Goal: Transaction & Acquisition: Purchase product/service

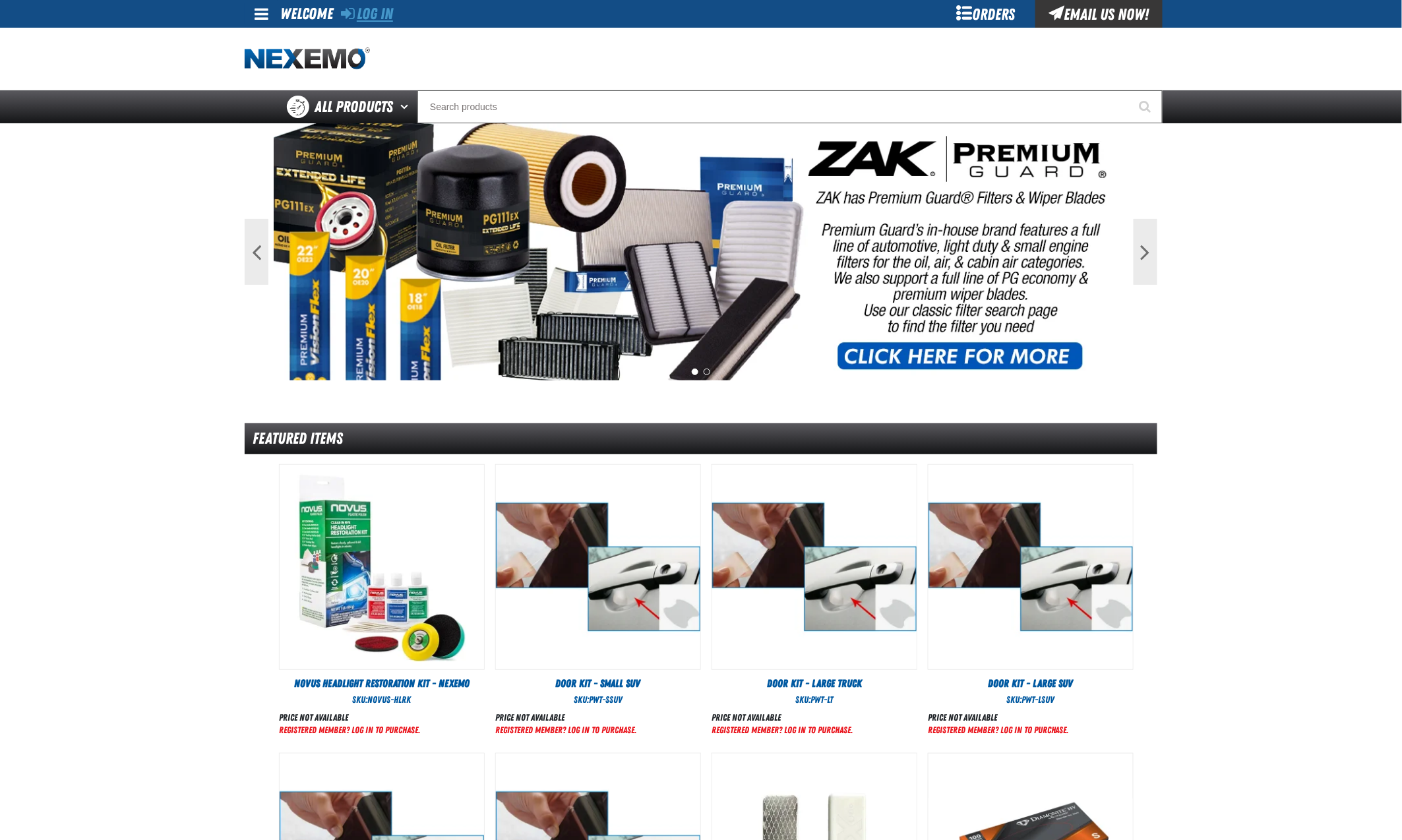
click at [370, 17] on link "Log In" at bounding box center [366, 14] width 52 height 18
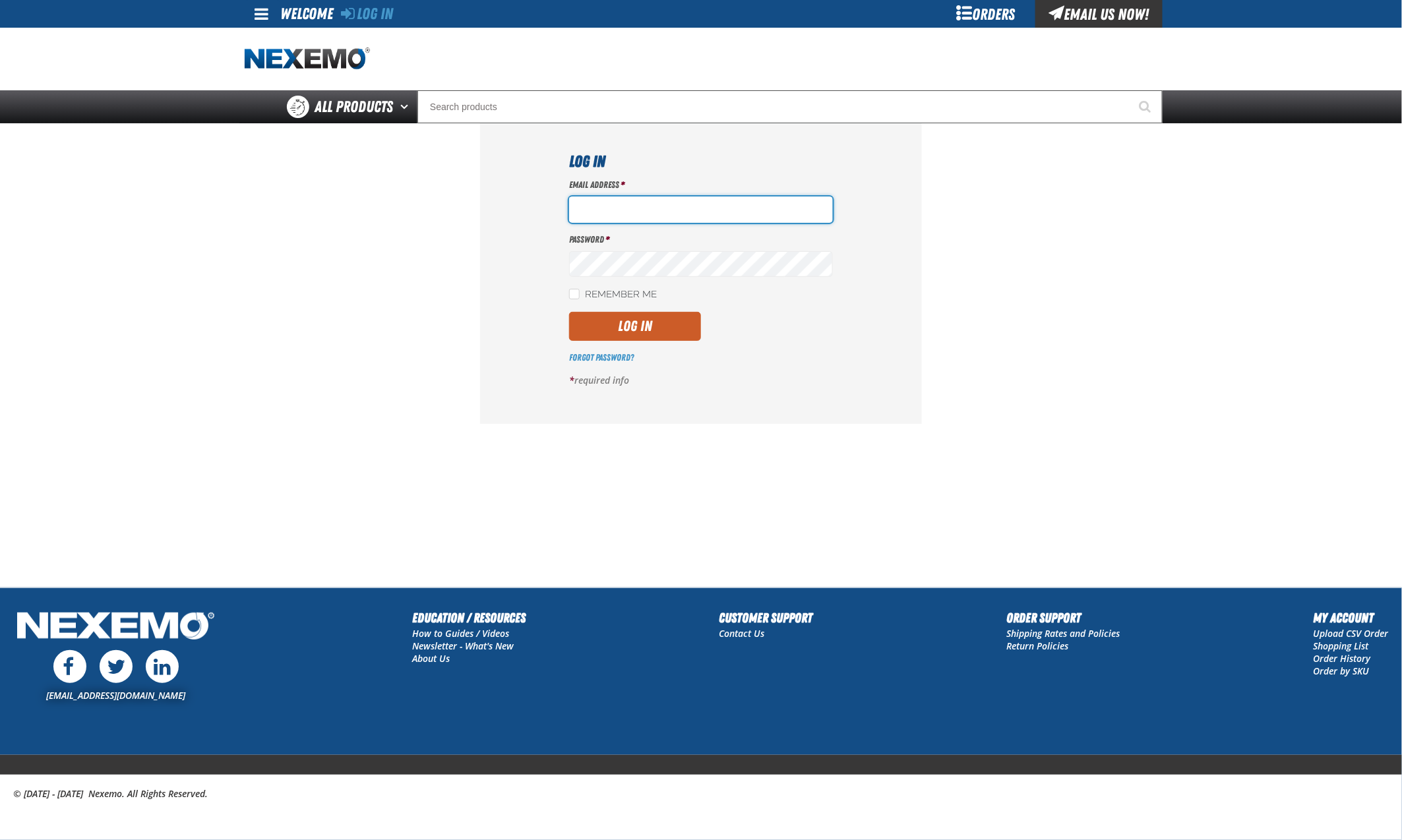
type input "hfernandez@tap-pr.com"
click at [636, 322] on button "Log In" at bounding box center [635, 326] width 132 height 29
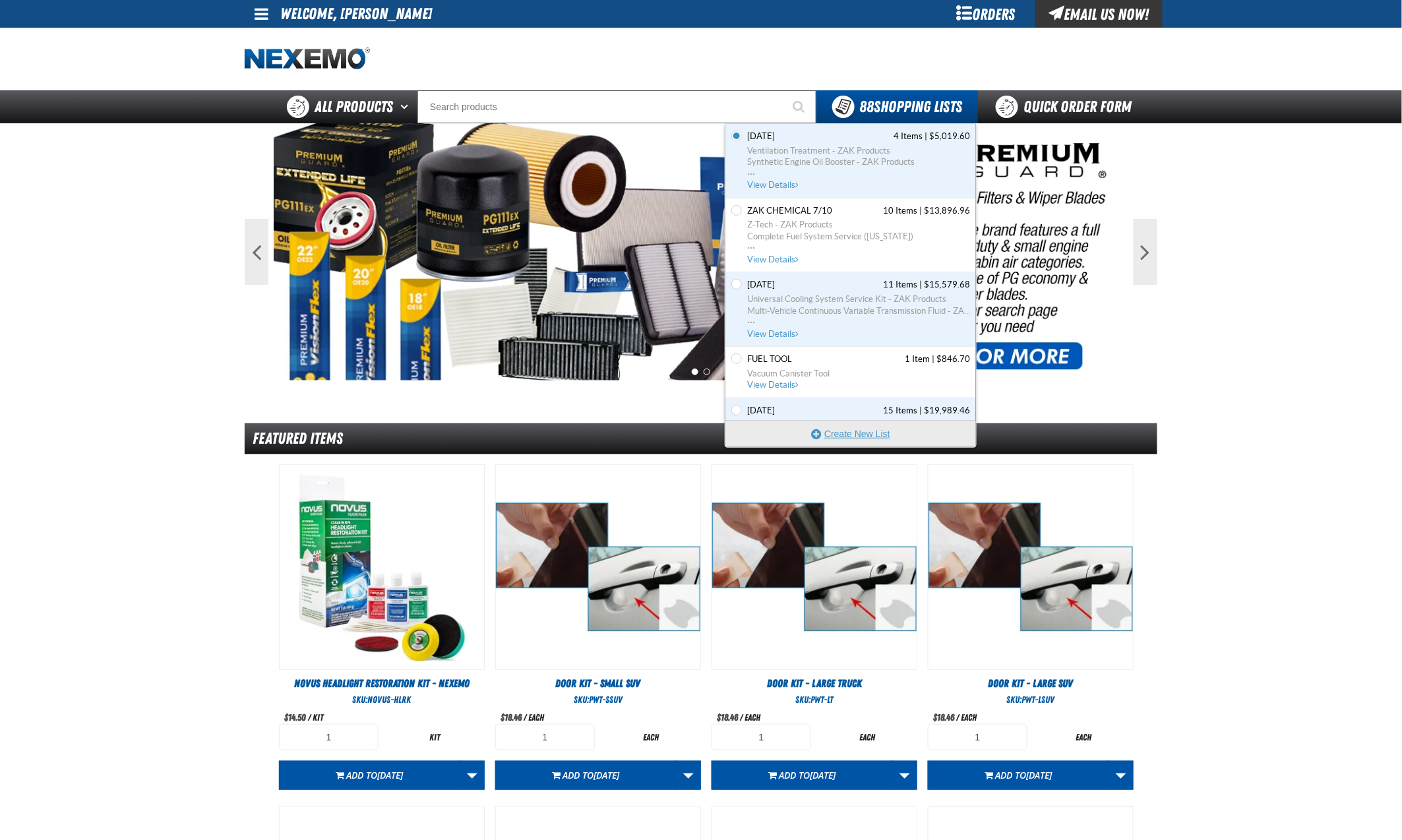
click at [847, 434] on button "Create New List" at bounding box center [850, 433] width 251 height 26
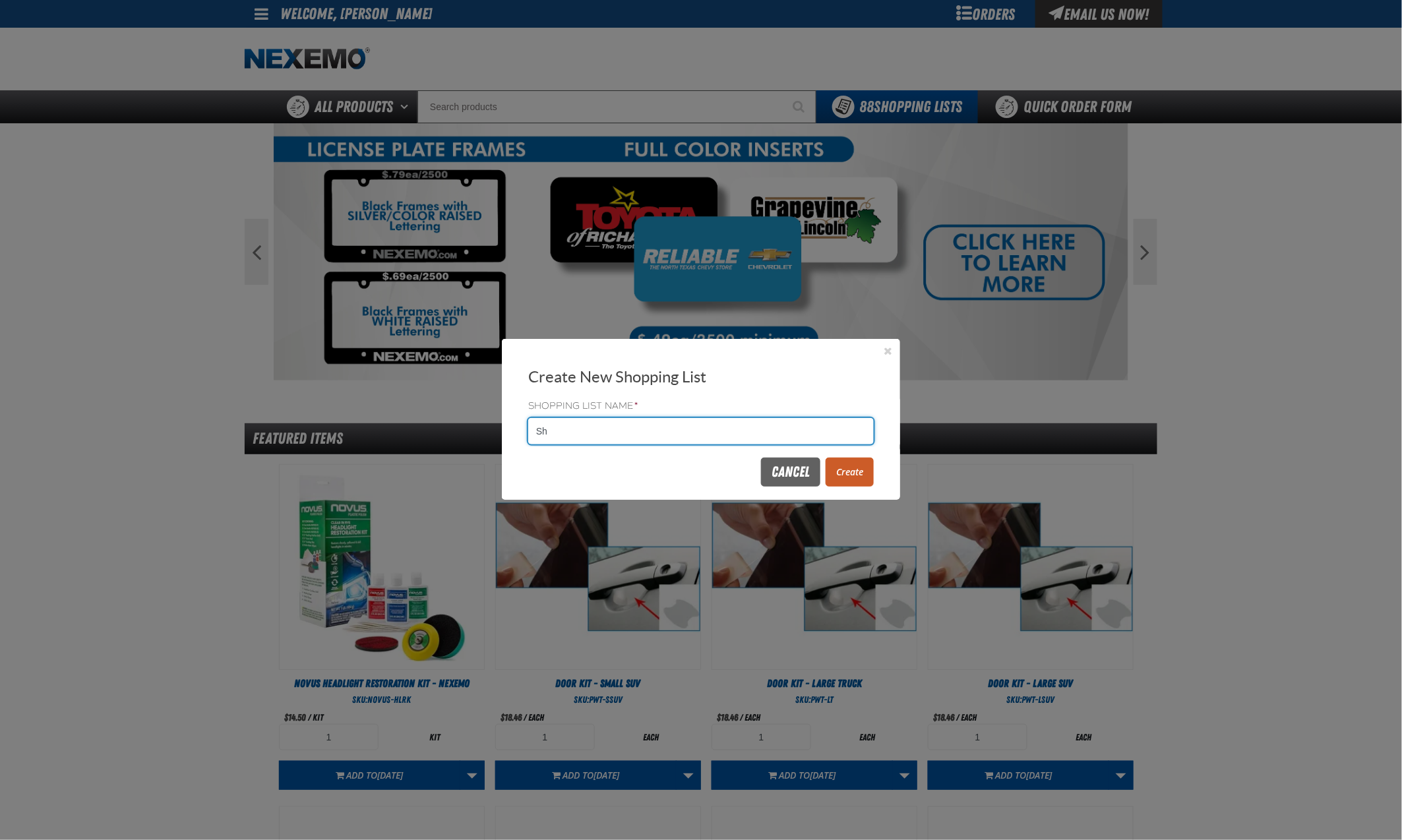
type input "S"
type input "[DATE]"
click at [843, 468] on button "Create" at bounding box center [849, 472] width 48 height 29
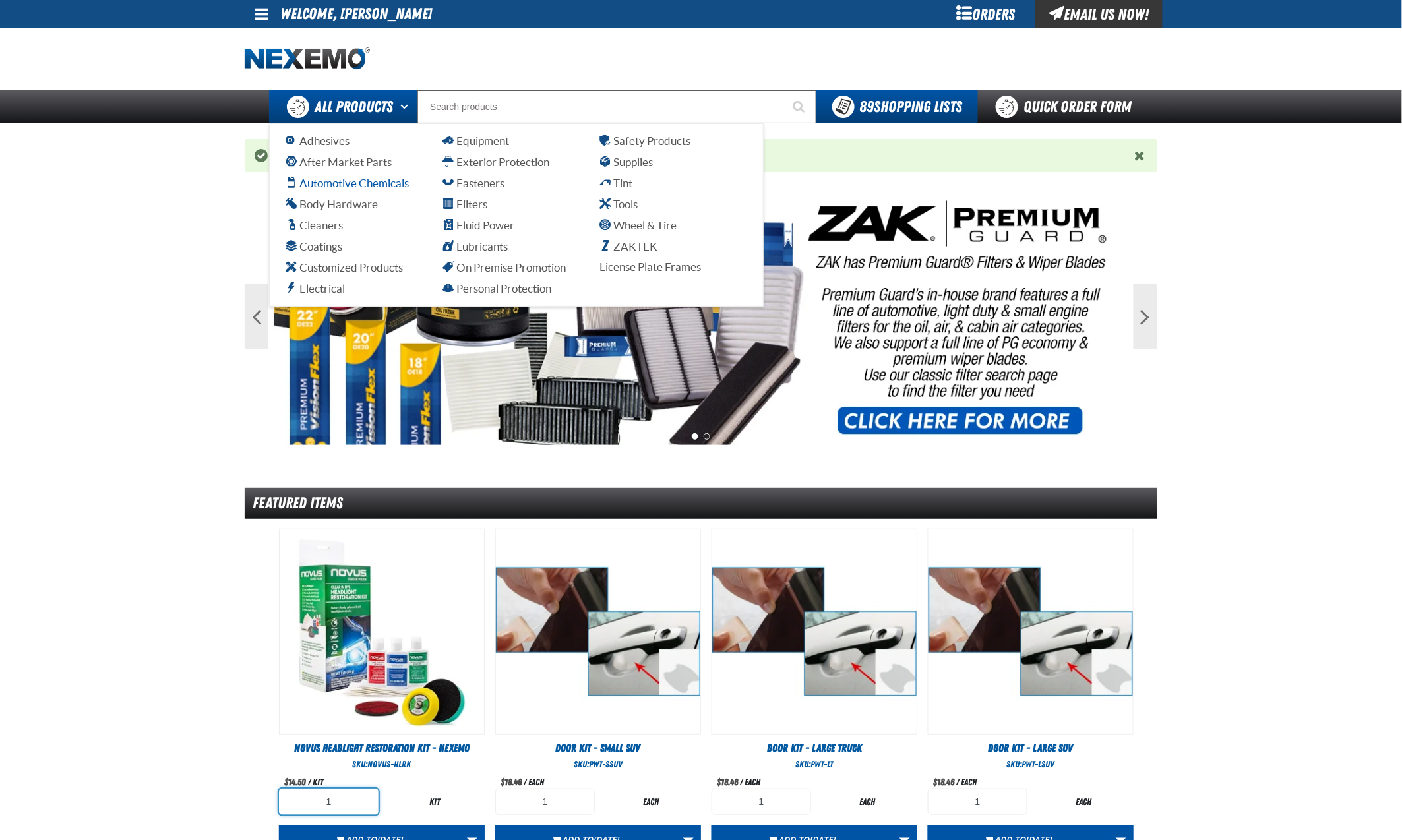
click at [330, 182] on span "Automotive Chemicals" at bounding box center [347, 183] width 123 height 13
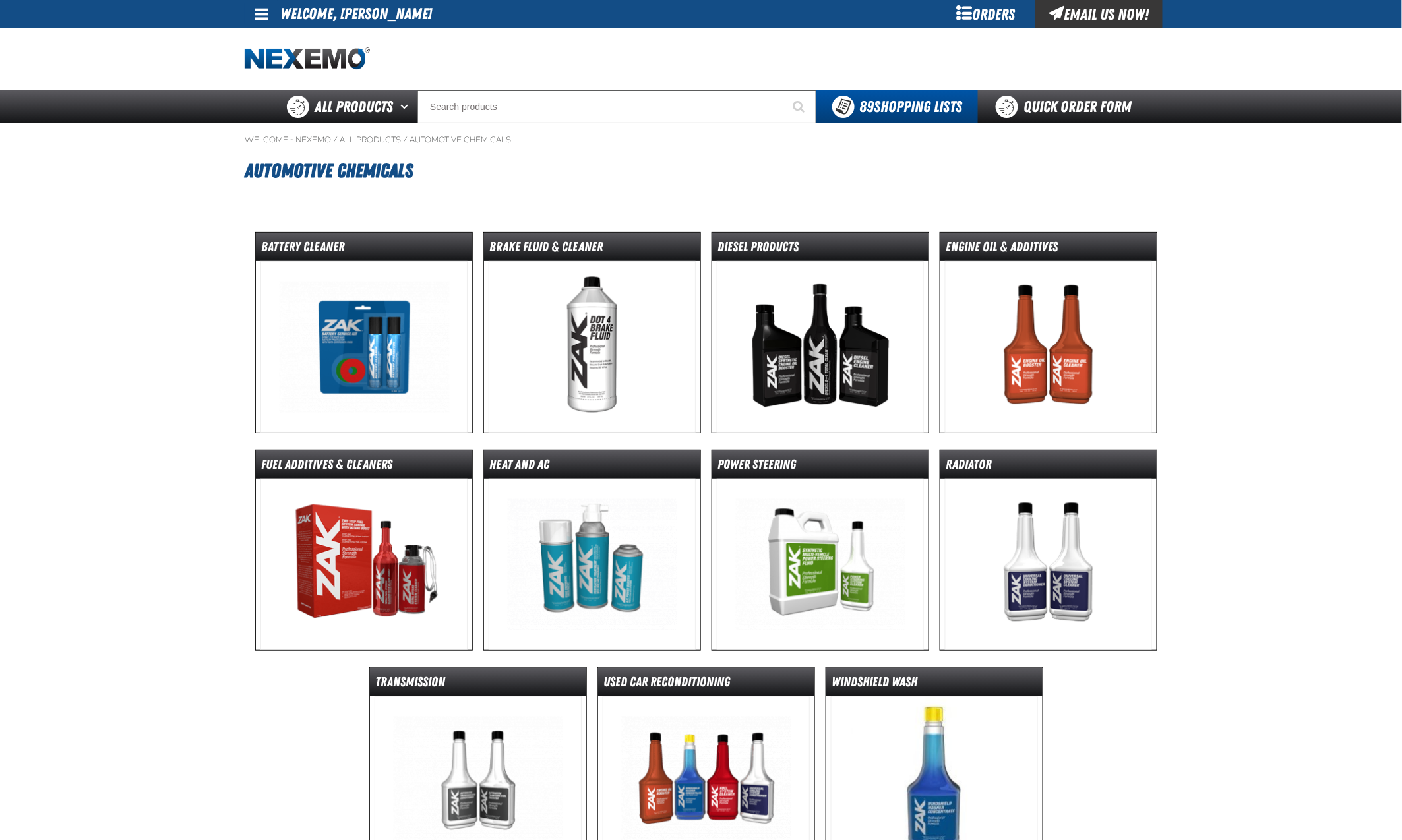
click at [352, 568] on img at bounding box center [364, 564] width 208 height 171
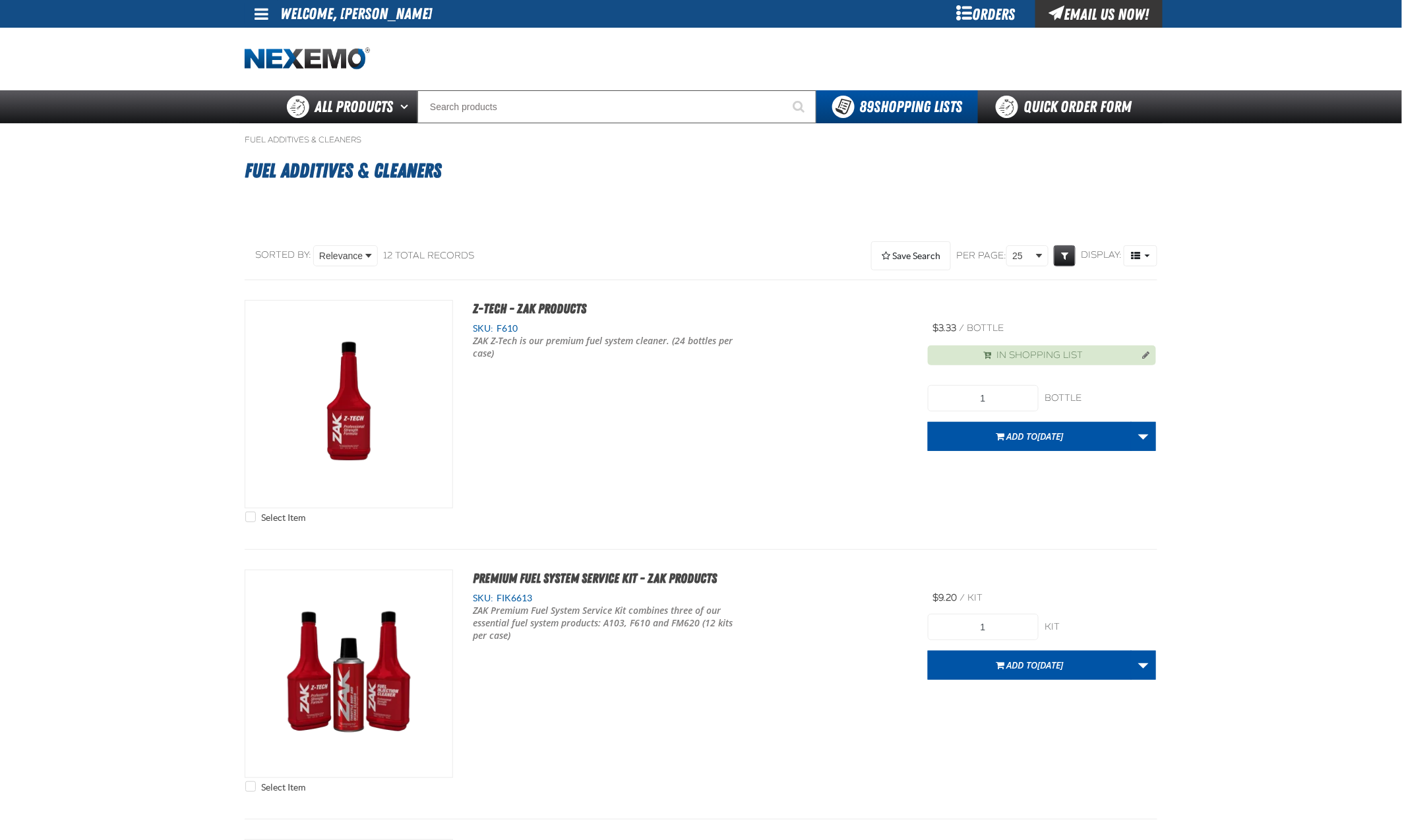
click at [757, 444] on div "Select Item Z-Tech - ZAK Products SKU: F610 1" at bounding box center [701, 415] width 912 height 229
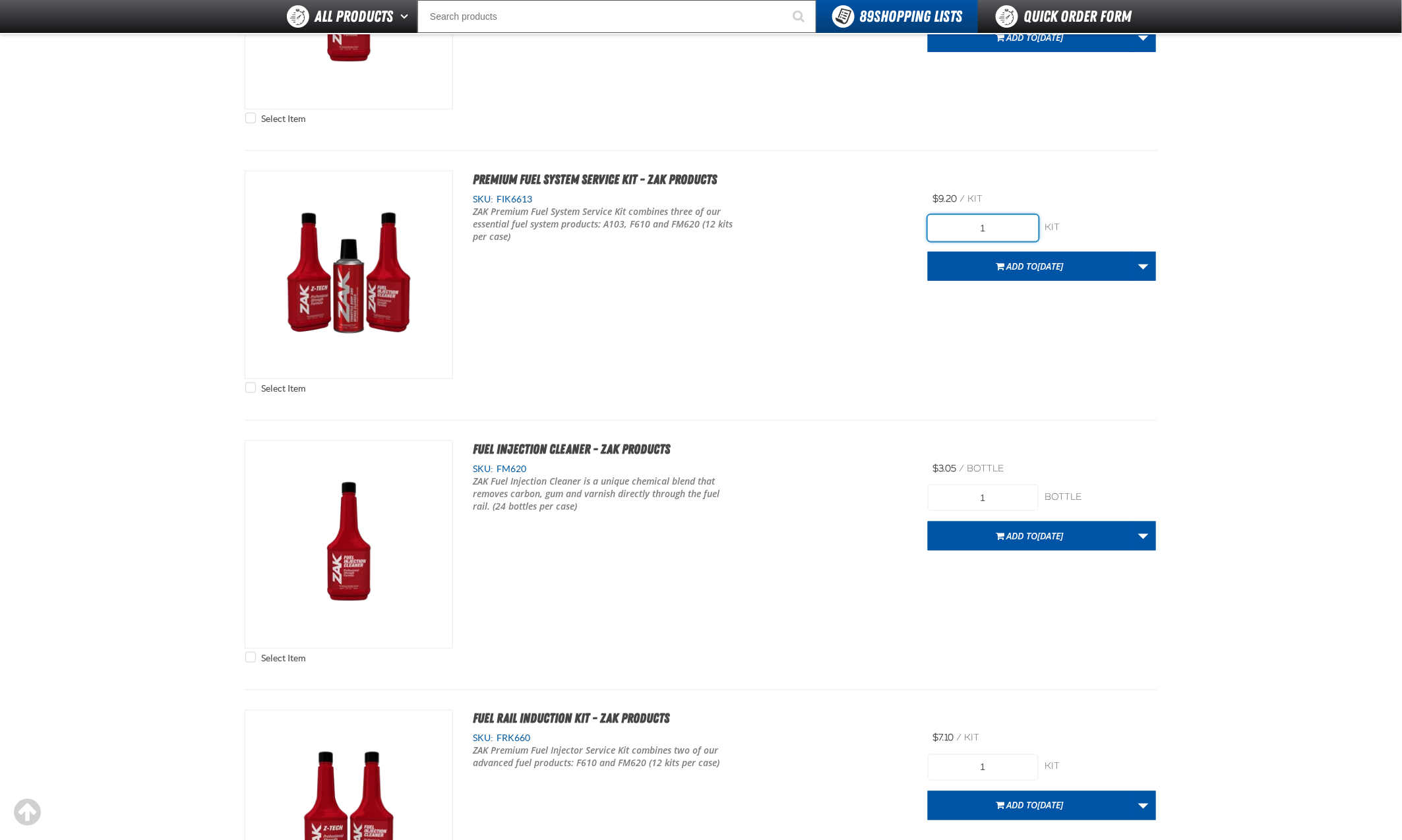
scroll to position [459, 0]
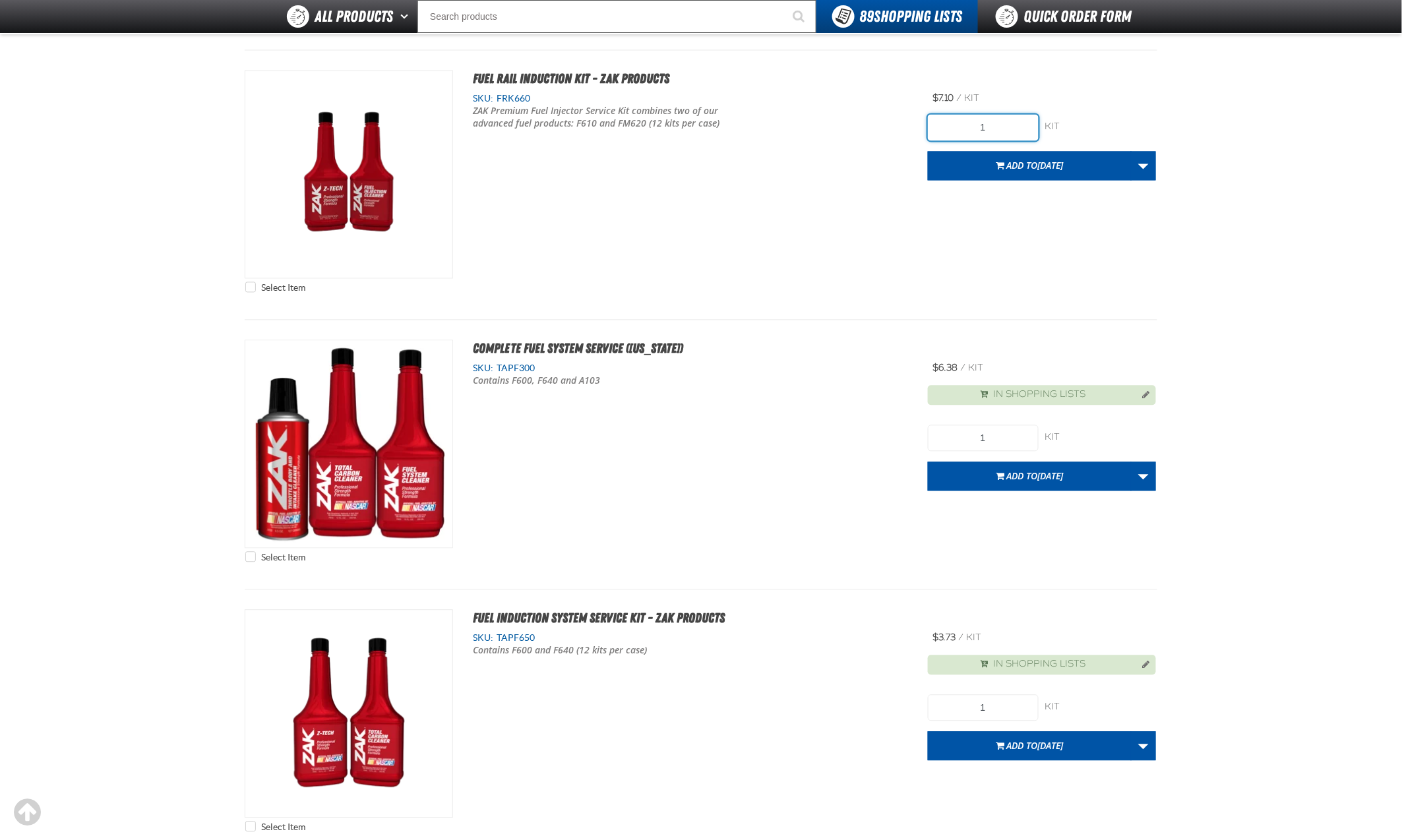
scroll to position [1016, 0]
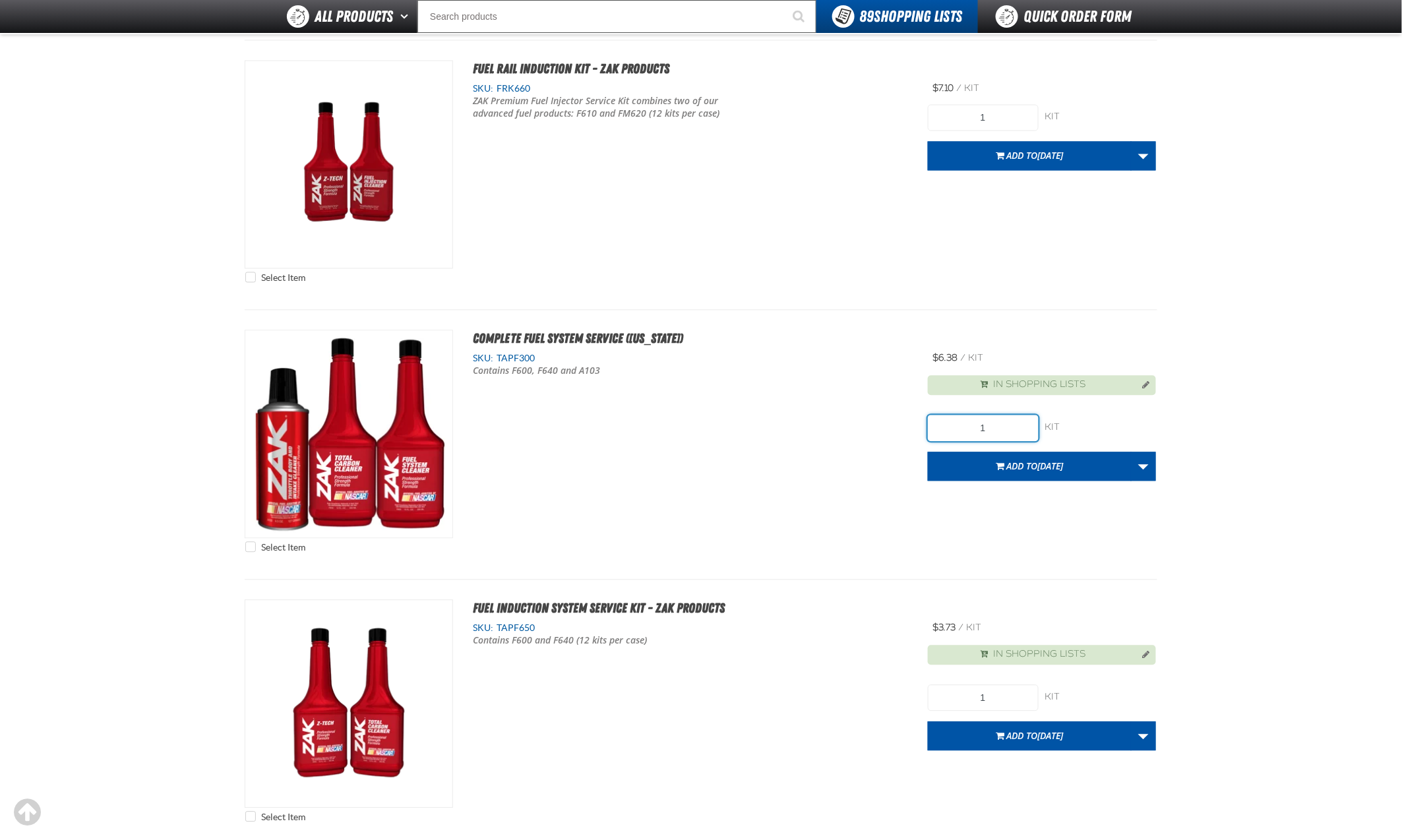
click at [1009, 416] on input "1" at bounding box center [982, 428] width 111 height 26
type input "1440"
click at [1037, 460] on span "[DATE]" at bounding box center [1050, 467] width 25 height 13
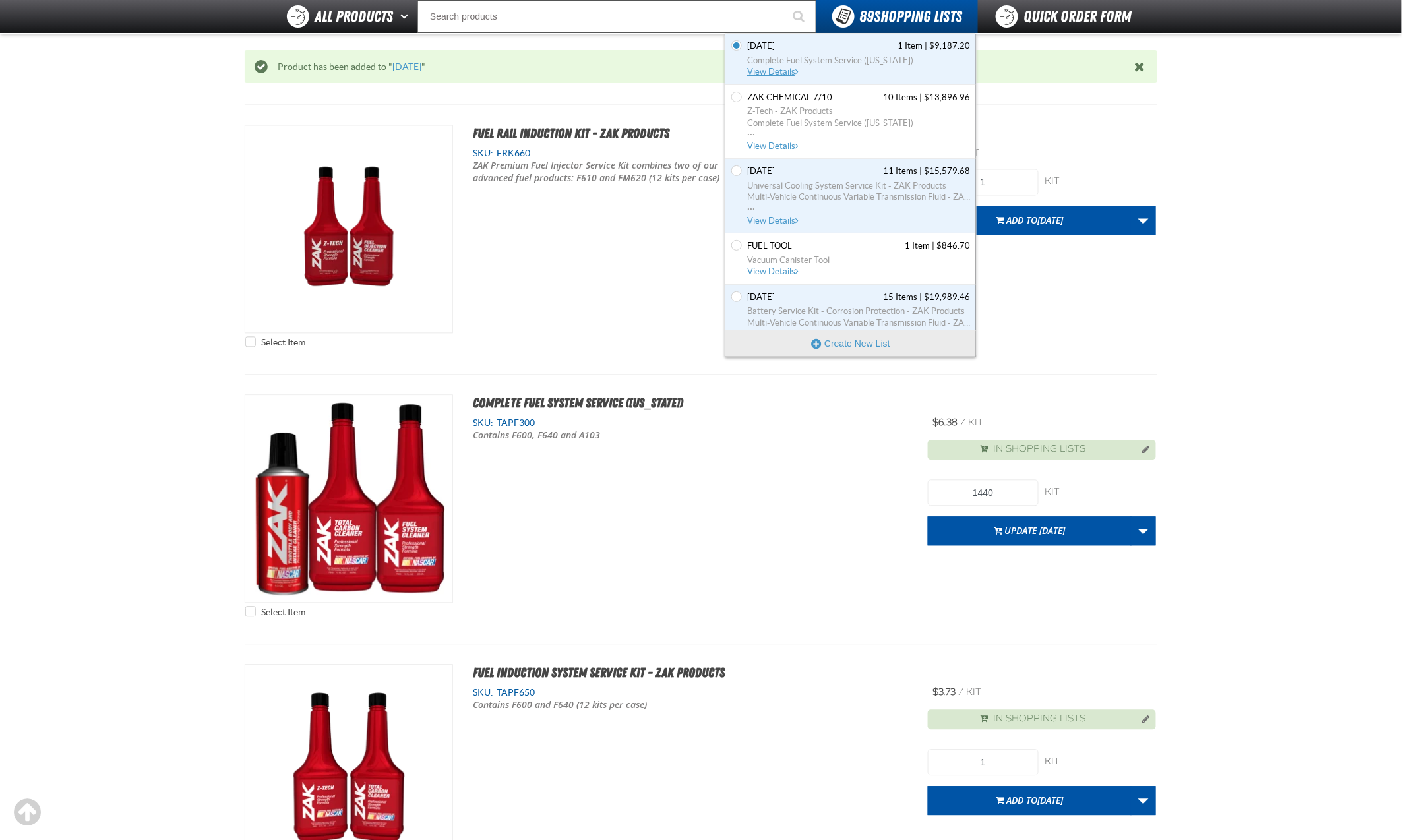
click at [779, 71] on span "View Details" at bounding box center [774, 72] width 53 height 10
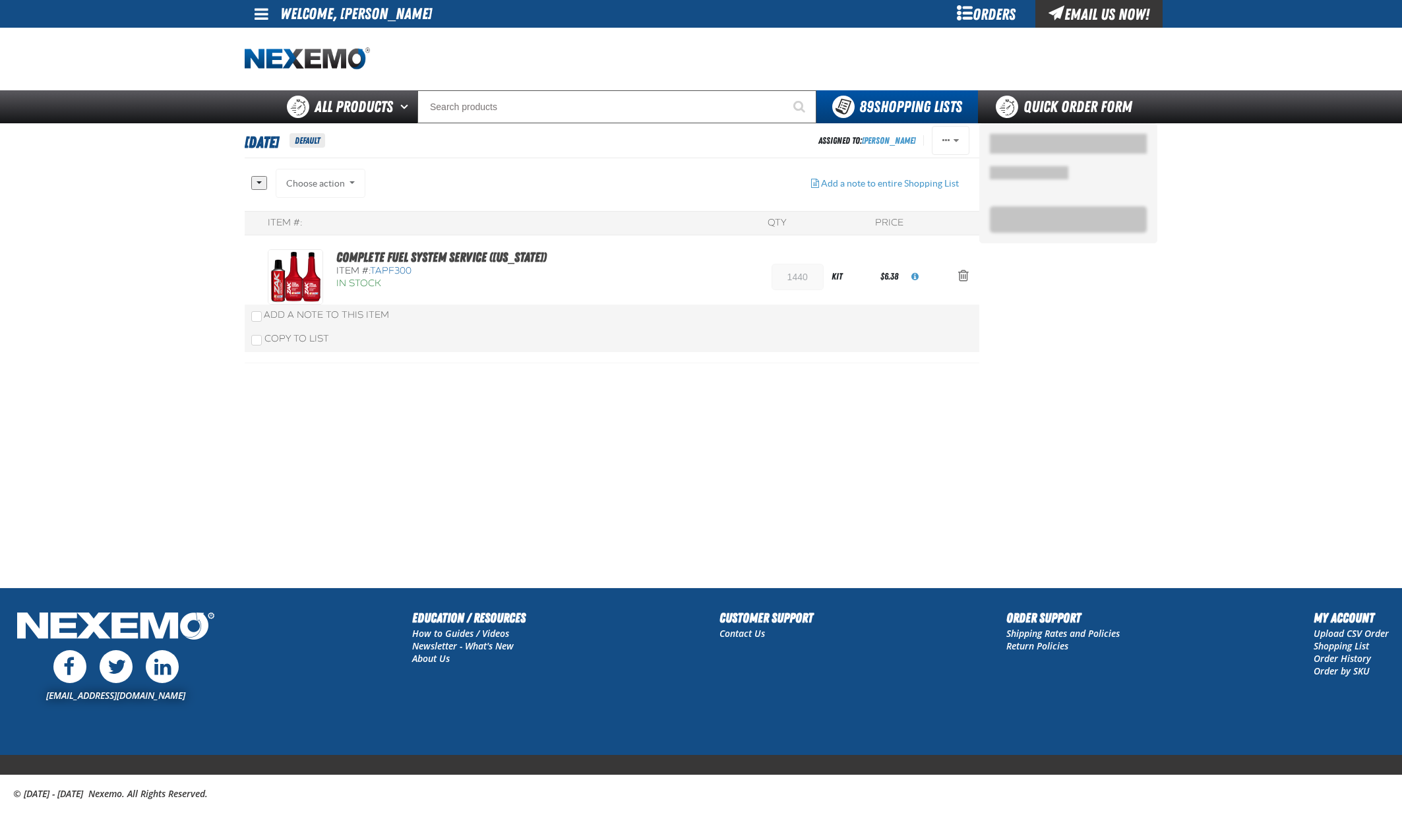
type input "1,440"
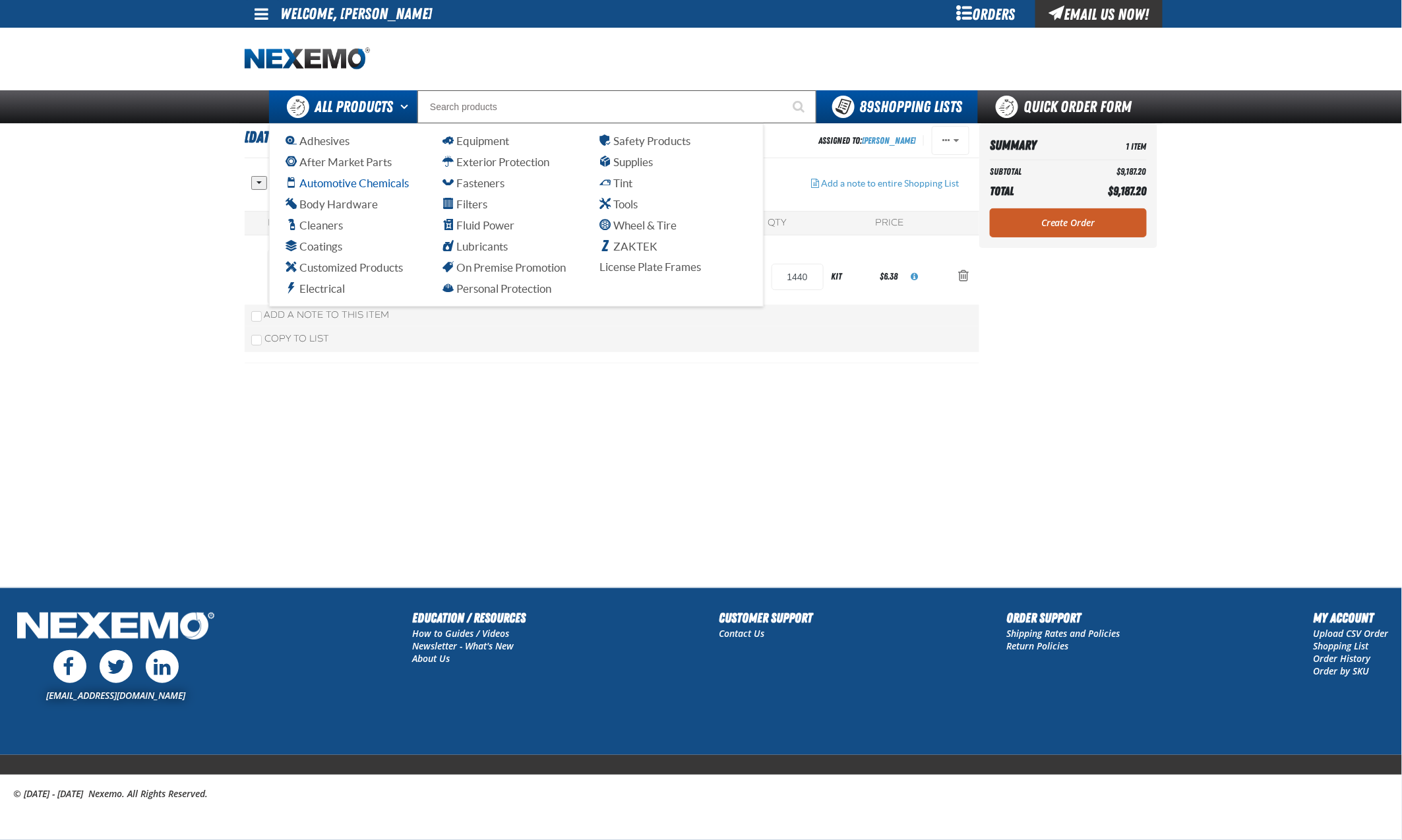
click at [348, 183] on span "Automotive Chemicals" at bounding box center [347, 183] width 123 height 13
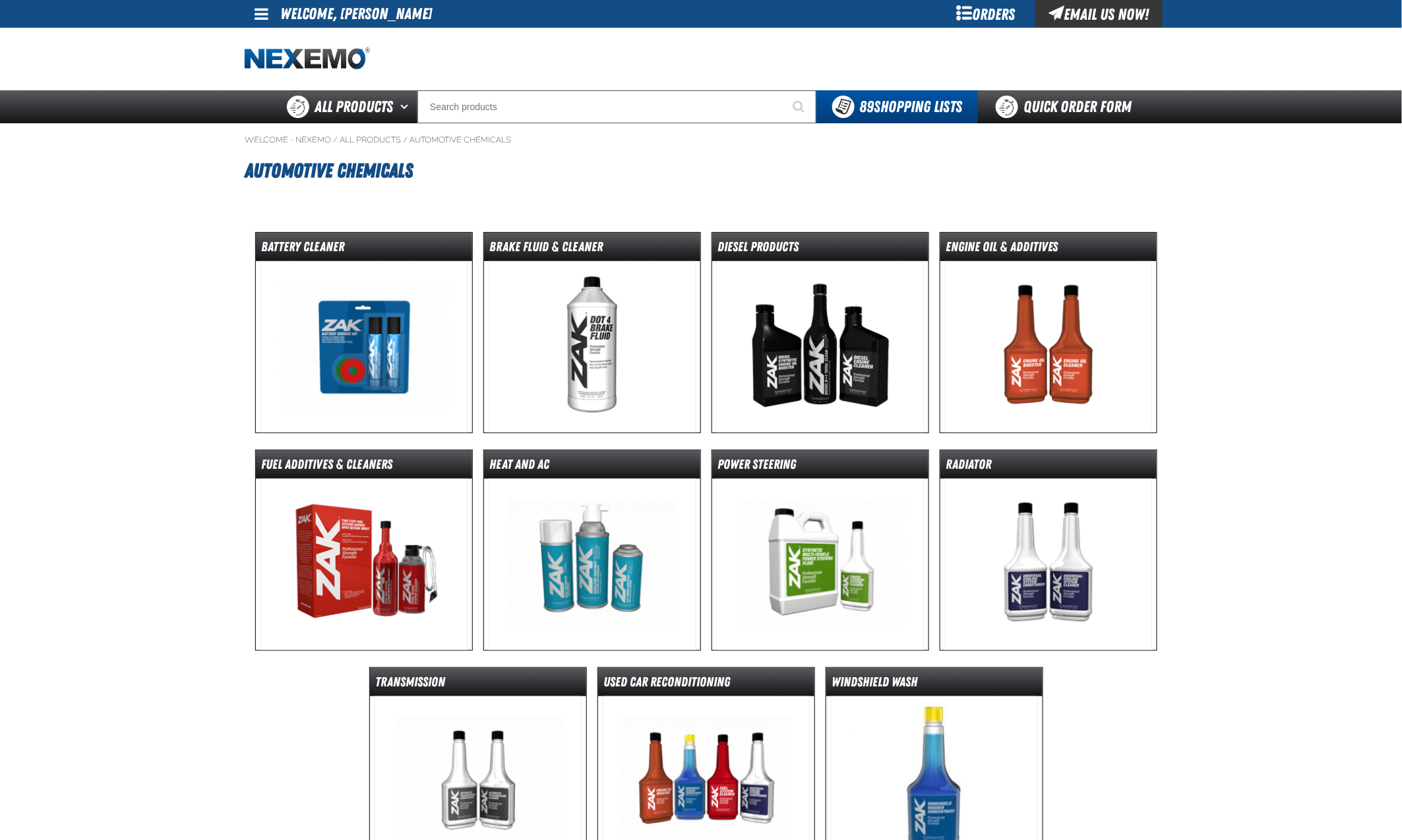
click at [634, 518] on img at bounding box center [592, 564] width 208 height 171
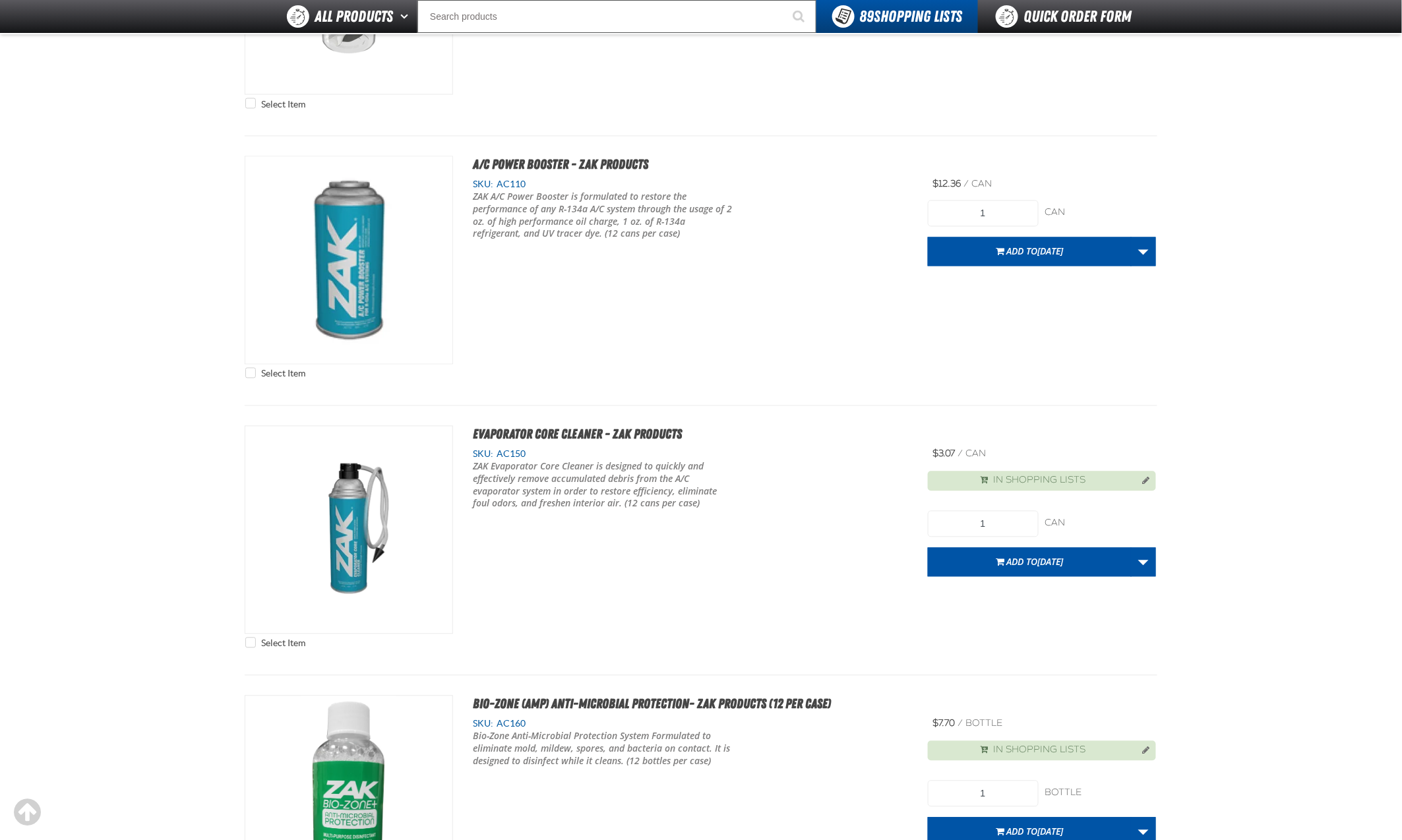
scroll to position [924, 0]
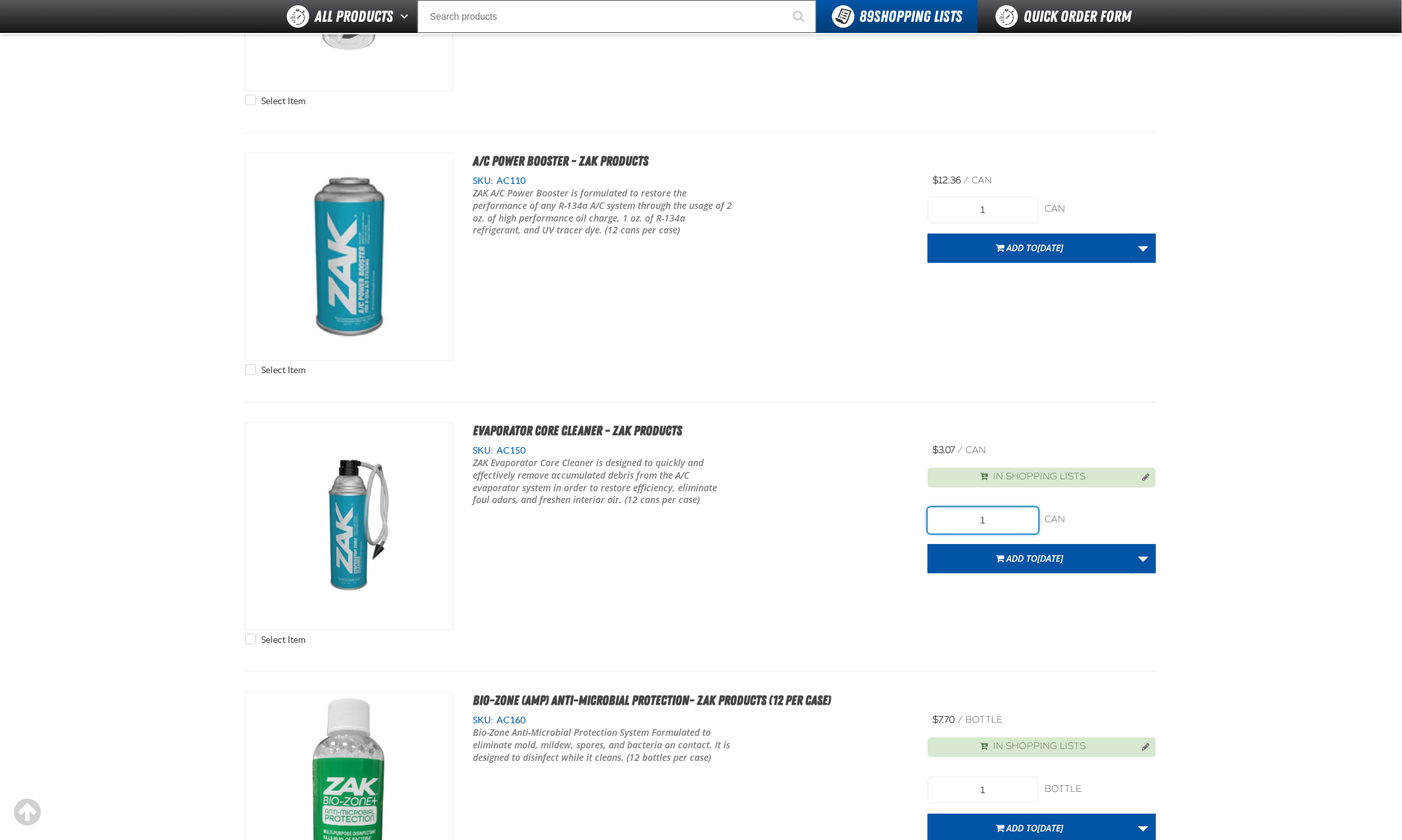
click at [1006, 508] on input "1" at bounding box center [982, 521] width 111 height 26
type input "432"
click at [1027, 553] on span "Add to 9.11.2025" at bounding box center [1034, 559] width 57 height 13
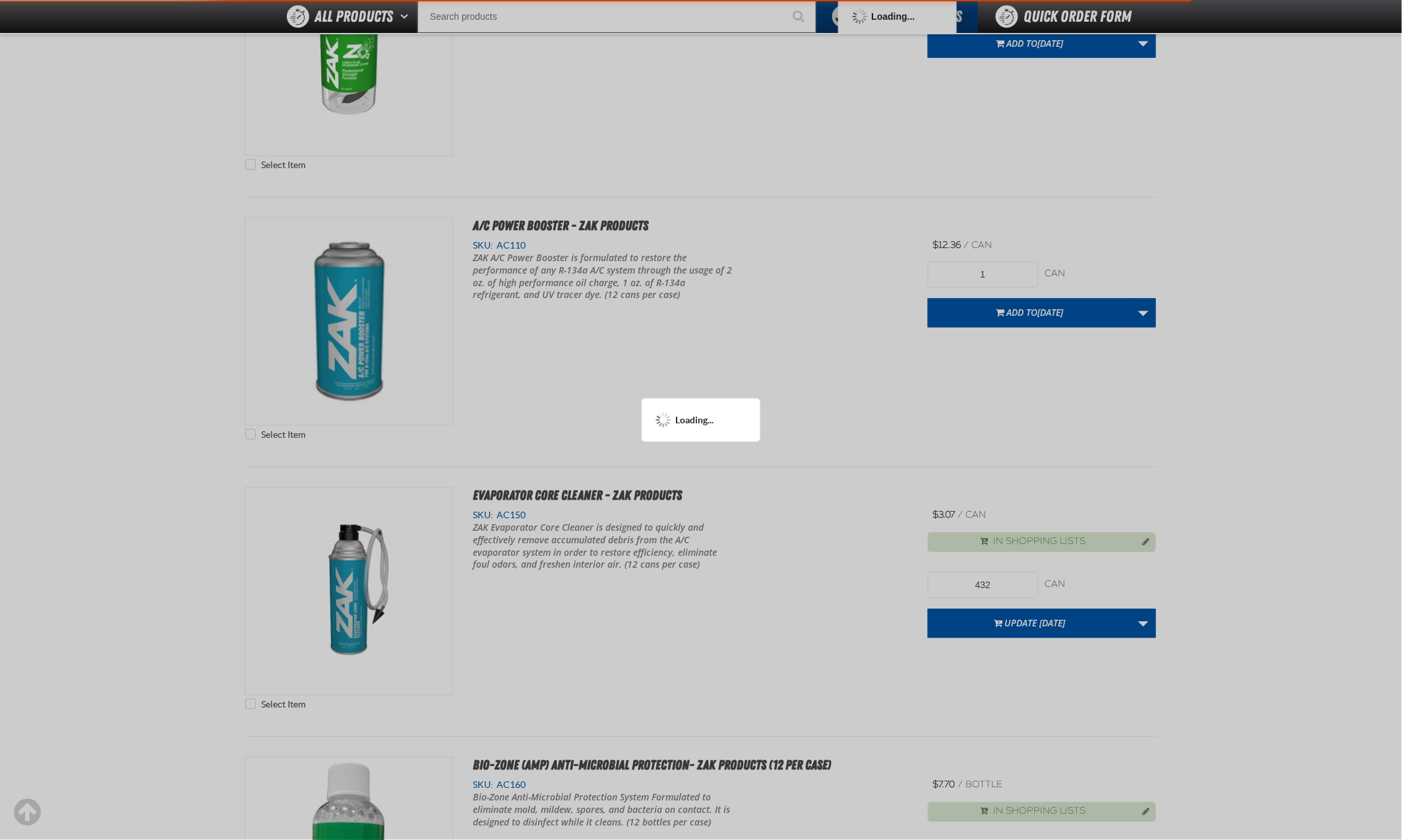
scroll to position [492, 0]
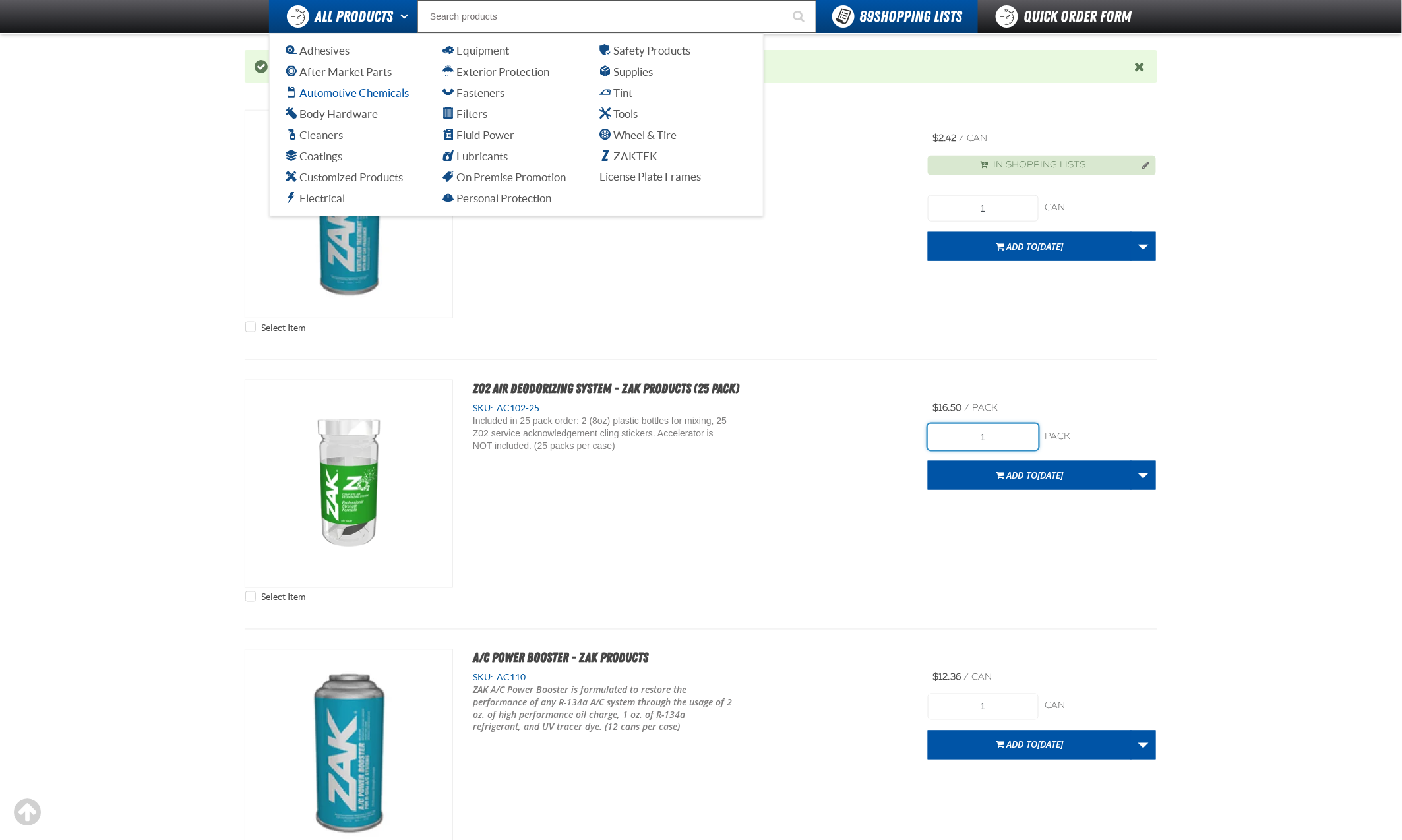
click at [338, 91] on span "Automotive Chemicals" at bounding box center [347, 93] width 123 height 13
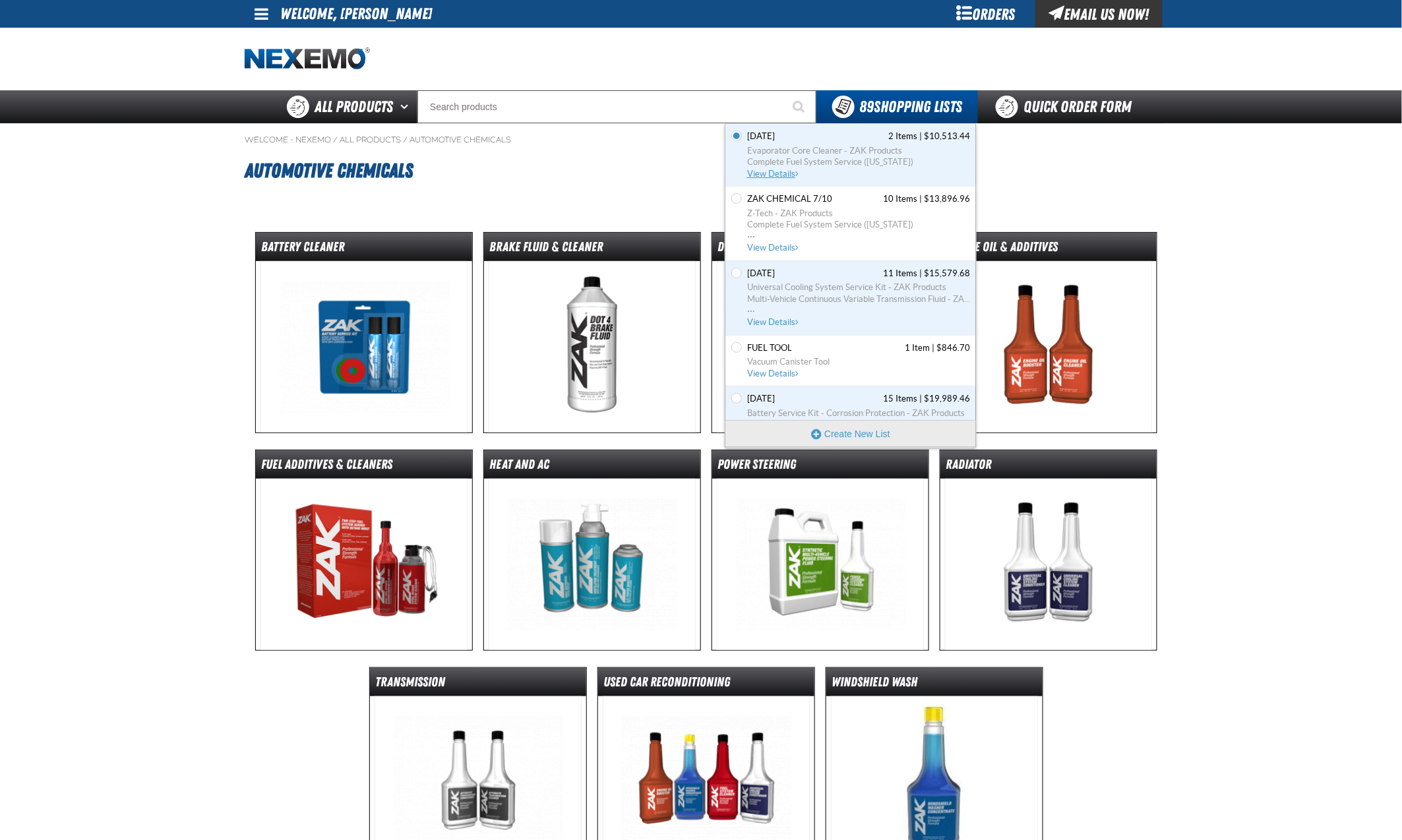
click at [779, 173] on span "View Details" at bounding box center [774, 174] width 53 height 10
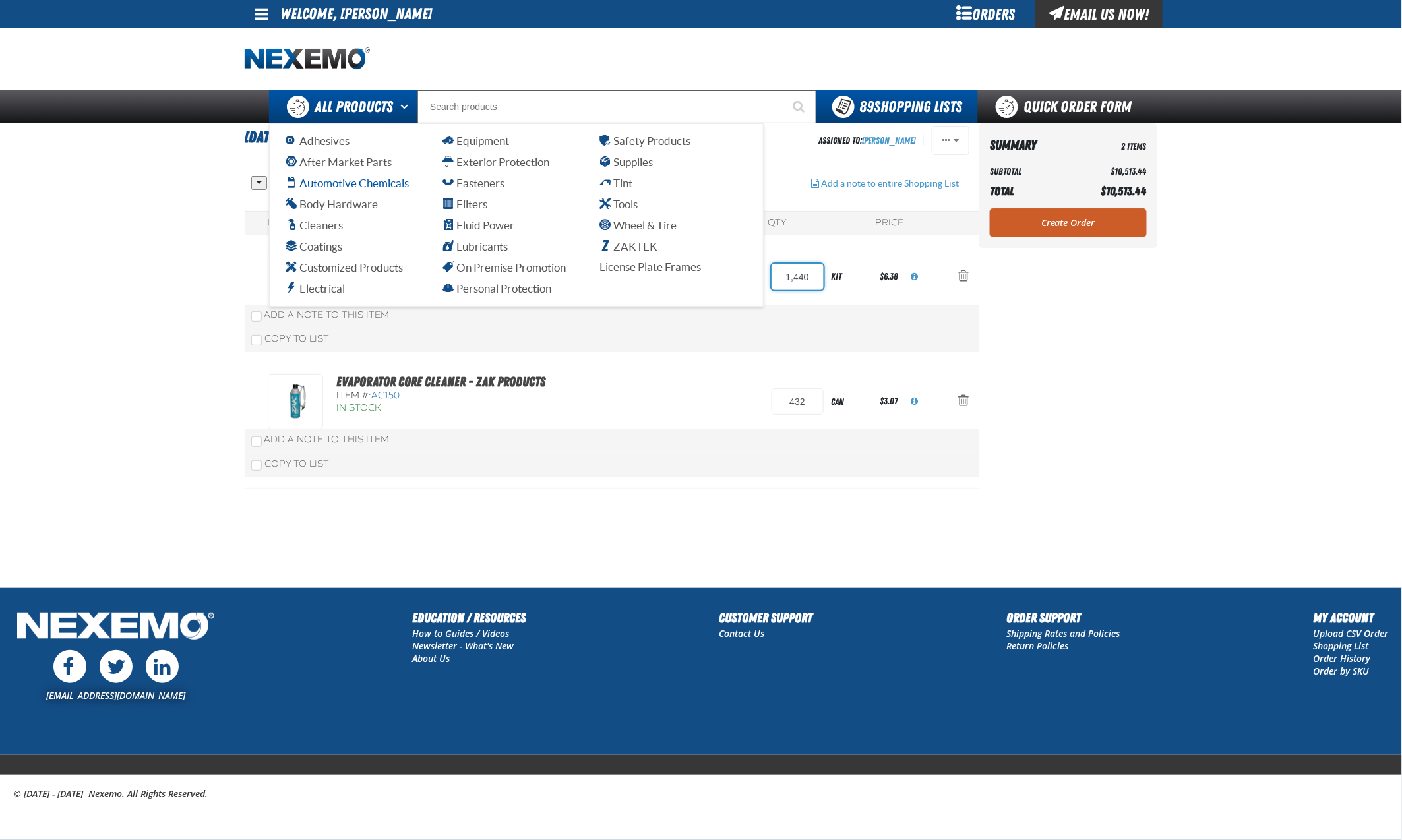
click at [334, 182] on span "Automotive Chemicals" at bounding box center [347, 183] width 123 height 13
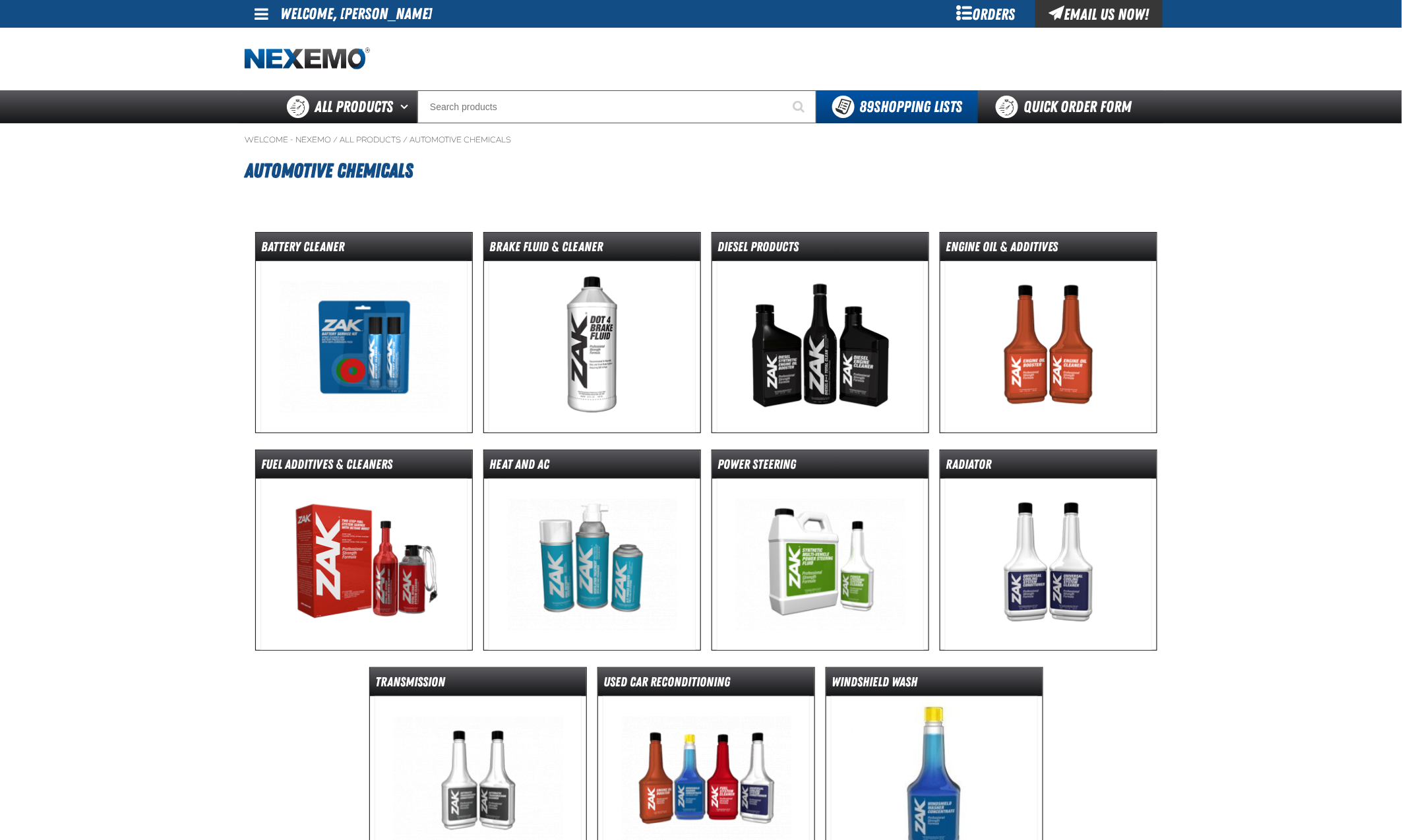
click at [1066, 553] on img at bounding box center [1049, 564] width 208 height 171
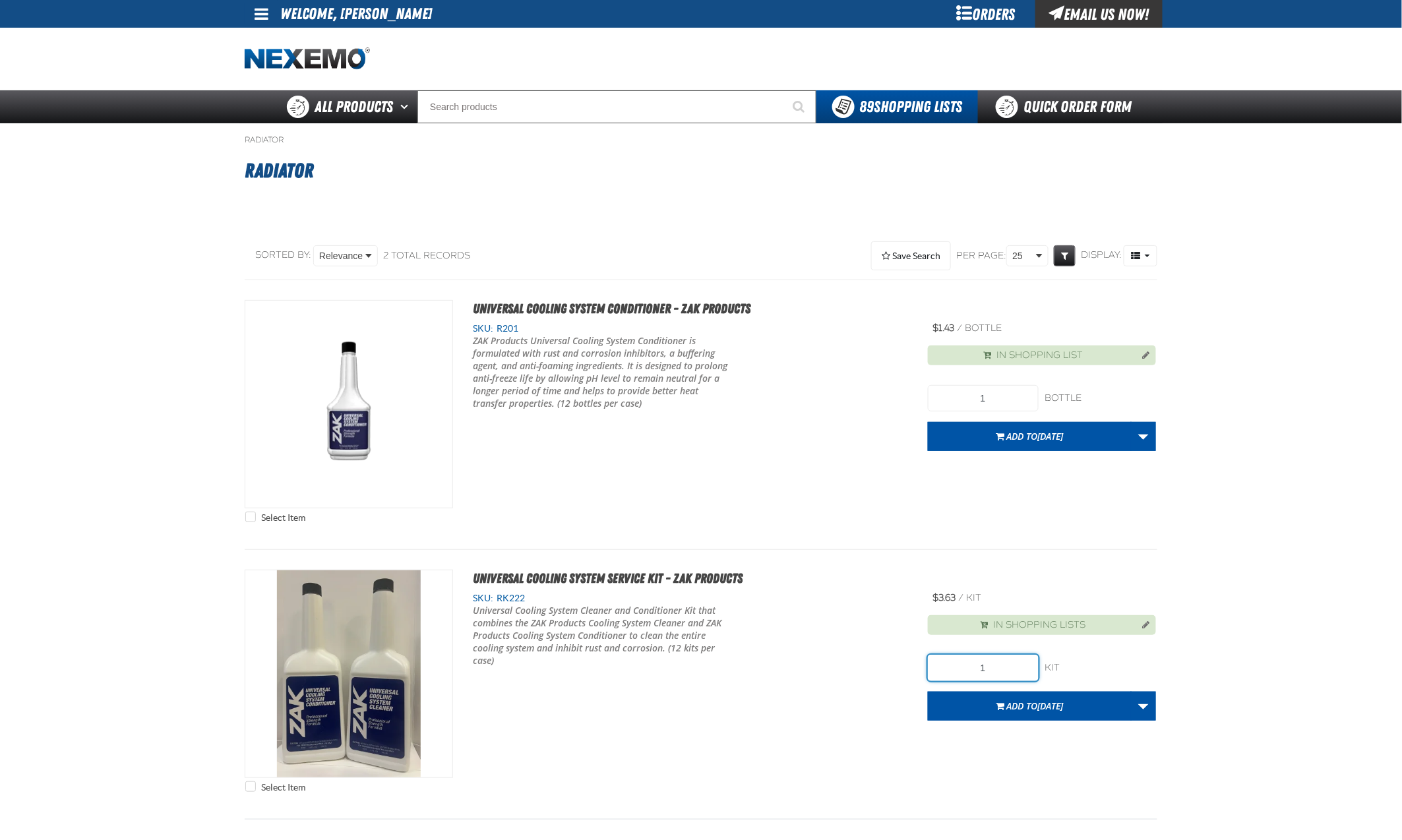
click at [996, 655] on input "1" at bounding box center [982, 668] width 111 height 26
type input "120"
click at [1037, 700] on span "[DATE]" at bounding box center [1050, 706] width 25 height 13
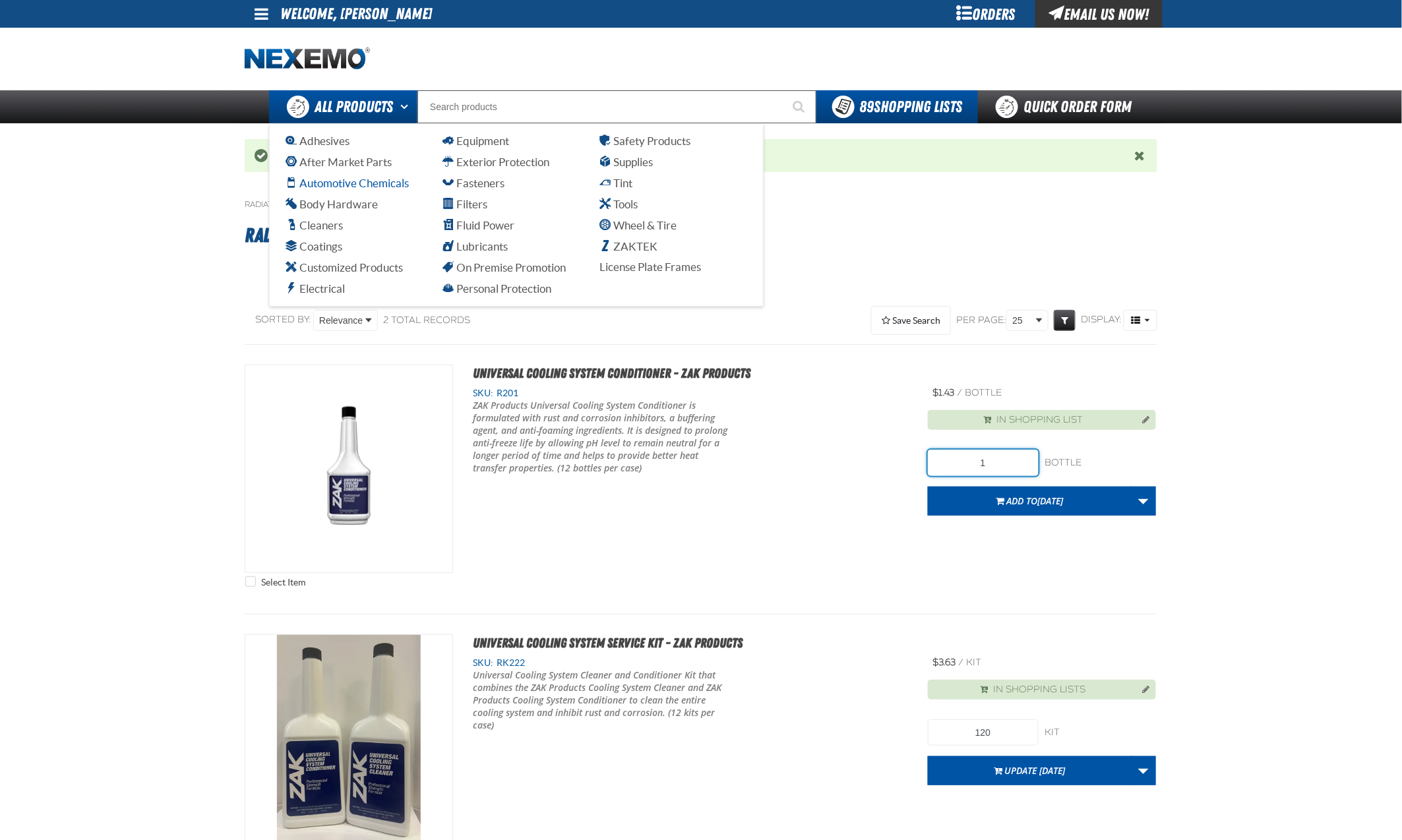
click at [344, 182] on span "Automotive Chemicals" at bounding box center [347, 183] width 123 height 13
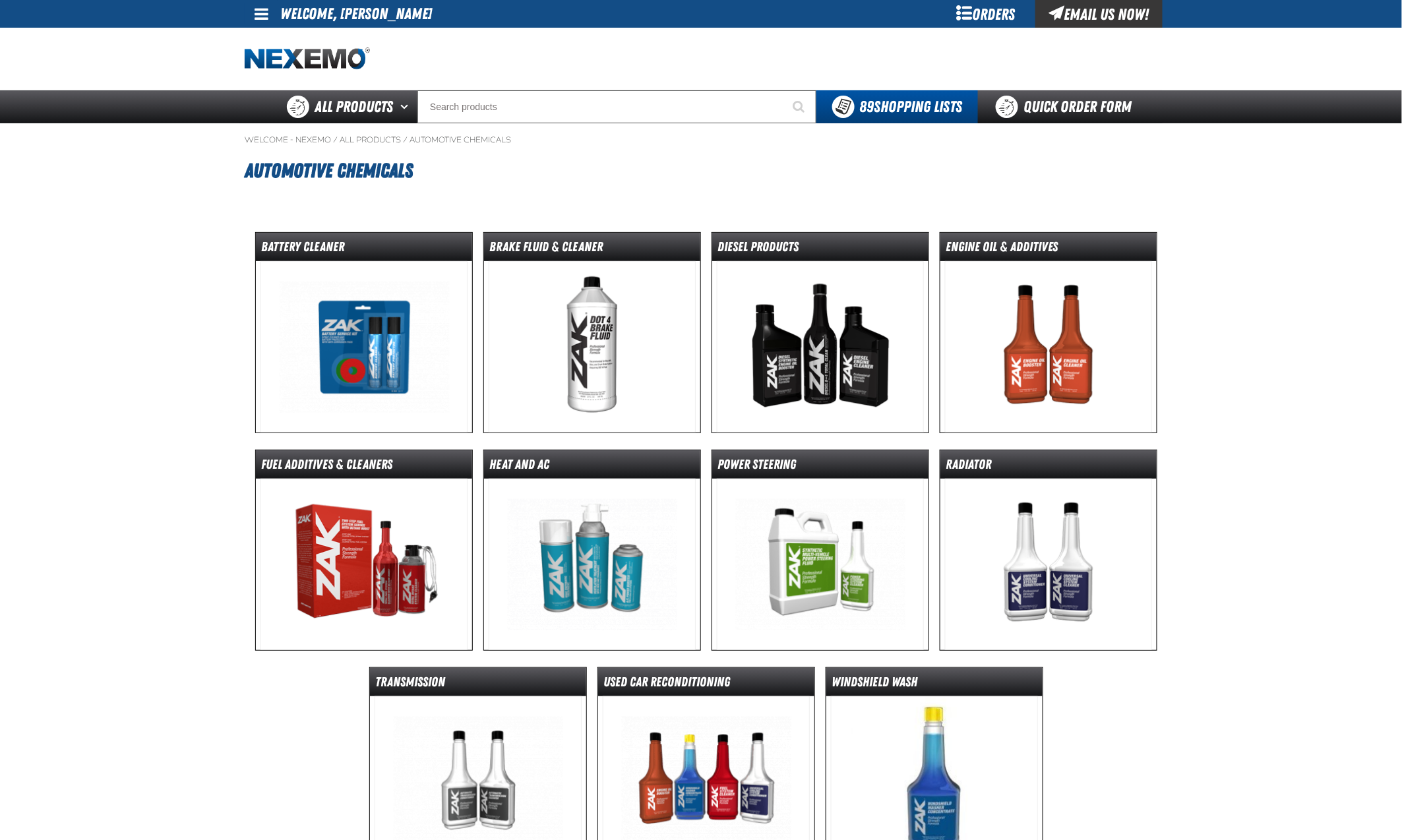
click at [539, 715] on img at bounding box center [478, 782] width 208 height 171
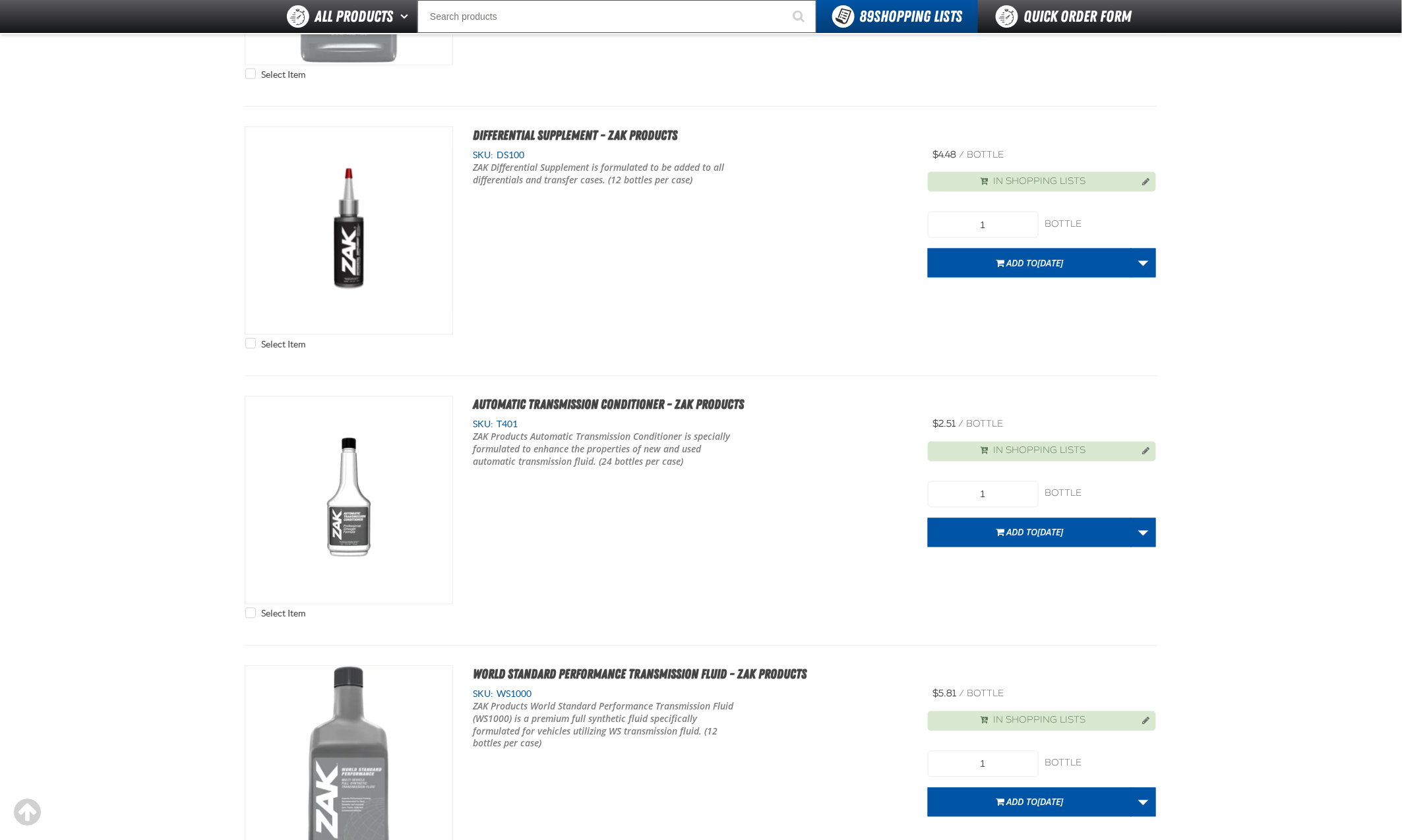
scroll to position [682, 0]
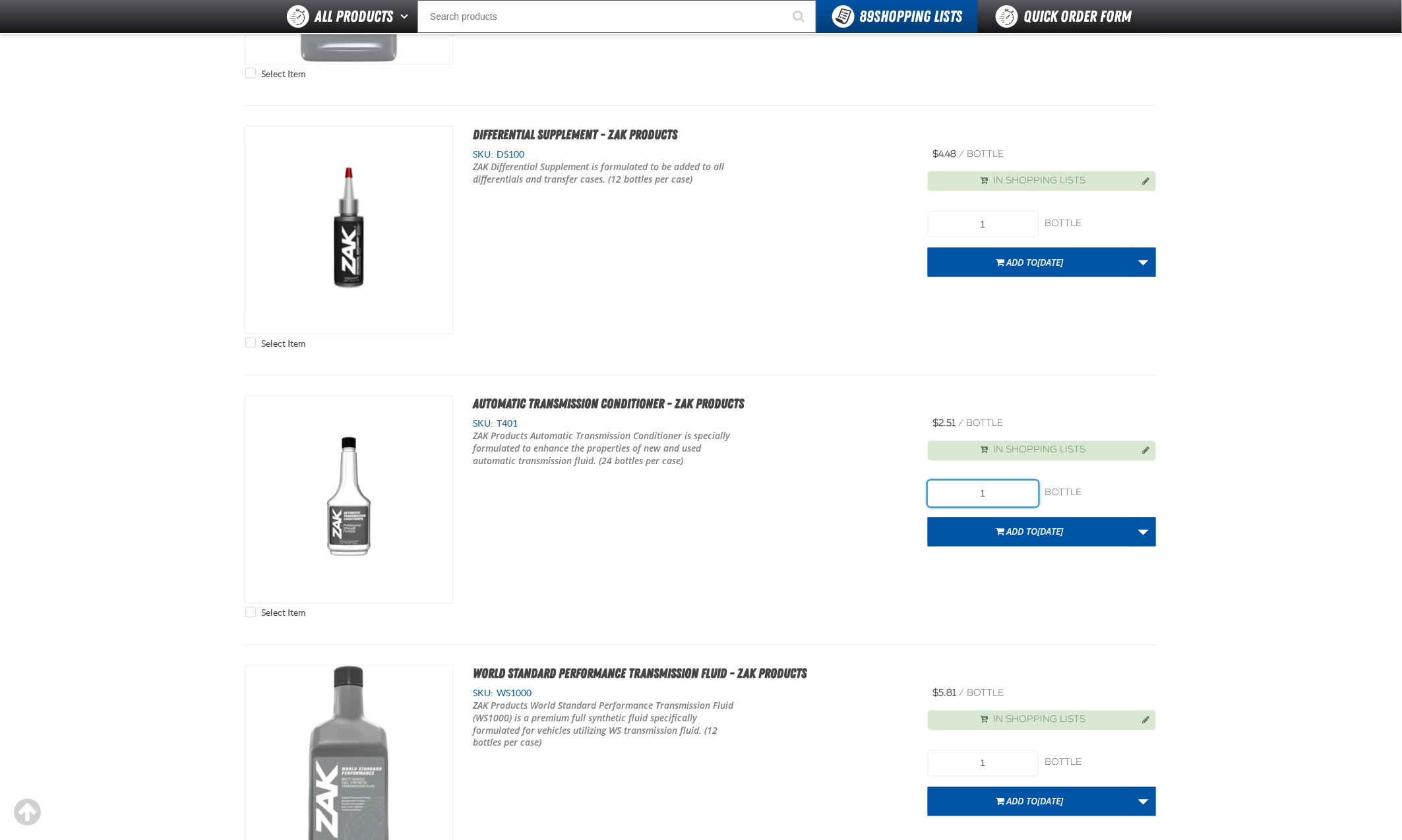
click at [1006, 483] on input "1" at bounding box center [982, 494] width 111 height 26
type input "48"
click at [1025, 525] on span "Add to 9.11.2025" at bounding box center [1034, 532] width 57 height 13
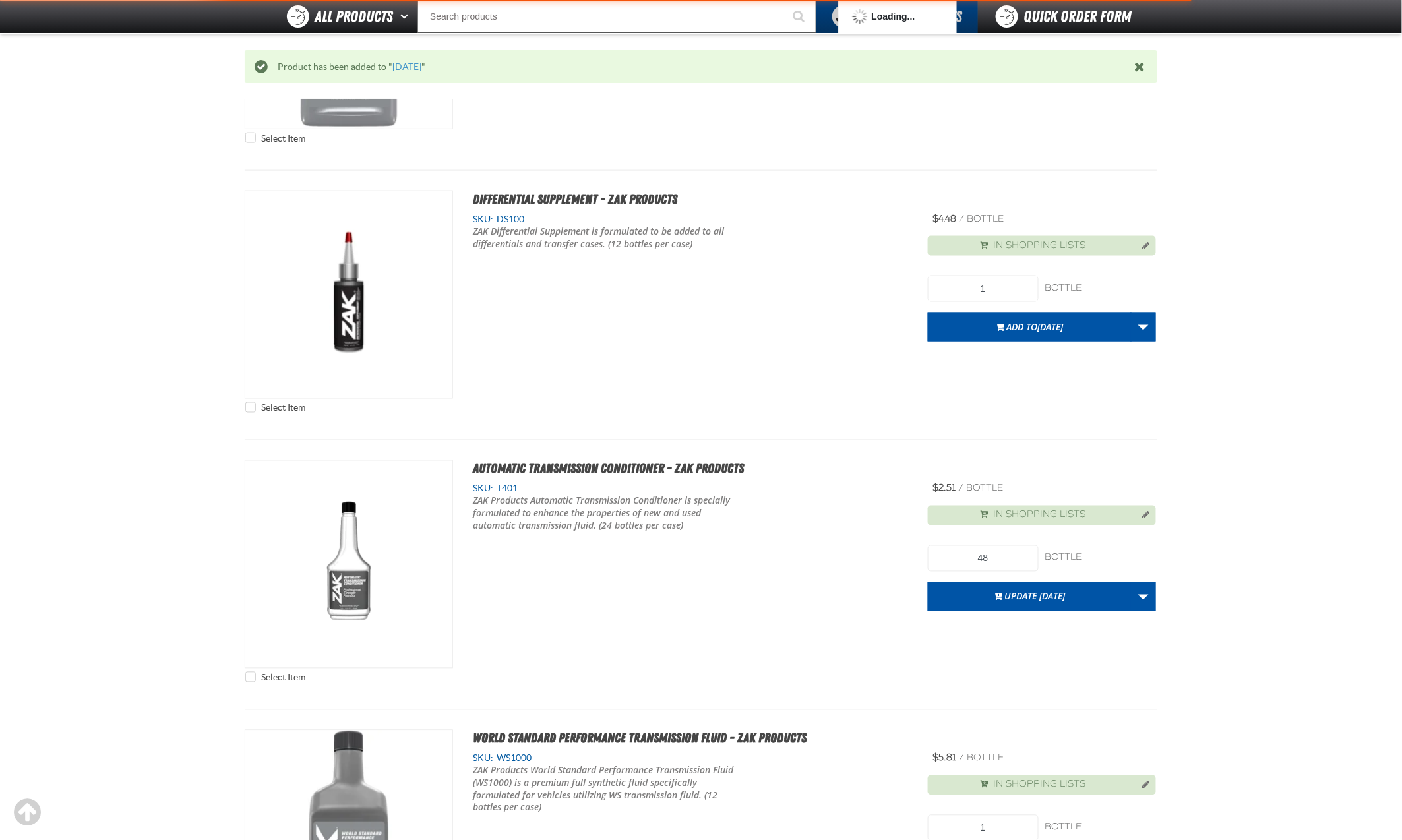
scroll to position [678, 0]
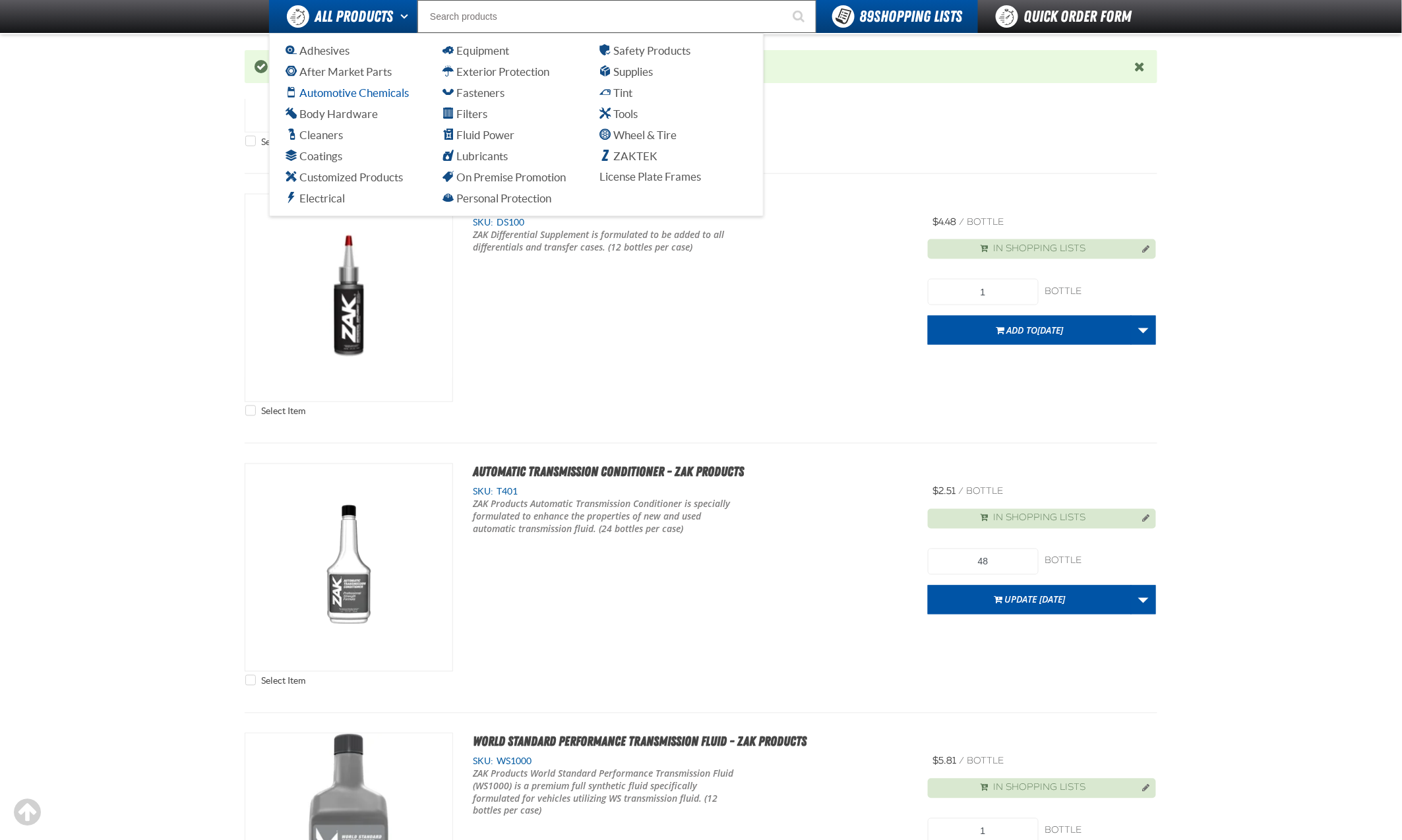
click at [338, 93] on span "Automotive Chemicals" at bounding box center [347, 93] width 123 height 13
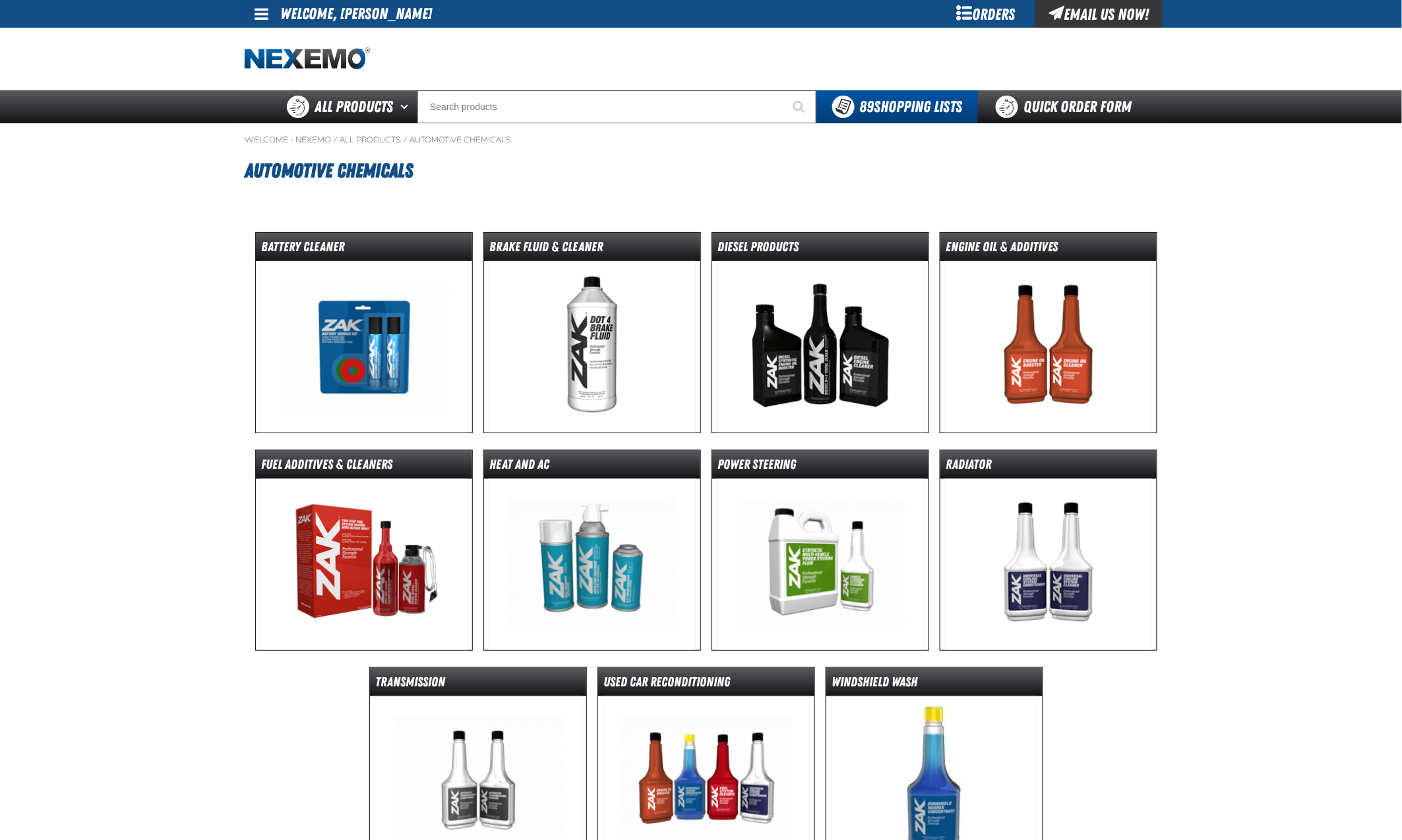
click at [987, 295] on img at bounding box center [1049, 346] width 208 height 171
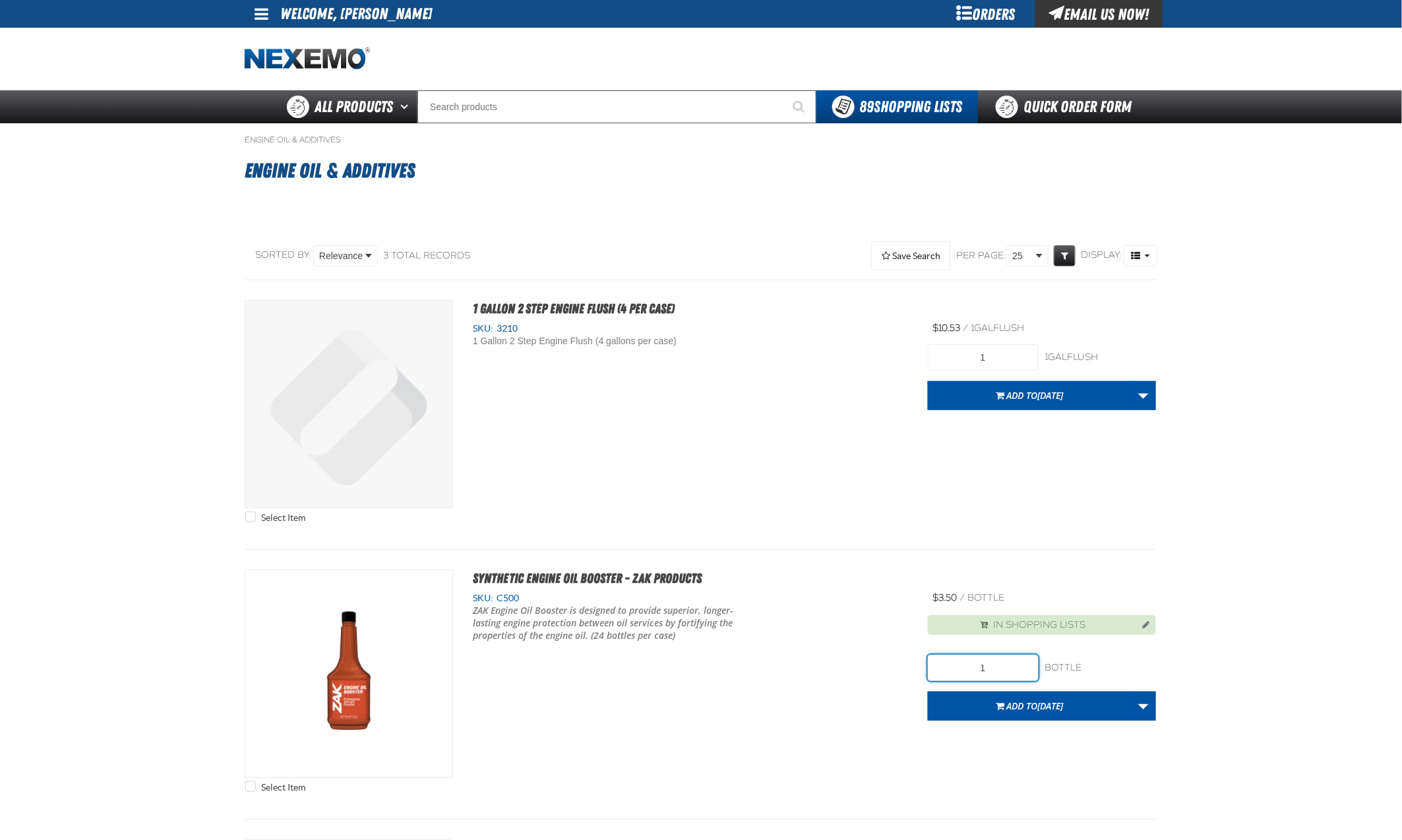
click at [1020, 655] on input "1" at bounding box center [982, 668] width 111 height 26
type input "240"
click at [1039, 700] on span "[DATE]" at bounding box center [1050, 706] width 25 height 13
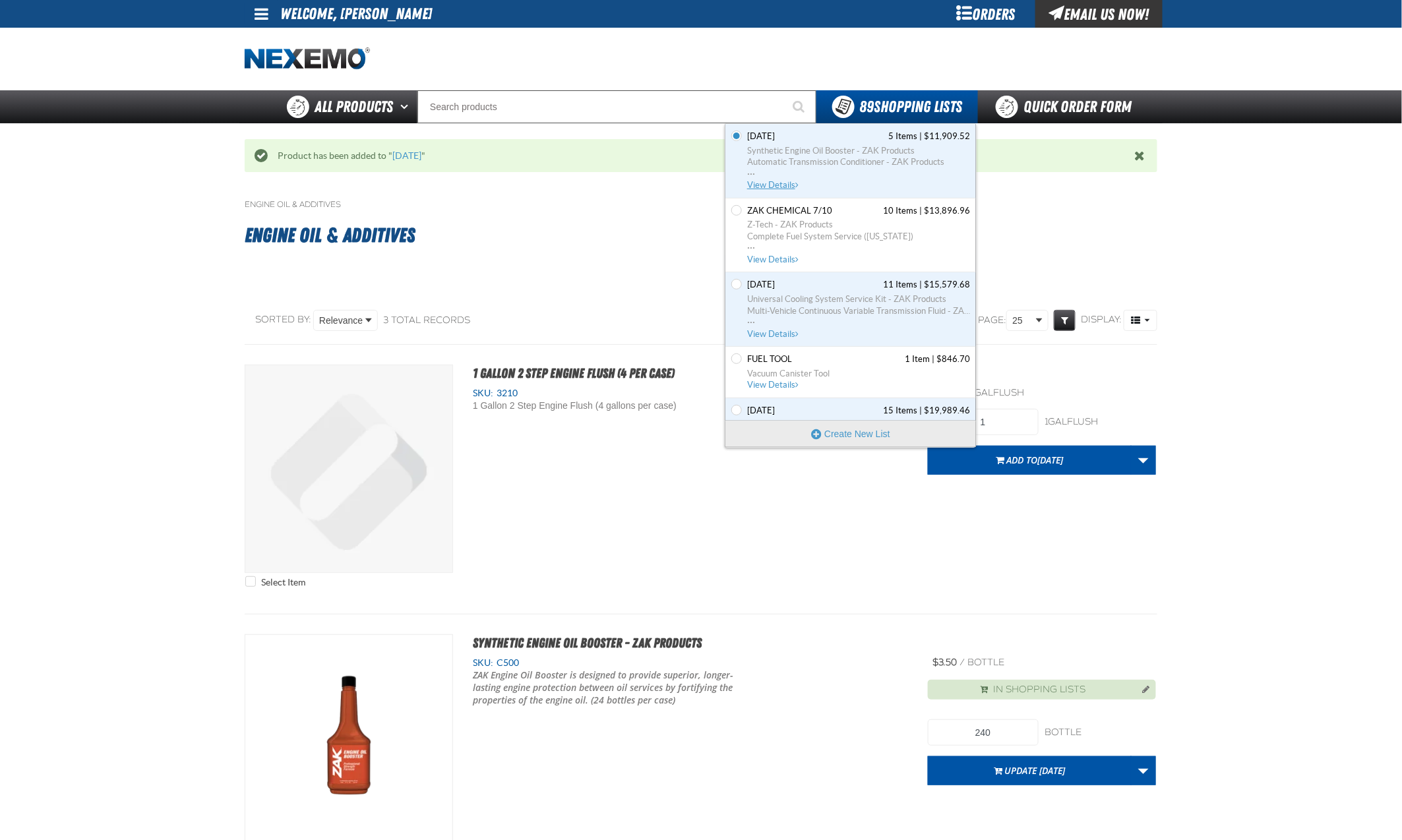
click at [784, 186] on span "View Details" at bounding box center [774, 185] width 53 height 10
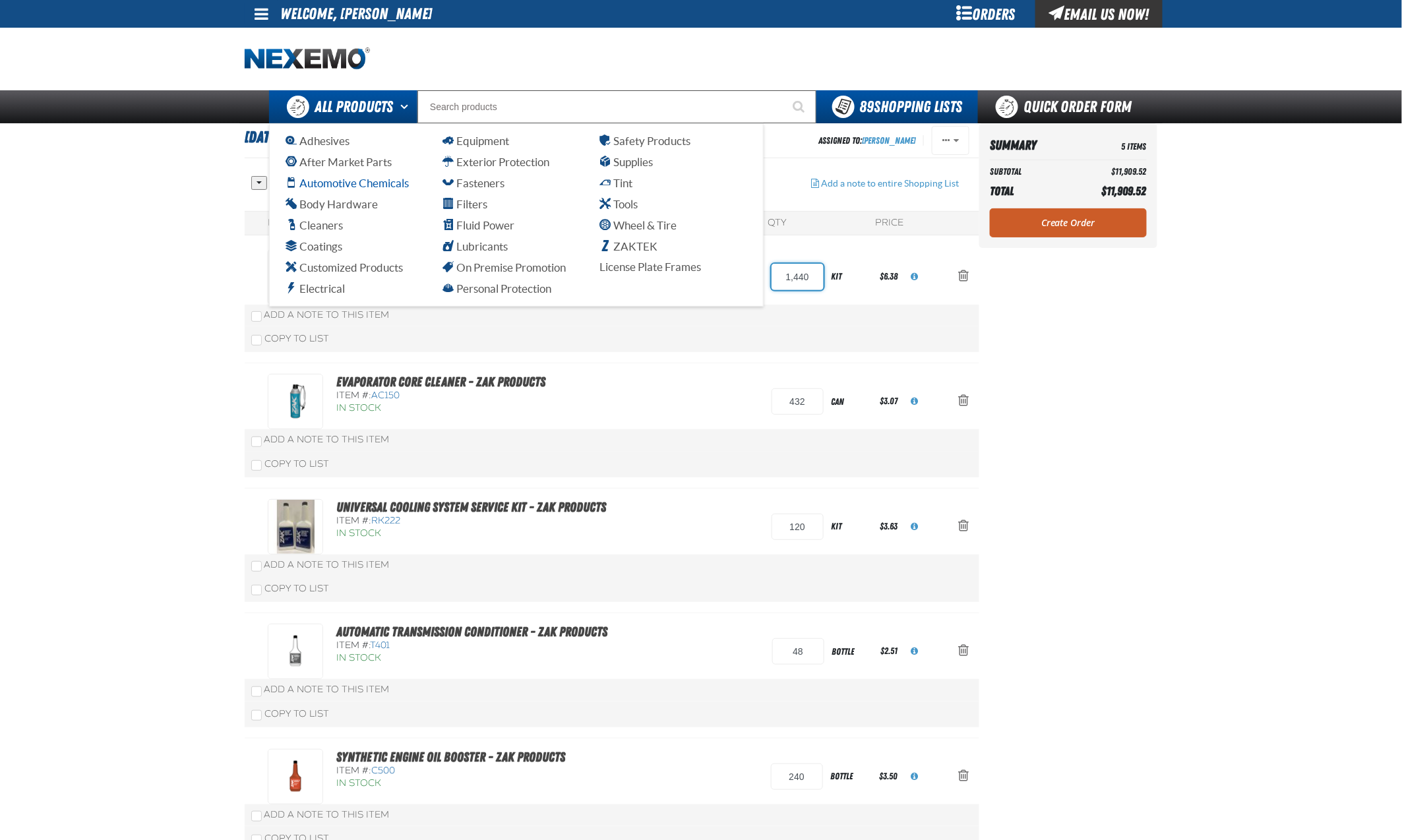
click at [335, 183] on span "Automotive Chemicals" at bounding box center [347, 183] width 123 height 13
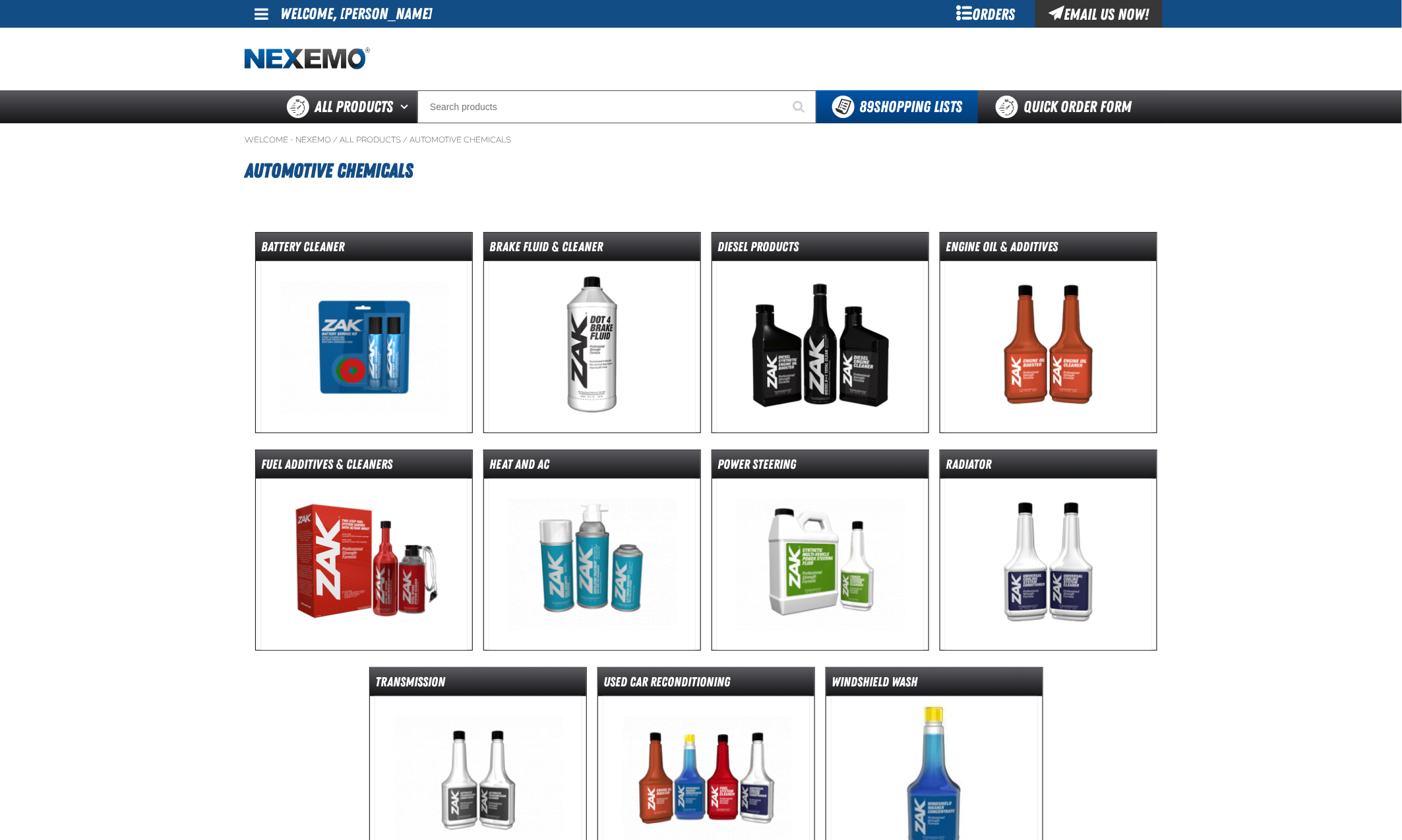
click at [417, 502] on img at bounding box center [364, 564] width 208 height 171
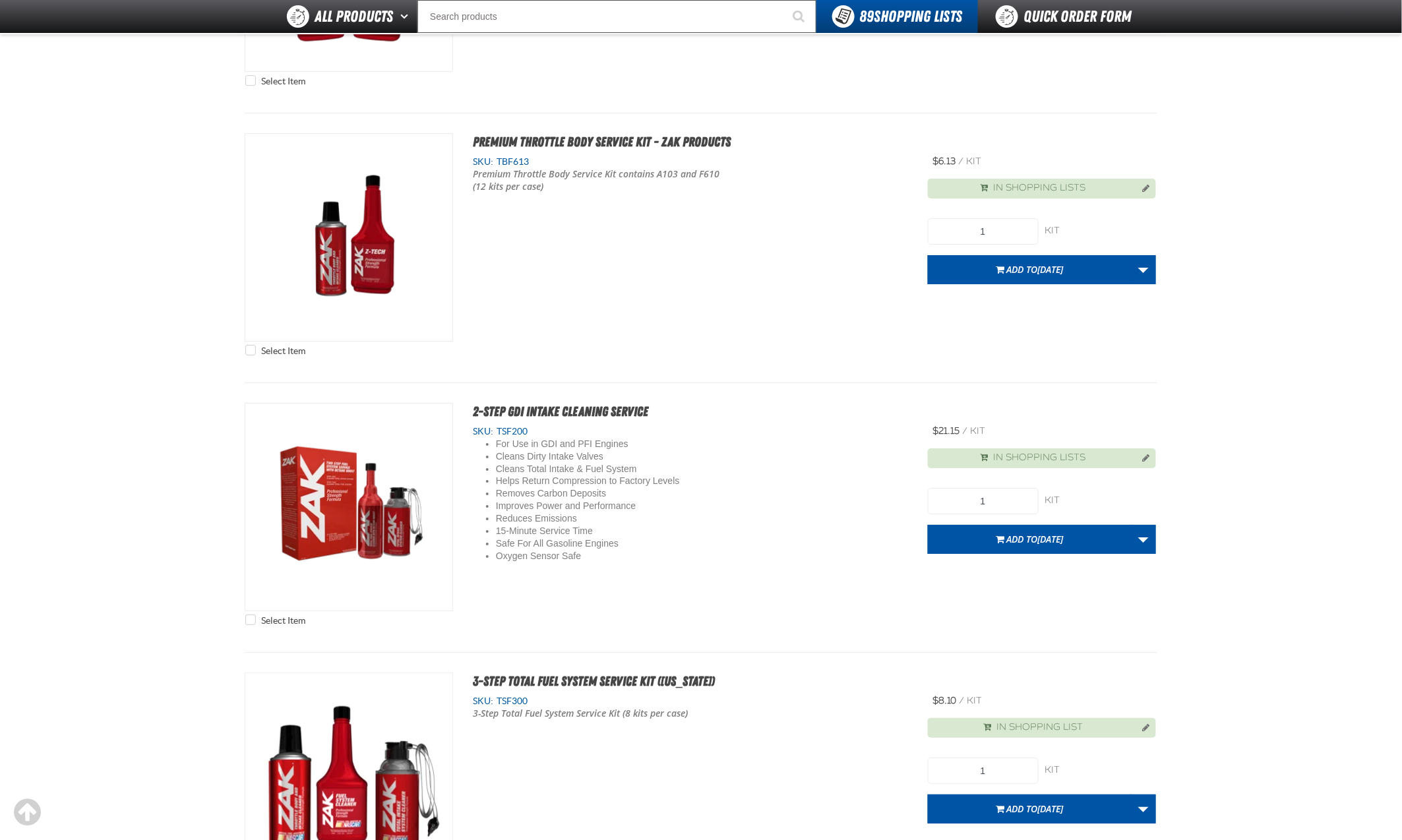
scroll to position [1761, 0]
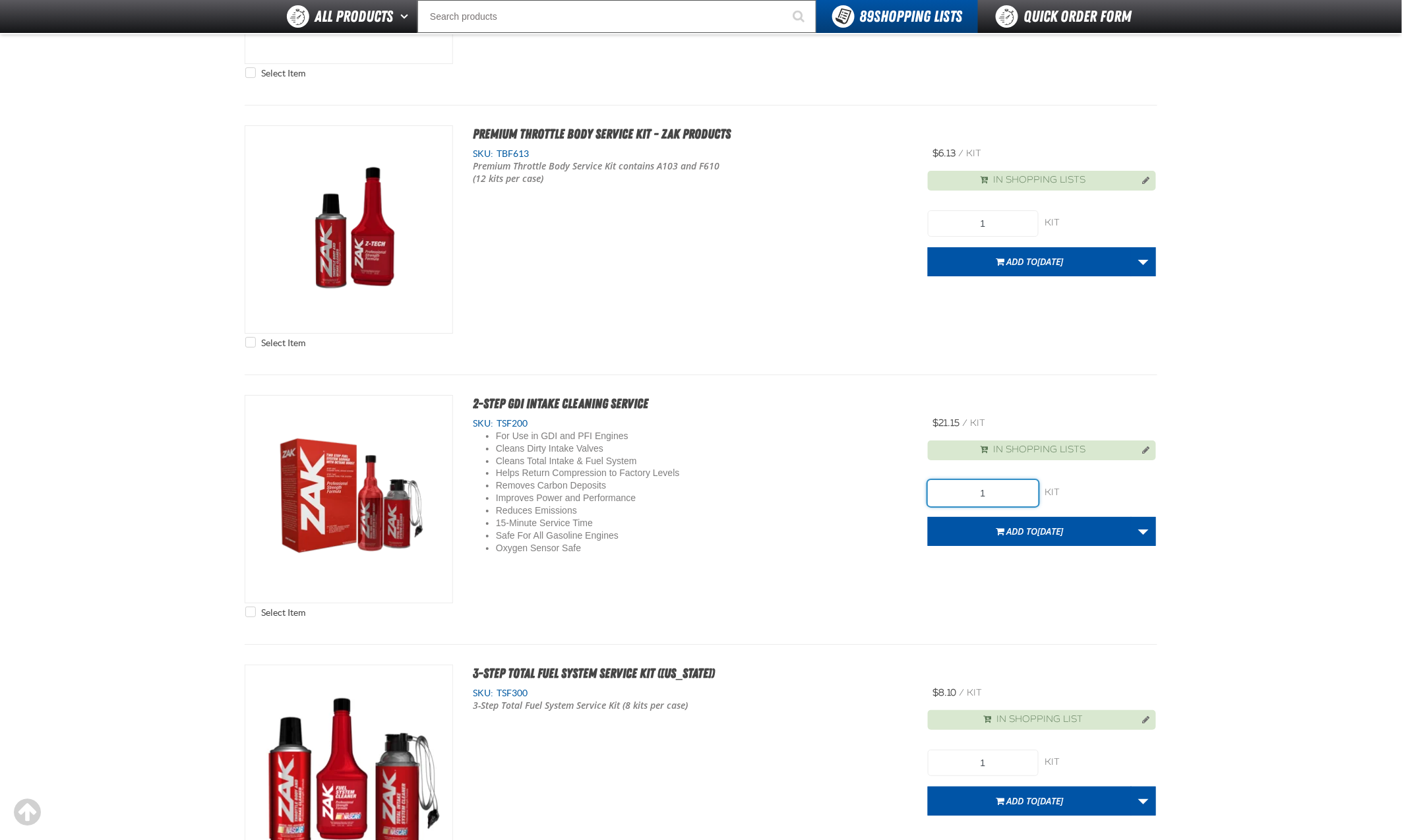
click at [1009, 480] on input "1" at bounding box center [982, 493] width 111 height 26
type input "36"
click at [1037, 525] on span "9.11.2025" at bounding box center [1050, 531] width 25 height 13
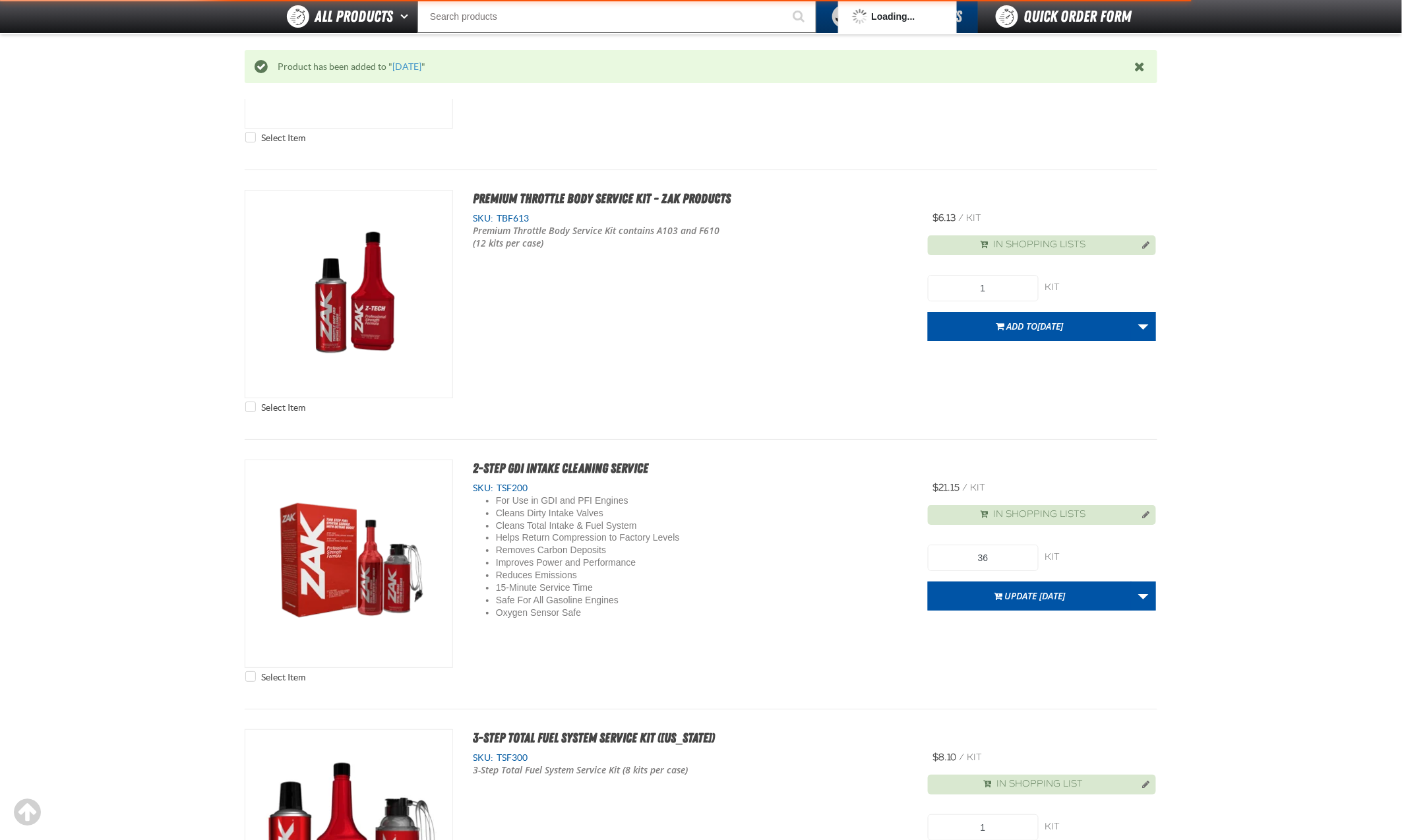
scroll to position [1758, 0]
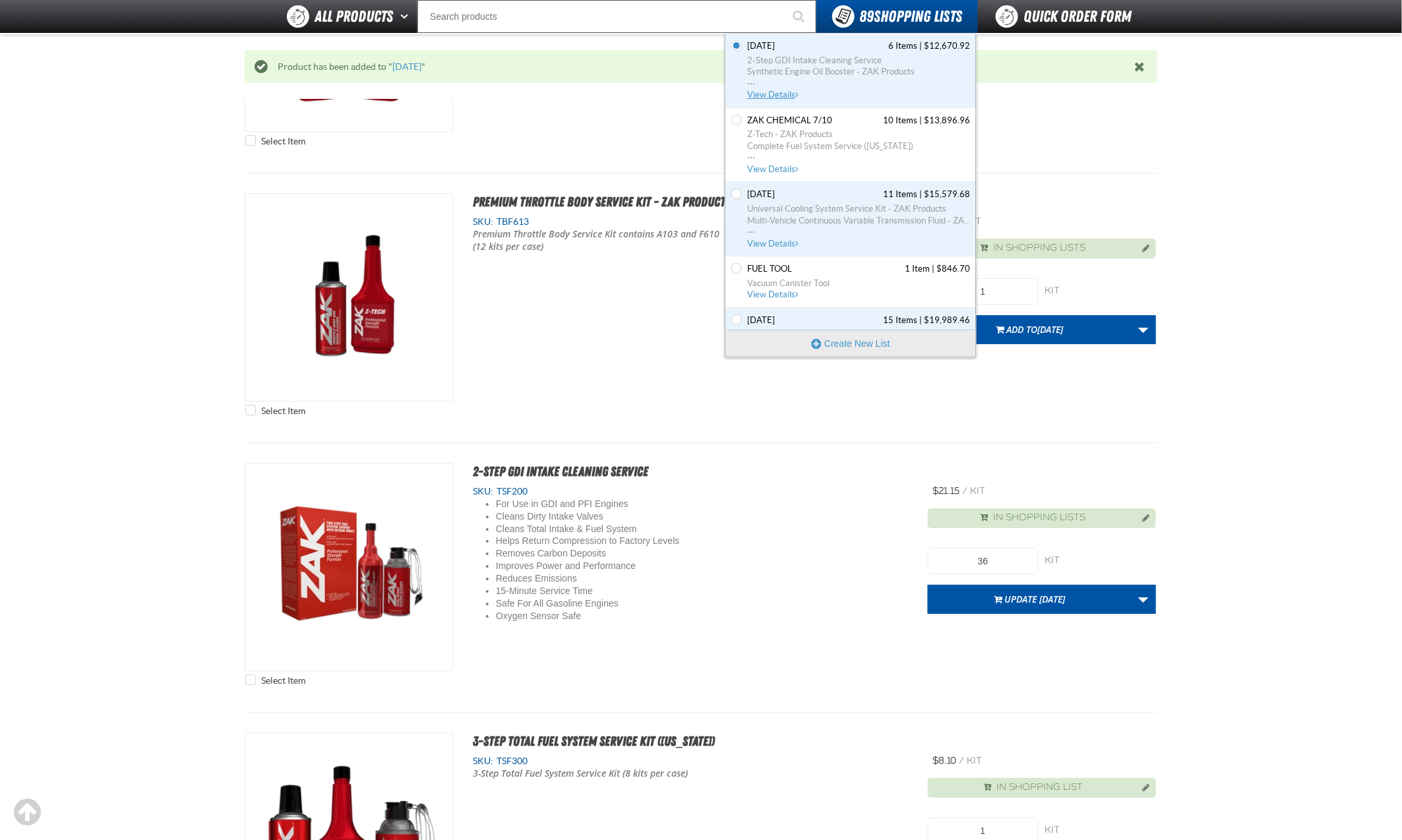
click at [779, 90] on span "View Details" at bounding box center [774, 95] width 53 height 10
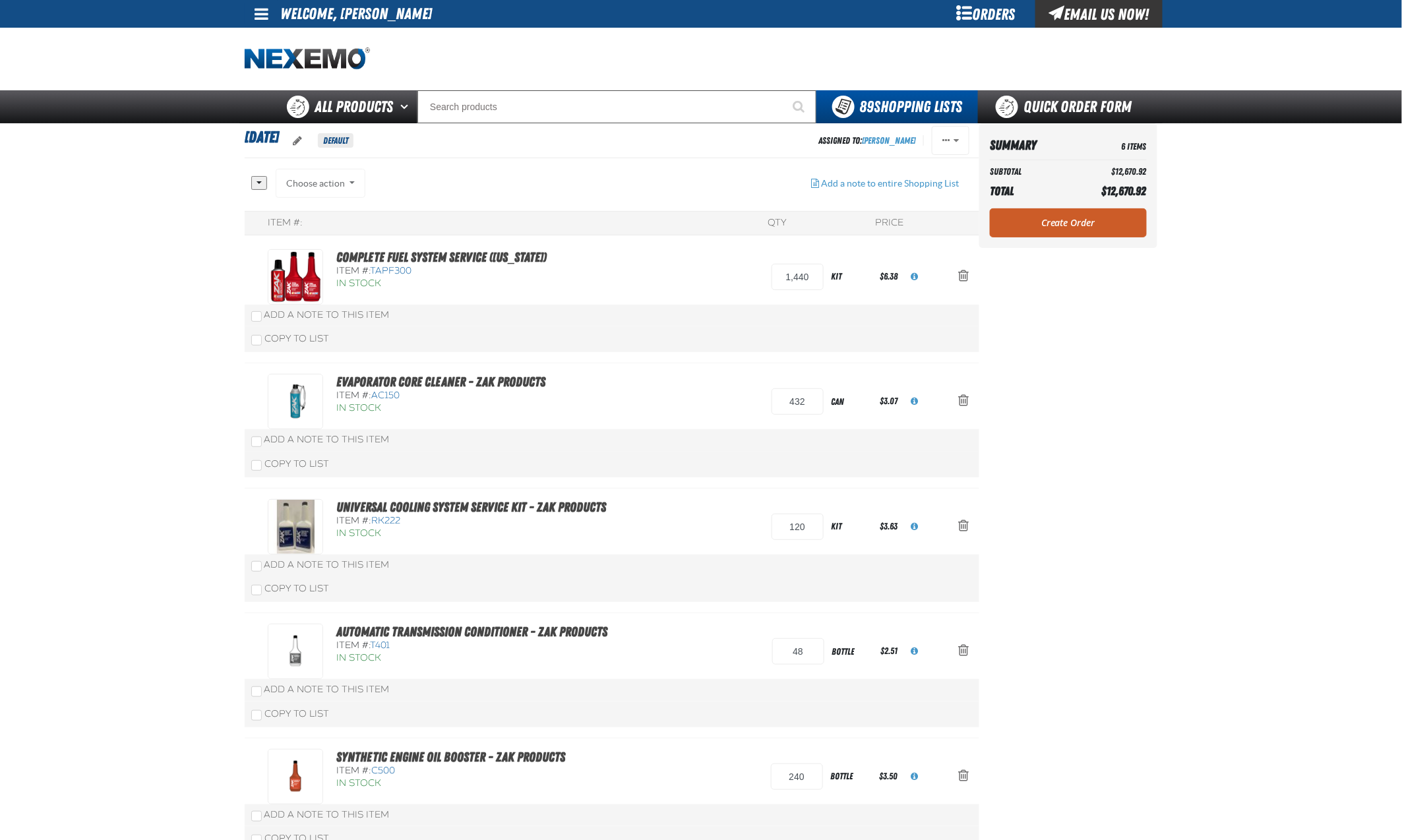
click at [1088, 473] on aside "Summary 6 Items Subtotal $12,670.92 Total $12,670.92 Loading... Create Order" at bounding box center [1068, 556] width 178 height 865
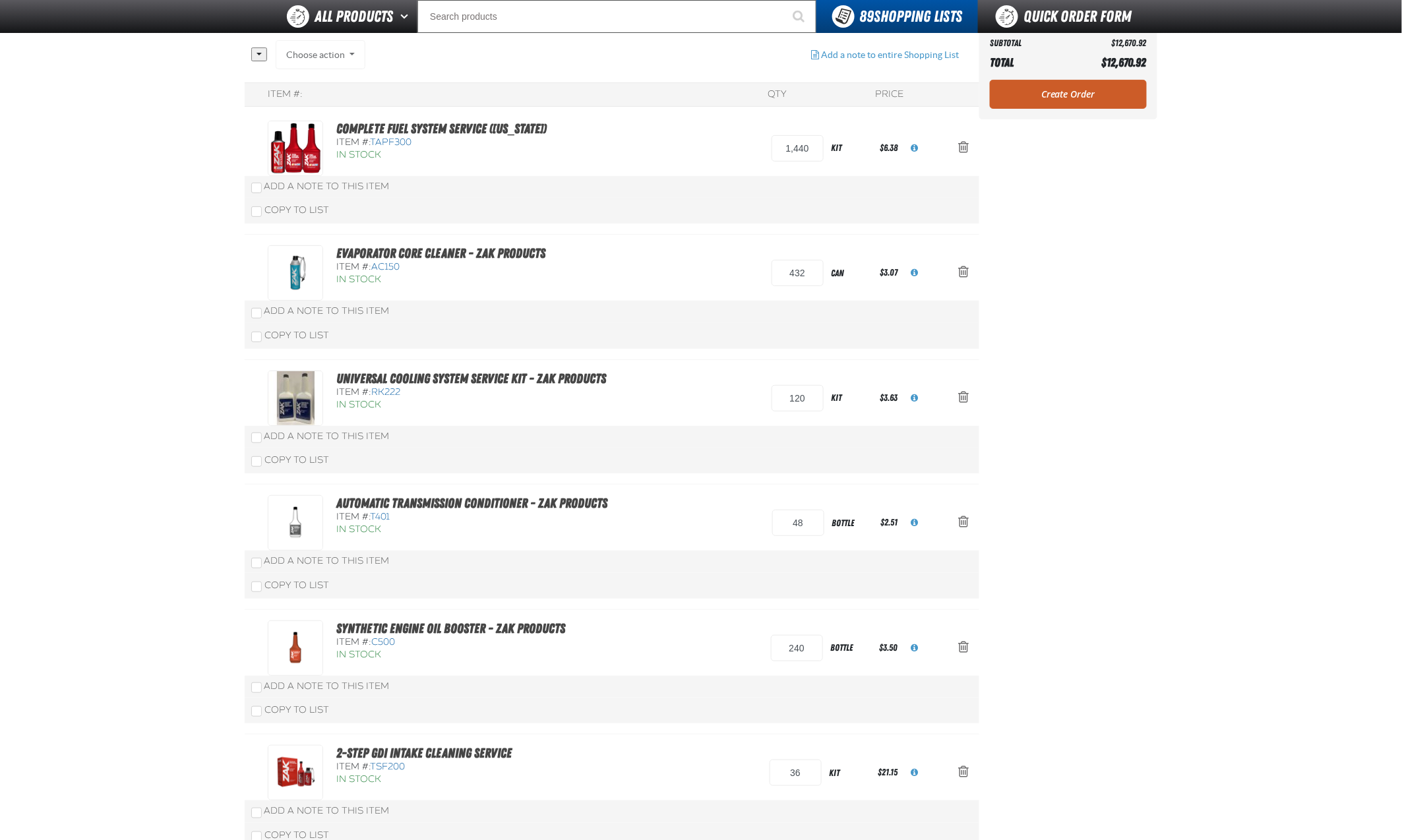
scroll to position [94, 0]
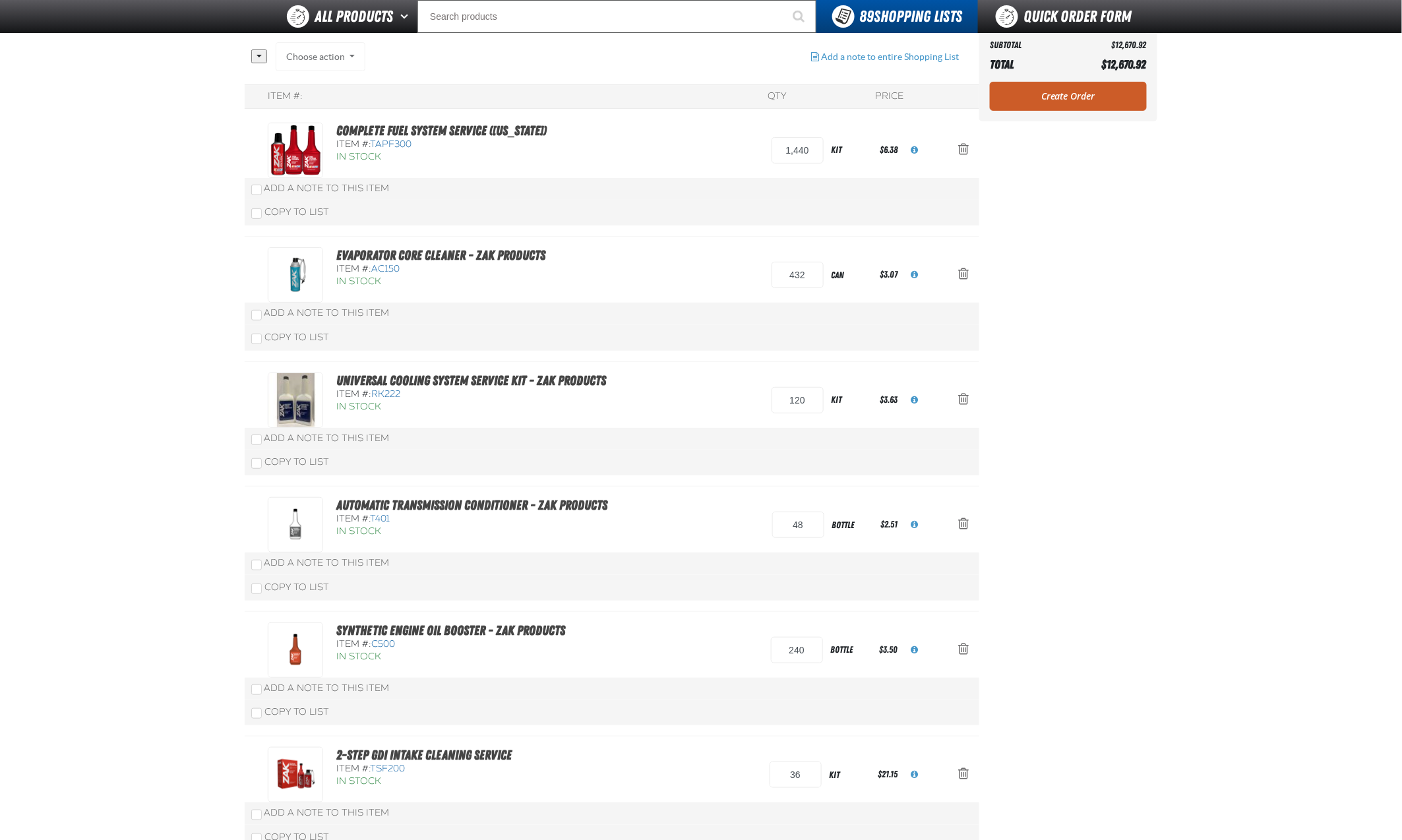
click at [1193, 363] on main "9.11.2025 Default Assigned To: Hector Fernandez Reassign Duplicate Delete" at bounding box center [701, 429] width 1402 height 865
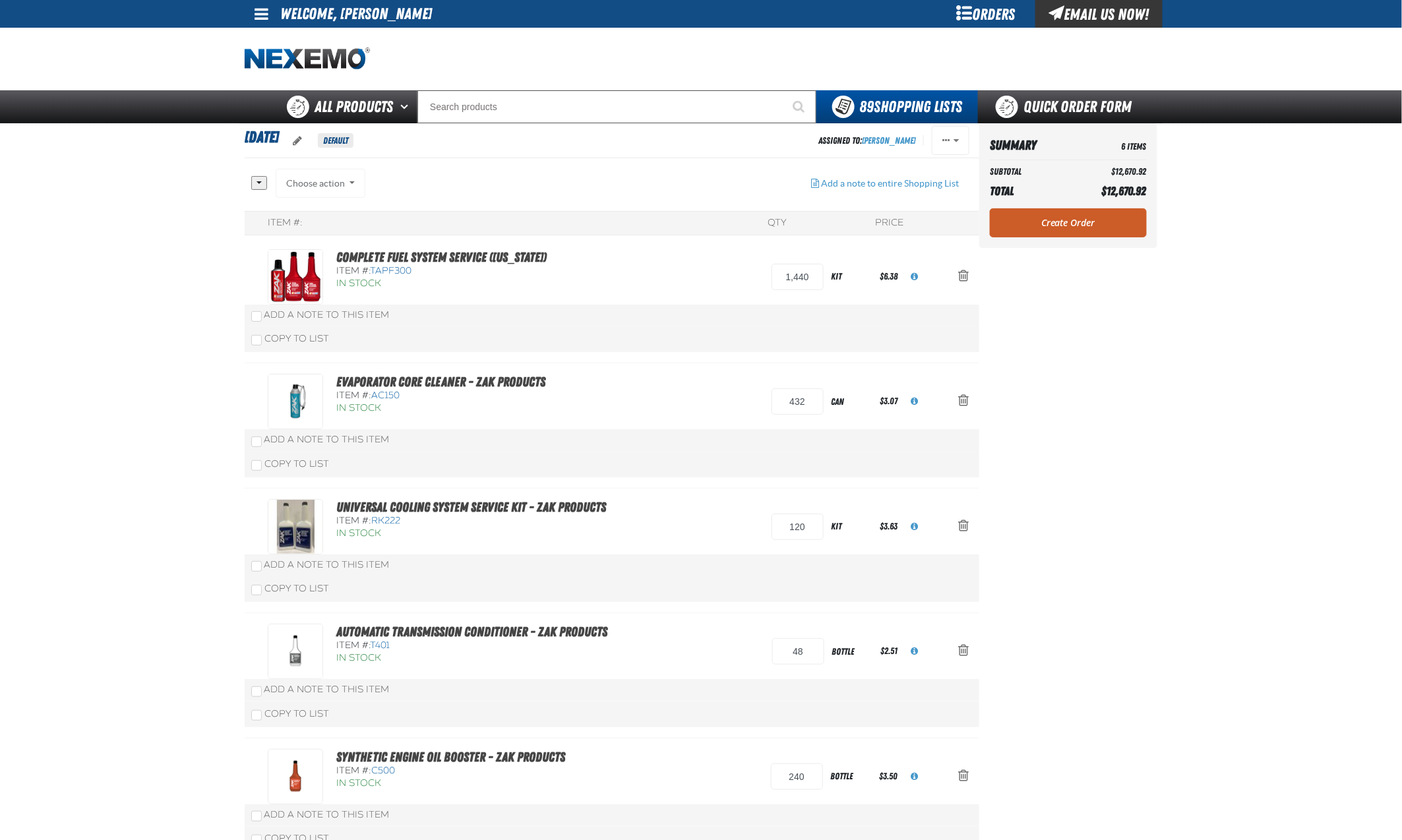
scroll to position [0, 0]
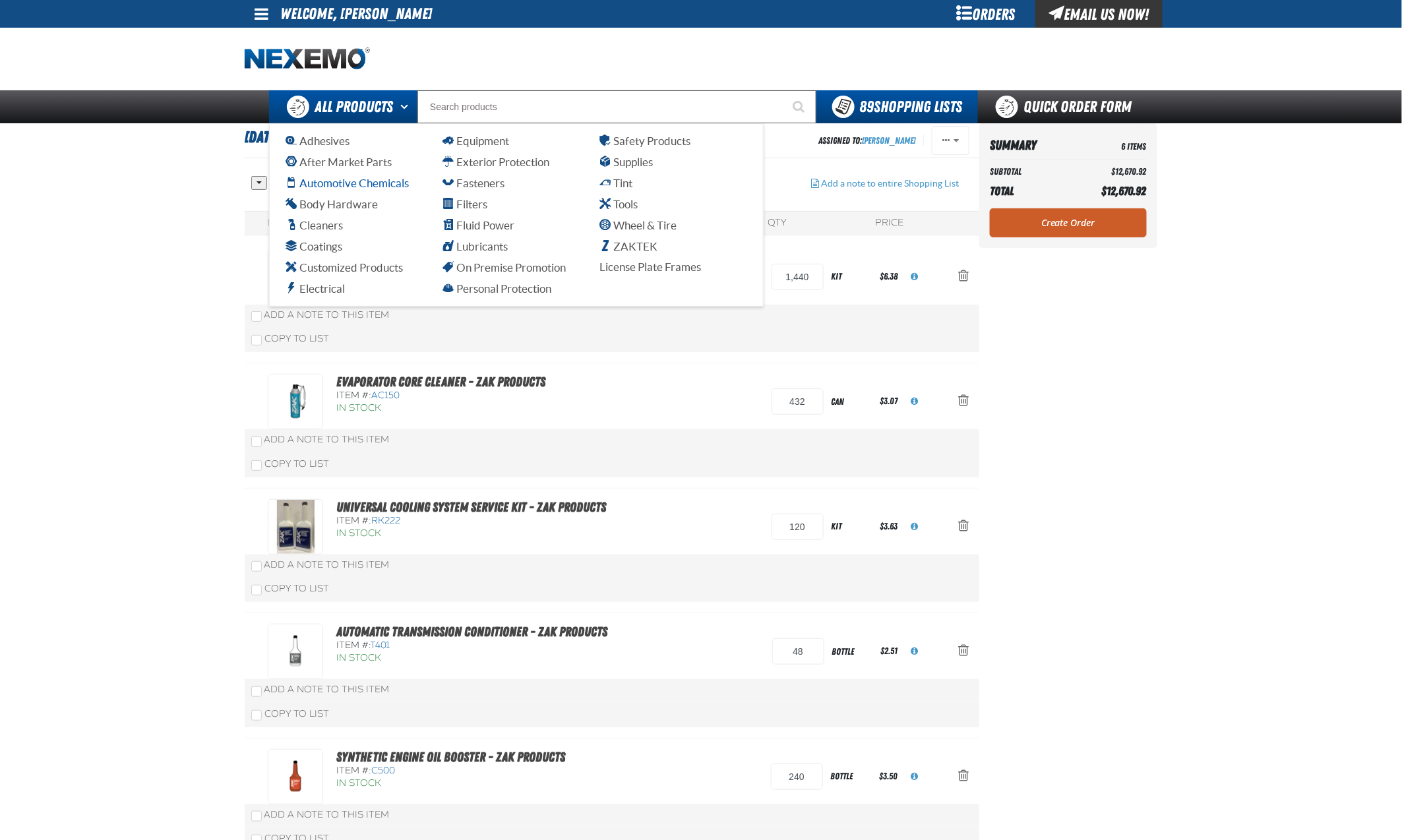
click at [344, 180] on span "Automotive Chemicals" at bounding box center [347, 183] width 123 height 13
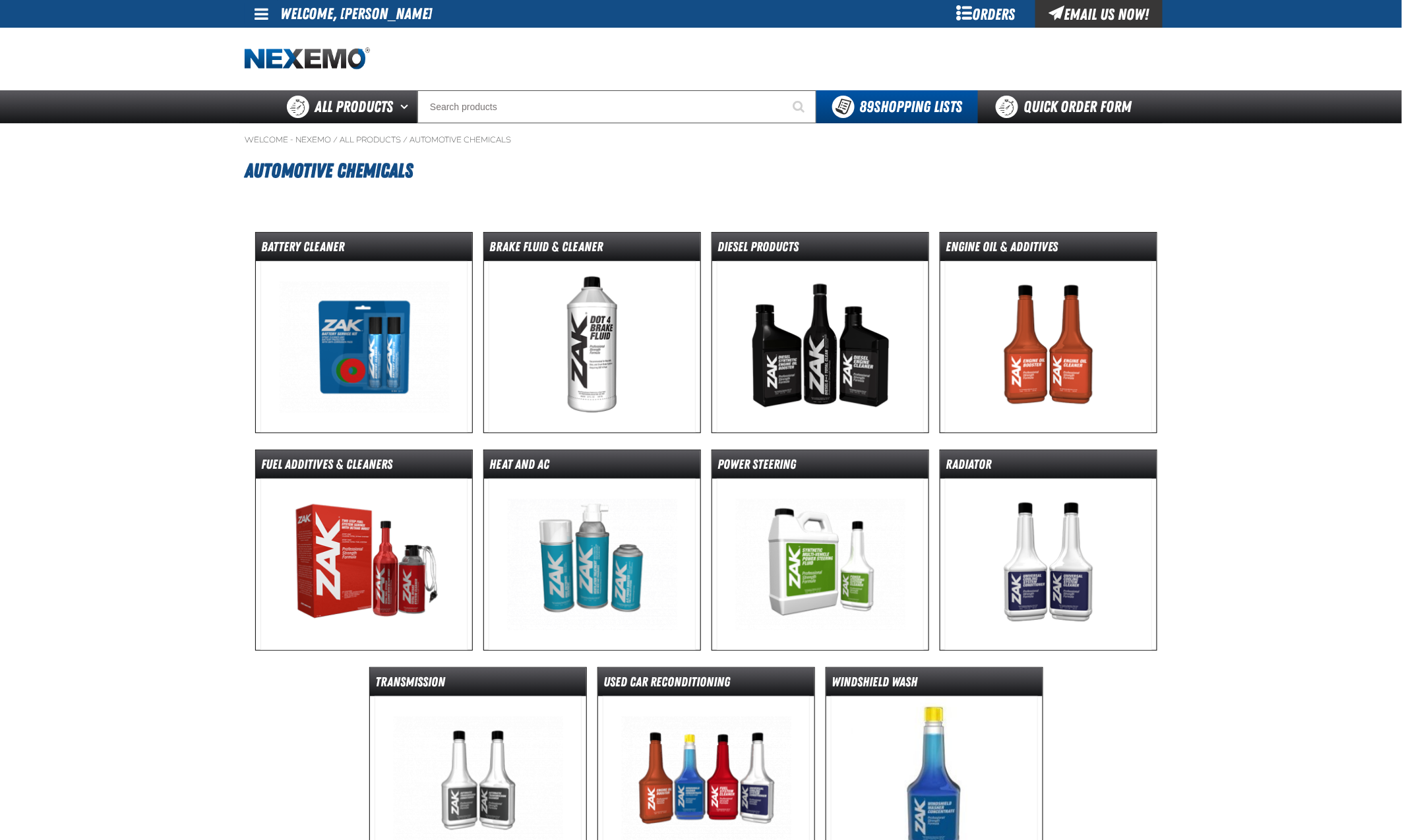
click at [763, 539] on img at bounding box center [820, 564] width 208 height 171
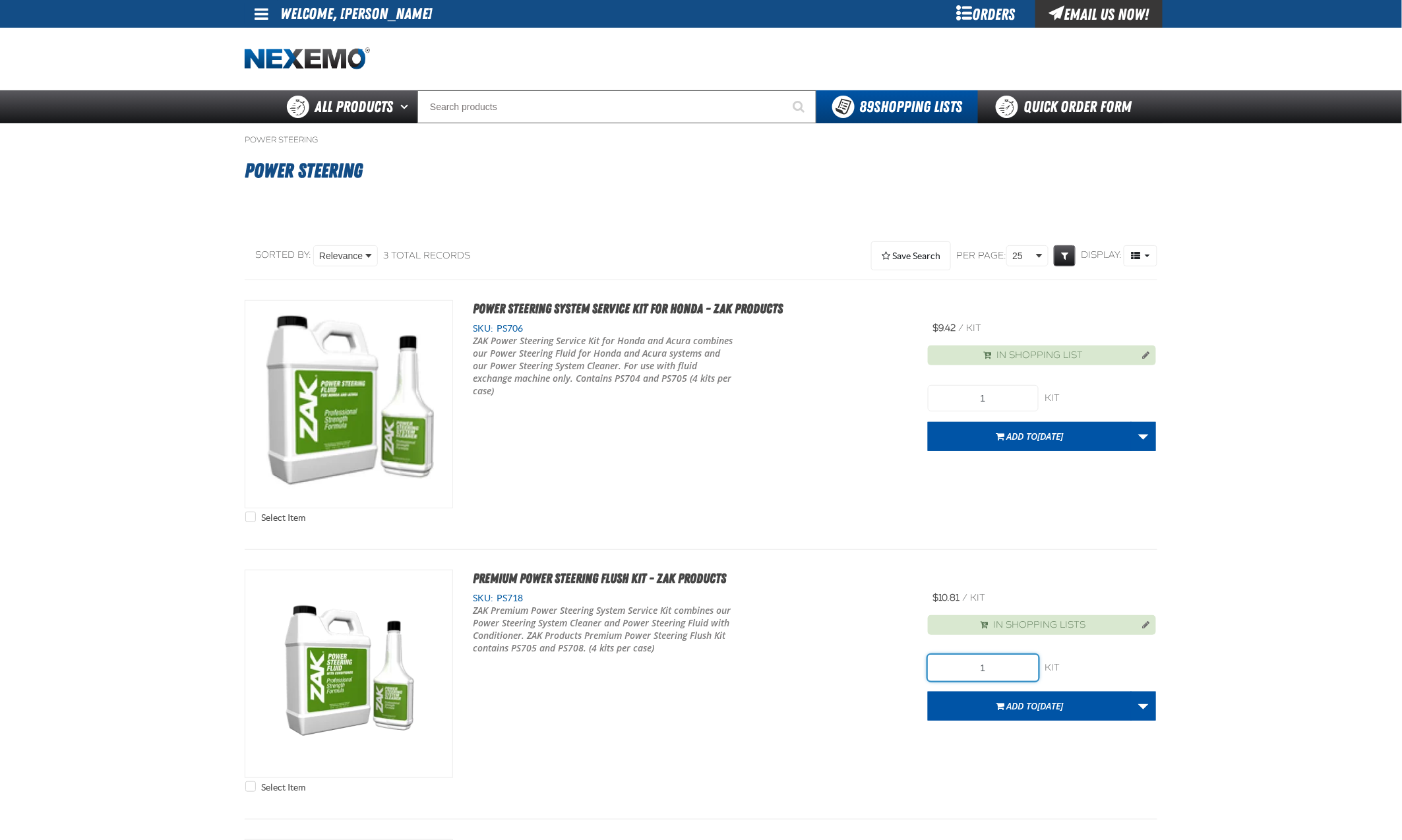
click at [1000, 655] on input "1" at bounding box center [982, 668] width 111 height 26
type input "8"
click at [1037, 700] on span "9.11.2025" at bounding box center [1050, 706] width 25 height 13
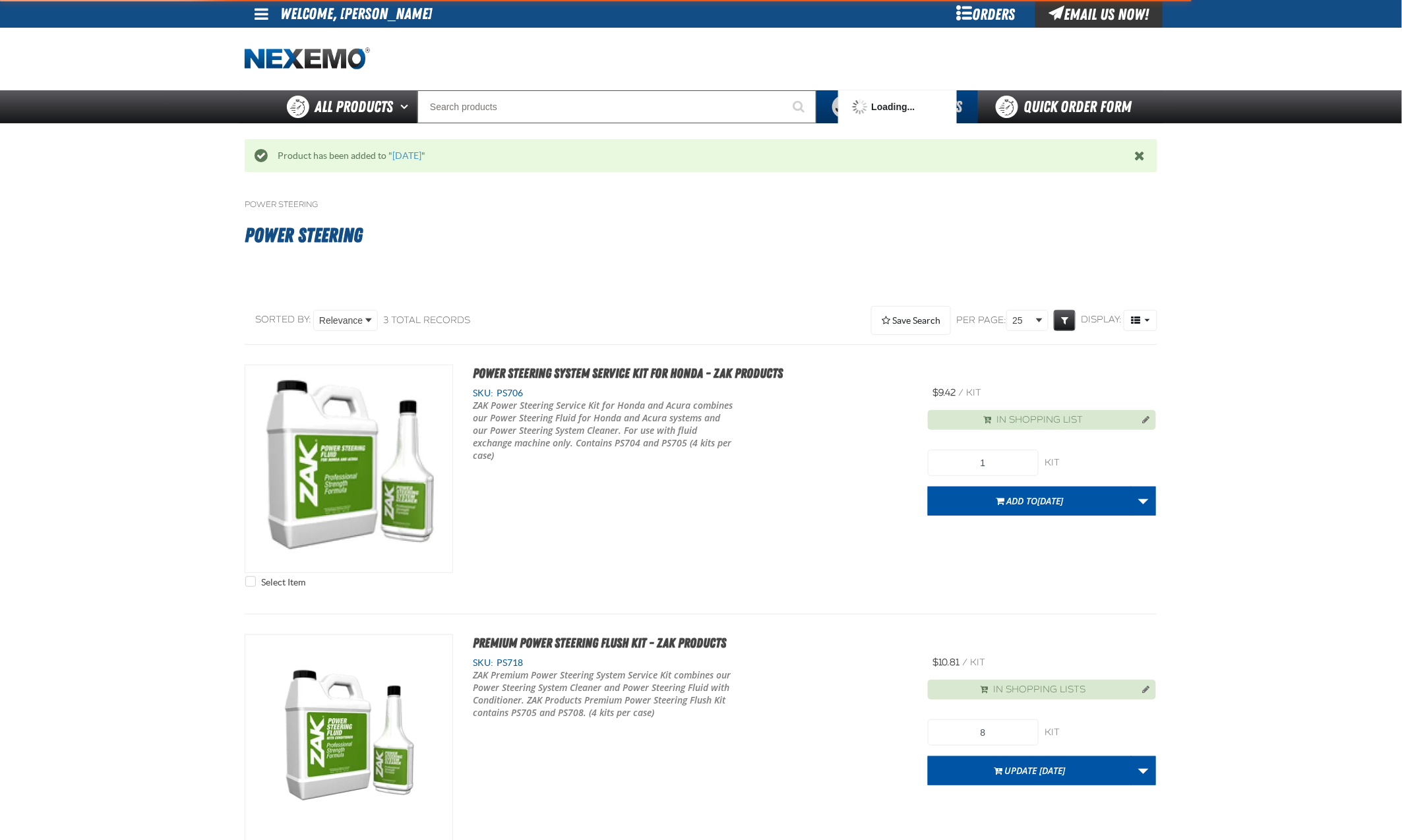
click at [1216, 575] on main "Power Steering Power Steering No categories were found to match your search. So…" at bounding box center [701, 689] width 1402 height 1002
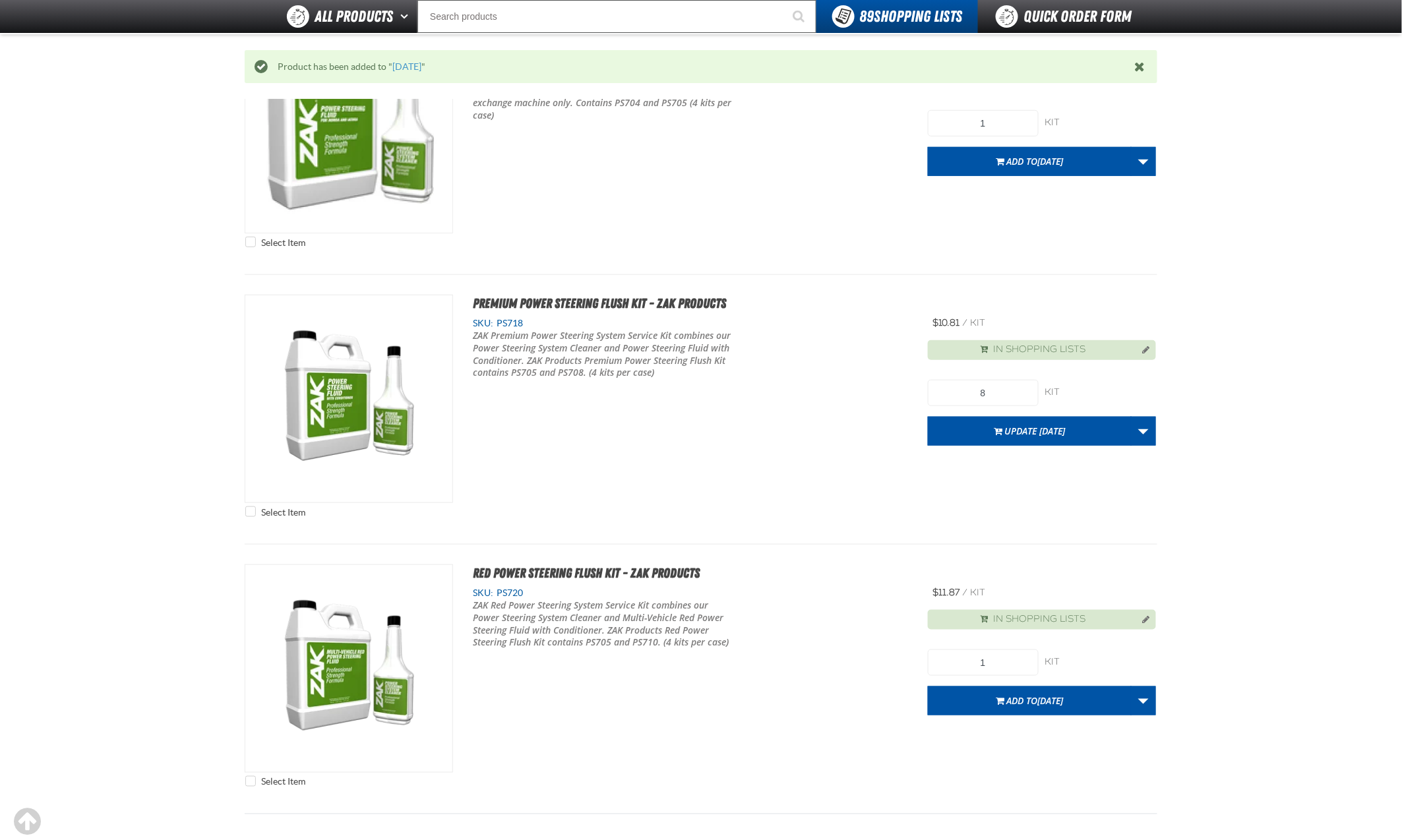
scroll to position [312, 0]
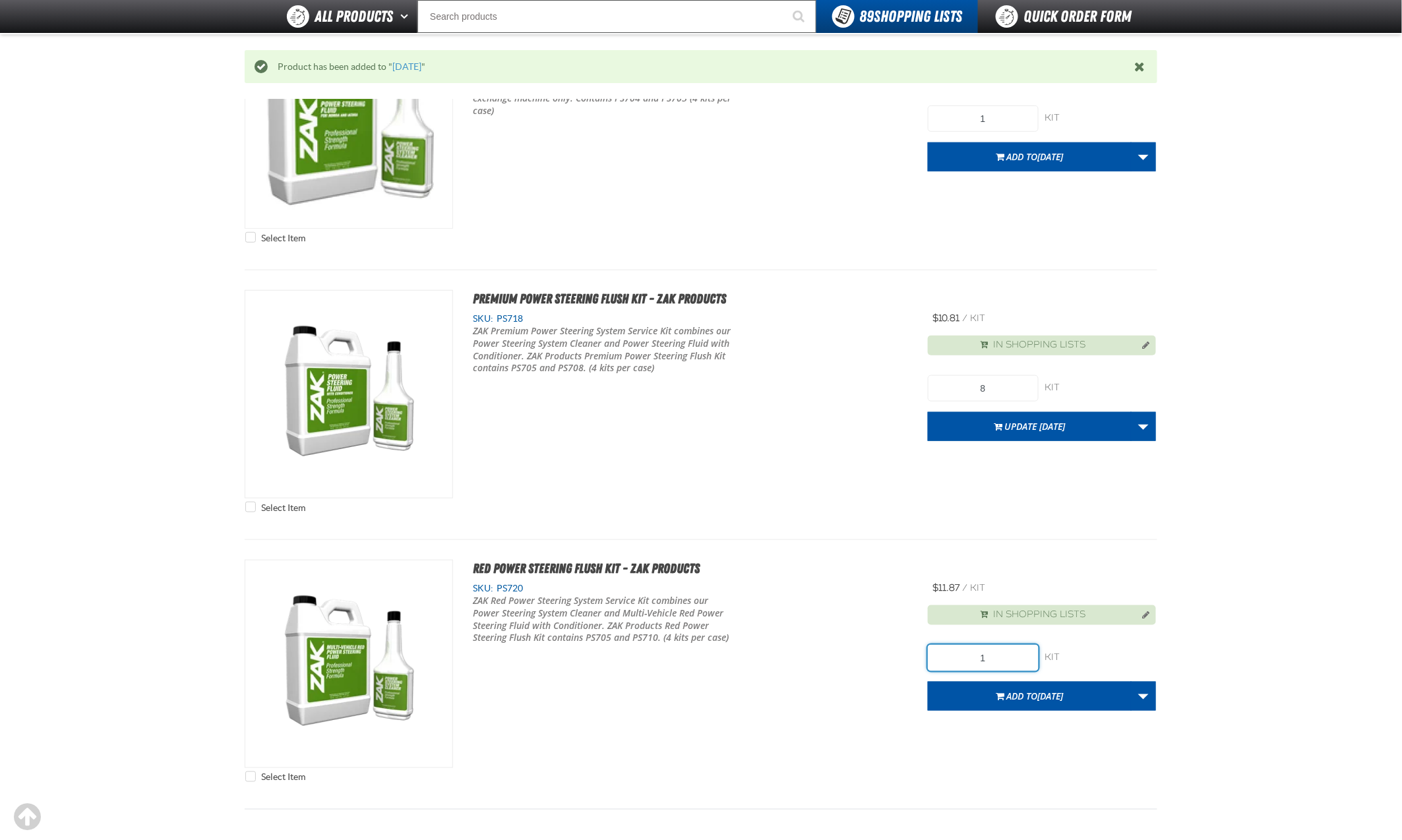
click at [994, 645] on input "1" at bounding box center [982, 658] width 111 height 26
type input "24"
click at [1006, 690] on span "Add to 9.11.2025" at bounding box center [1034, 696] width 57 height 13
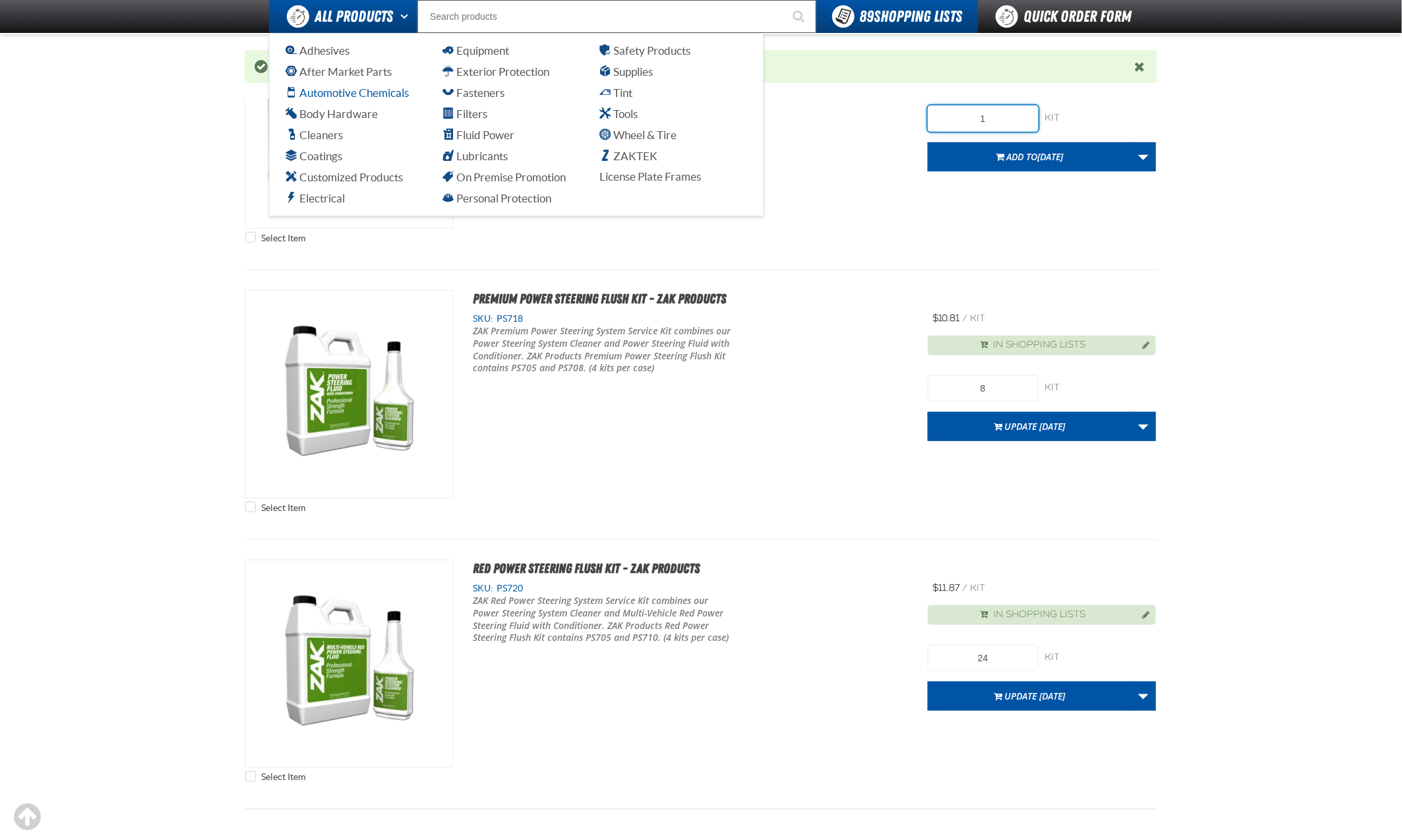
click at [343, 90] on span "Automotive Chemicals" at bounding box center [347, 93] width 123 height 13
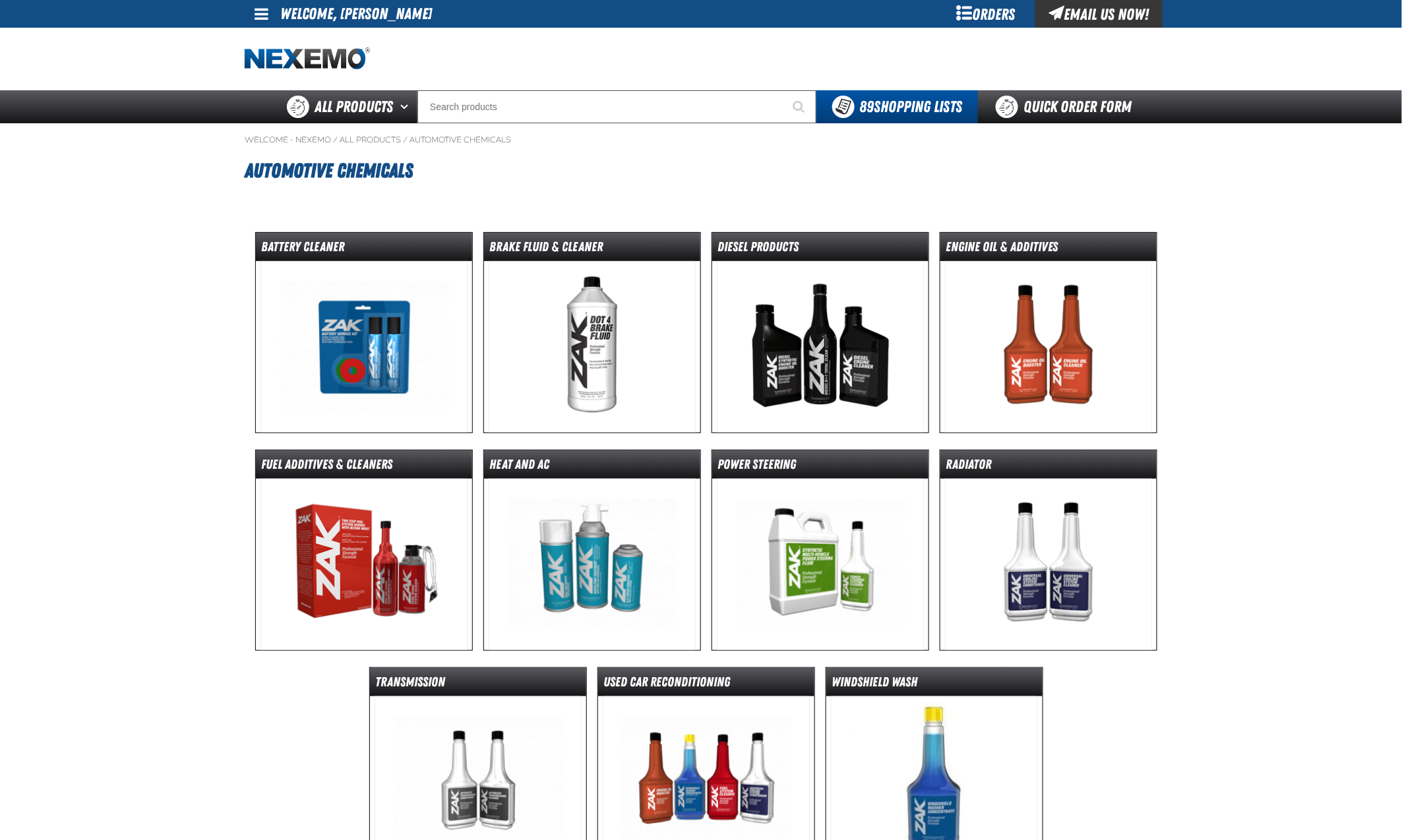
click at [662, 529] on img at bounding box center [592, 564] width 208 height 171
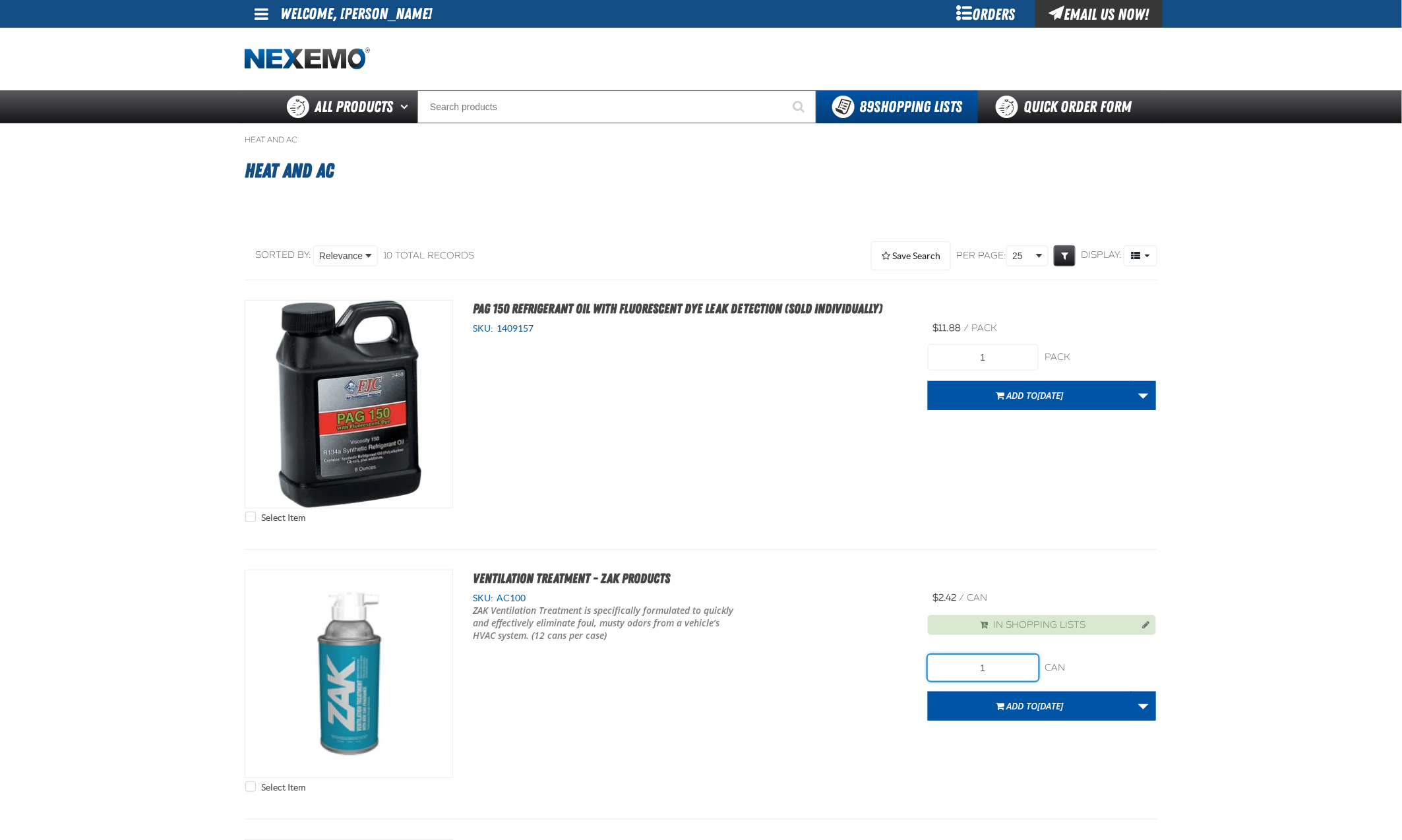
click at [1008, 655] on input "1" at bounding box center [982, 668] width 111 height 26
type input "120"
click at [1048, 700] on span "[DATE]" at bounding box center [1050, 706] width 25 height 13
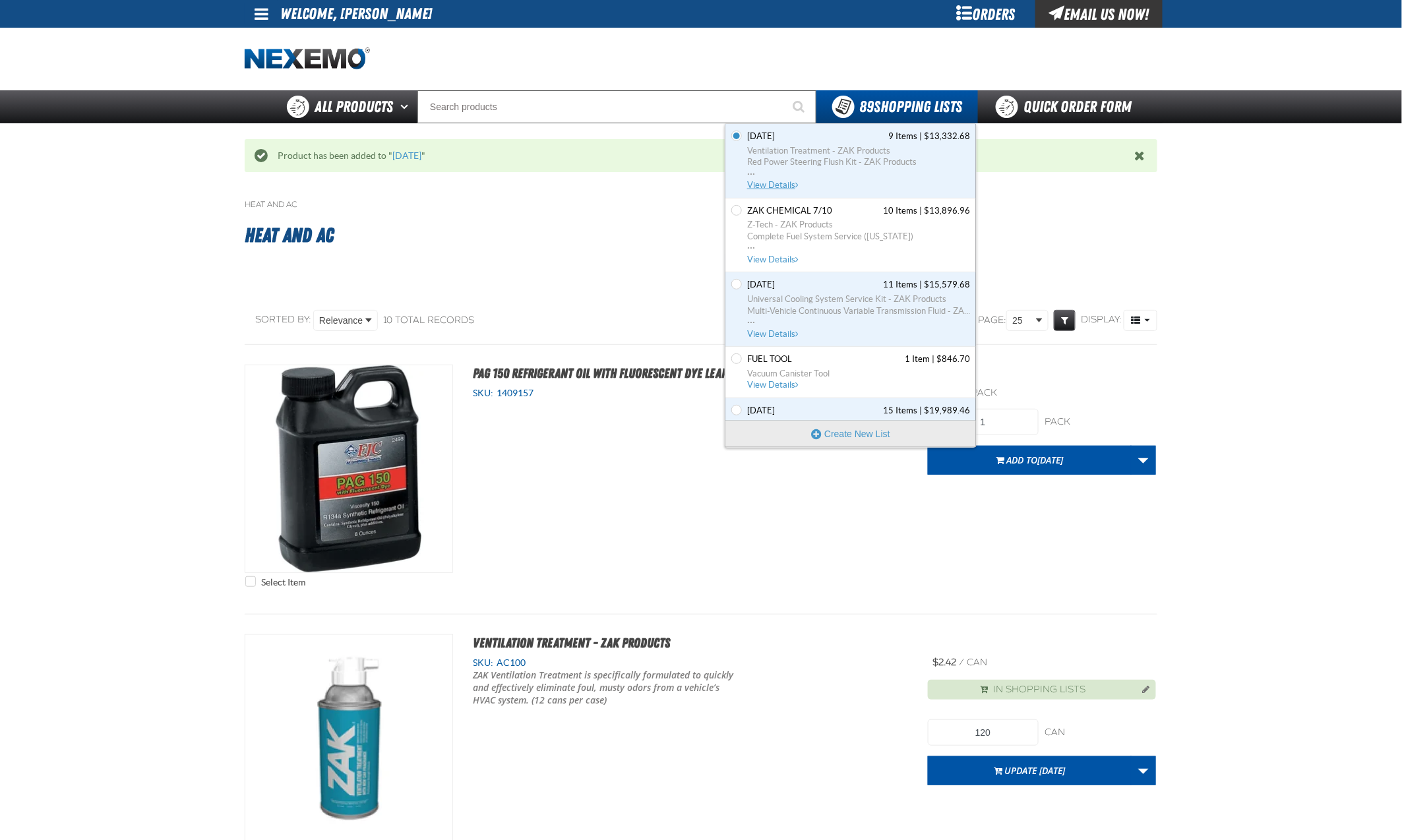
click at [775, 182] on span "View Details" at bounding box center [774, 185] width 53 height 10
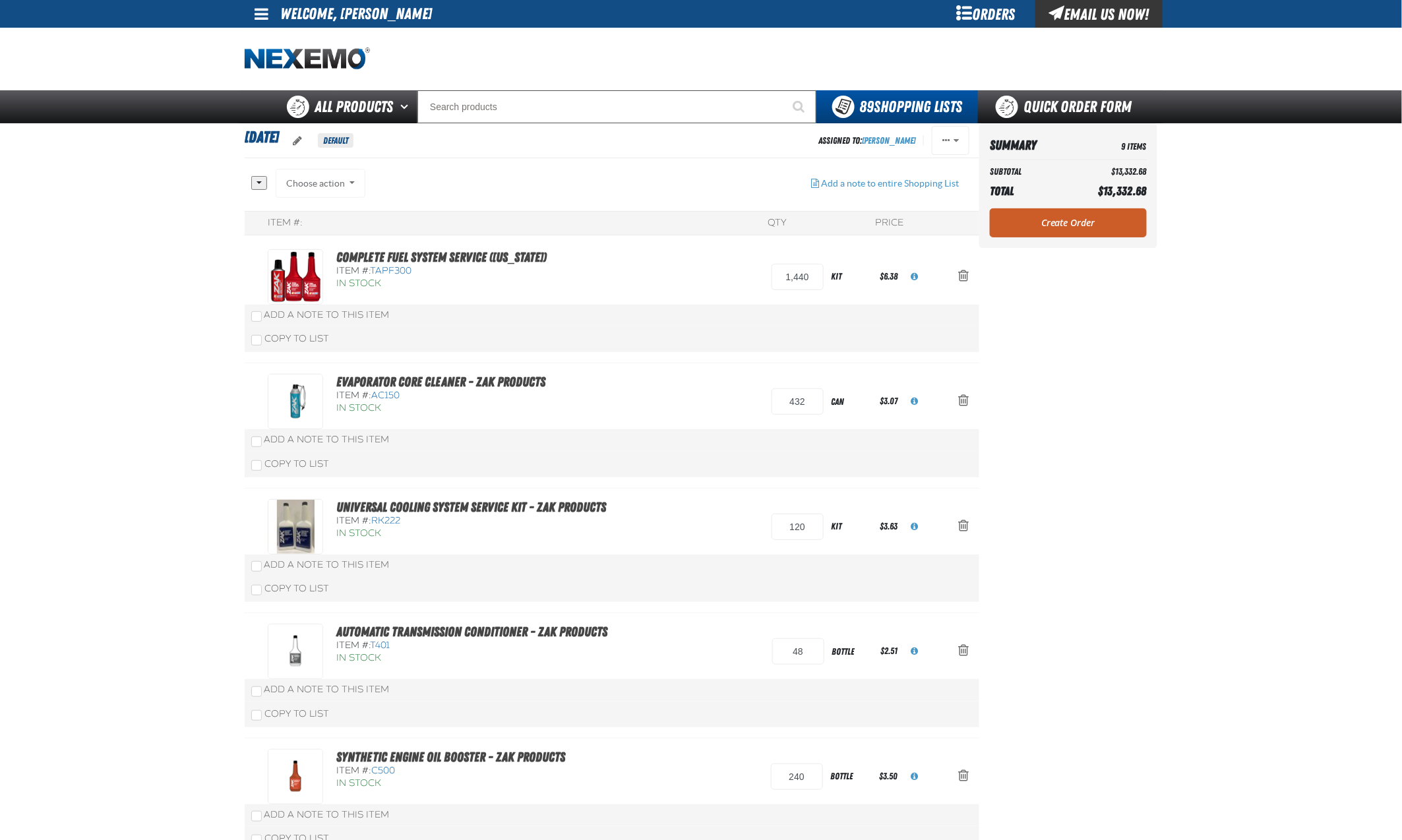
click at [1115, 370] on aside "Summary 9 Items Subtotal $13,332.68 Total $13,332.68 Loading... Create Order" at bounding box center [1068, 743] width 178 height 1240
click at [1066, 219] on link "Create Order" at bounding box center [1068, 223] width 157 height 29
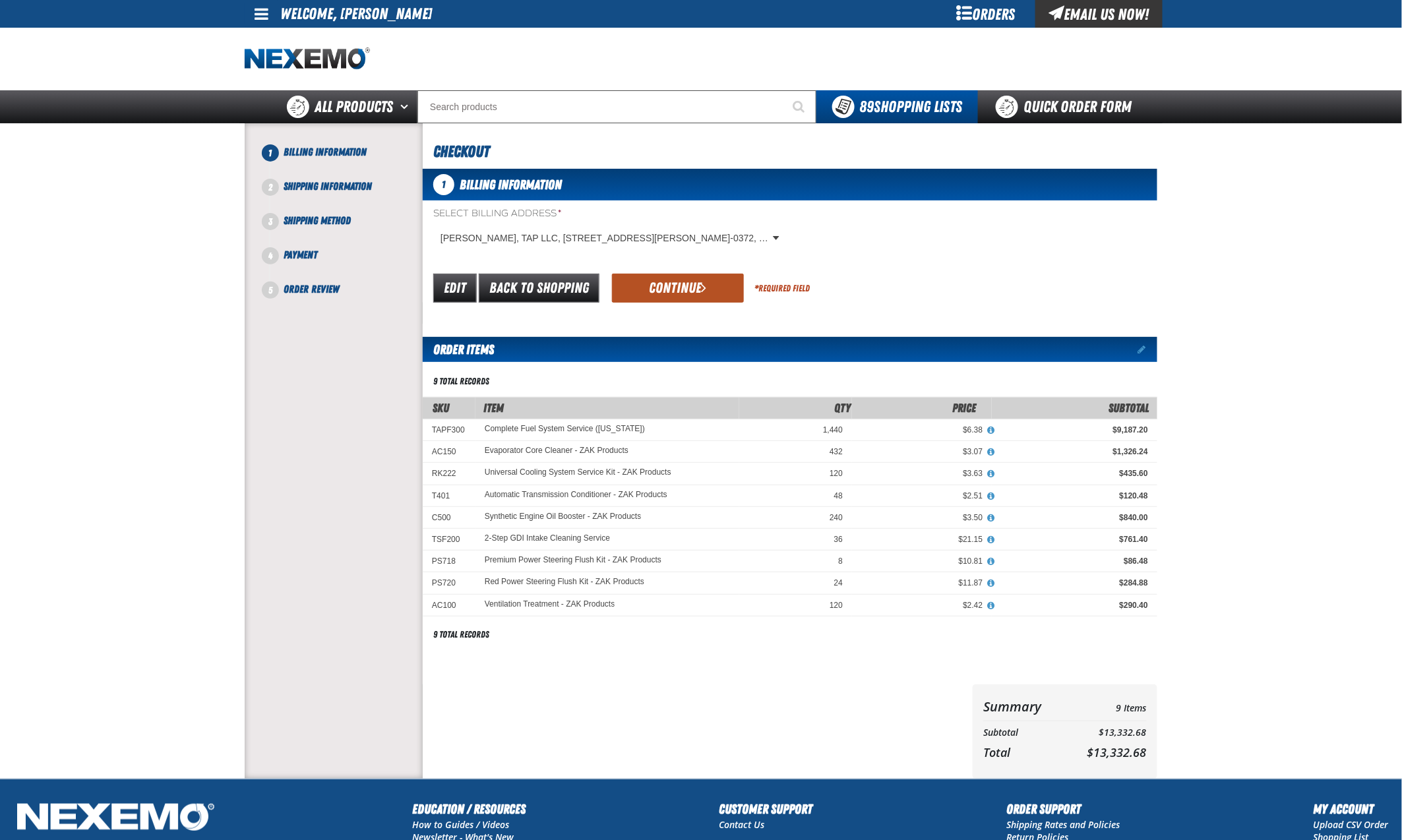
click at [684, 285] on button "Continue" at bounding box center [678, 288] width 132 height 29
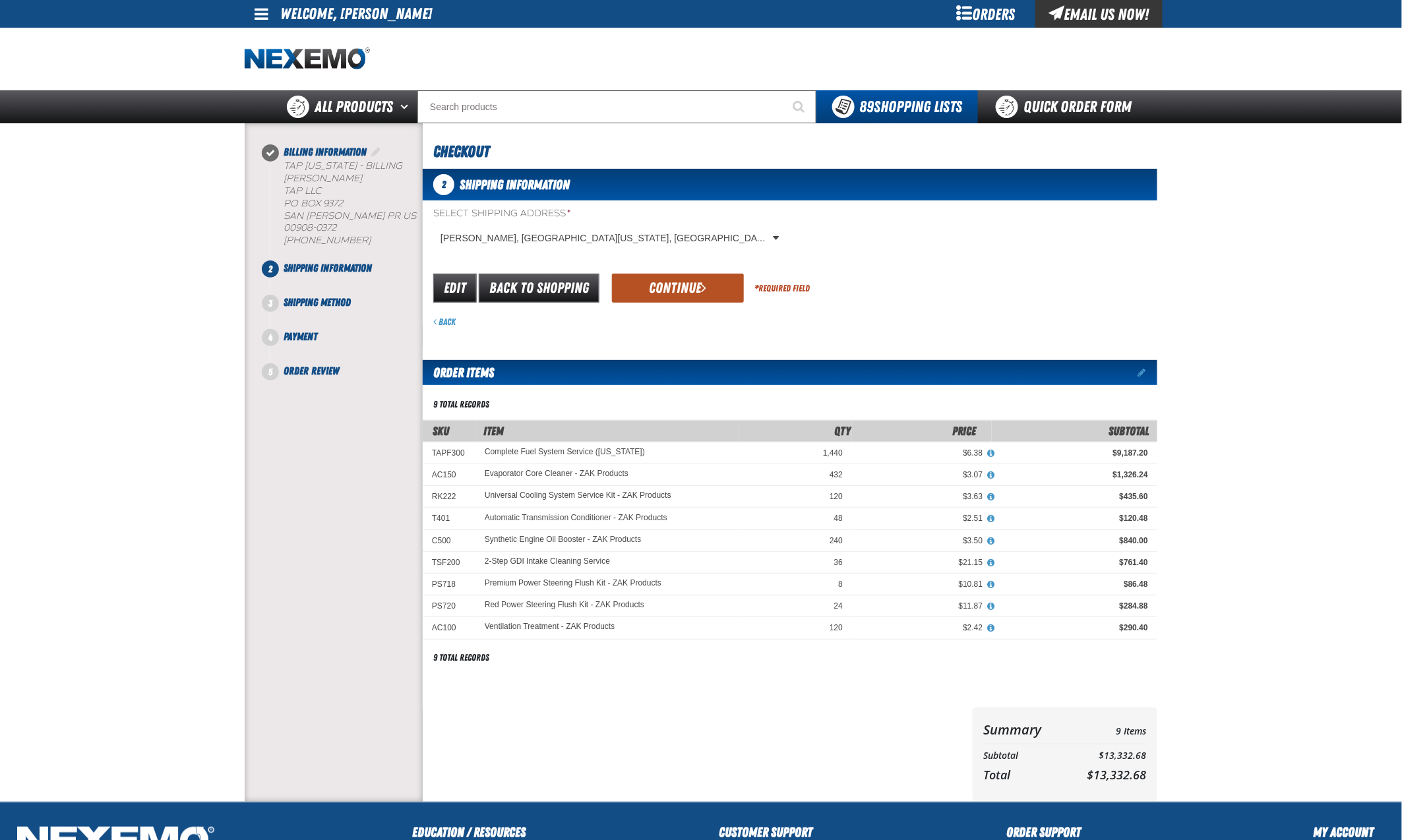
click at [684, 286] on button "Continue" at bounding box center [678, 288] width 132 height 29
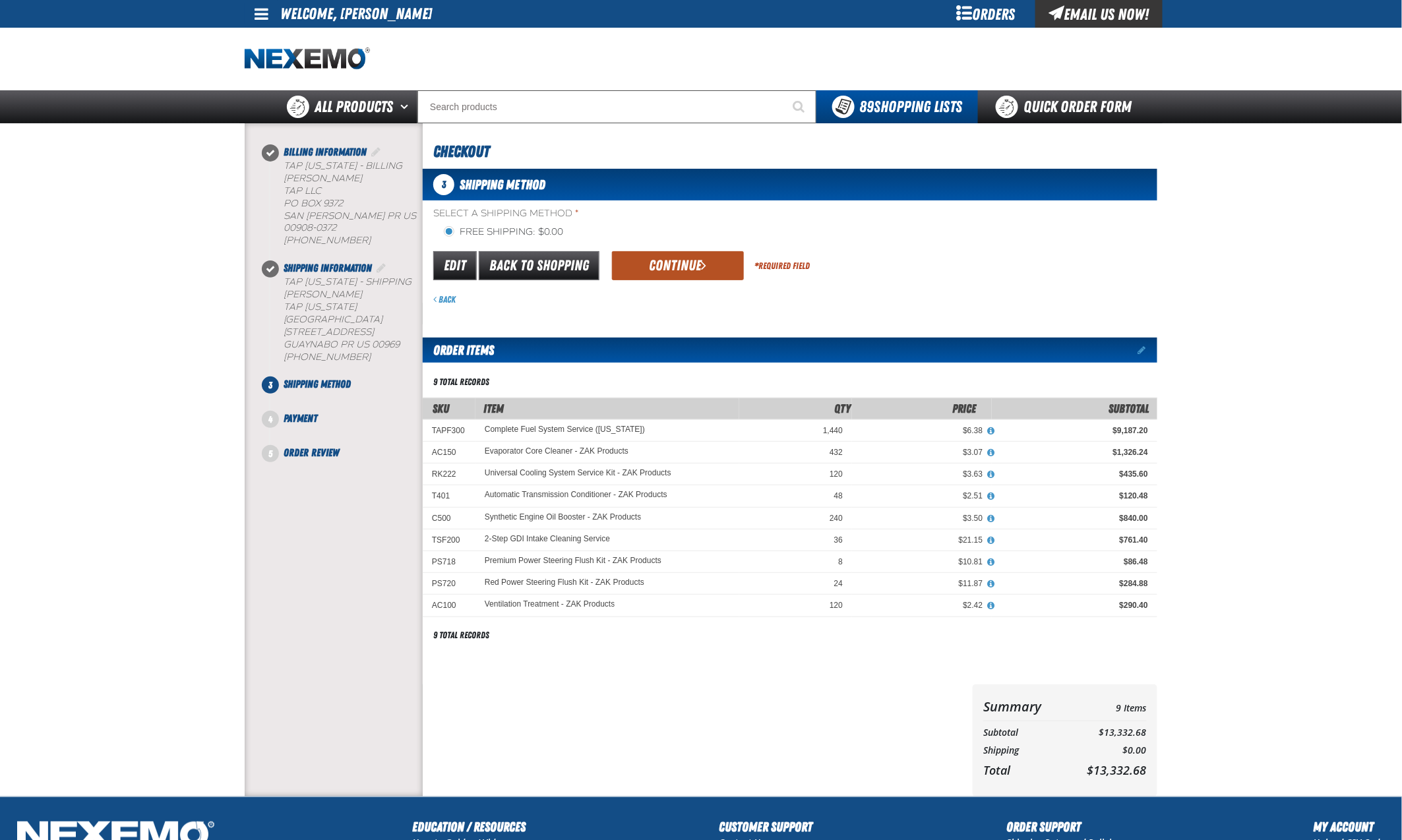
click at [671, 265] on button "Continue" at bounding box center [678, 266] width 132 height 29
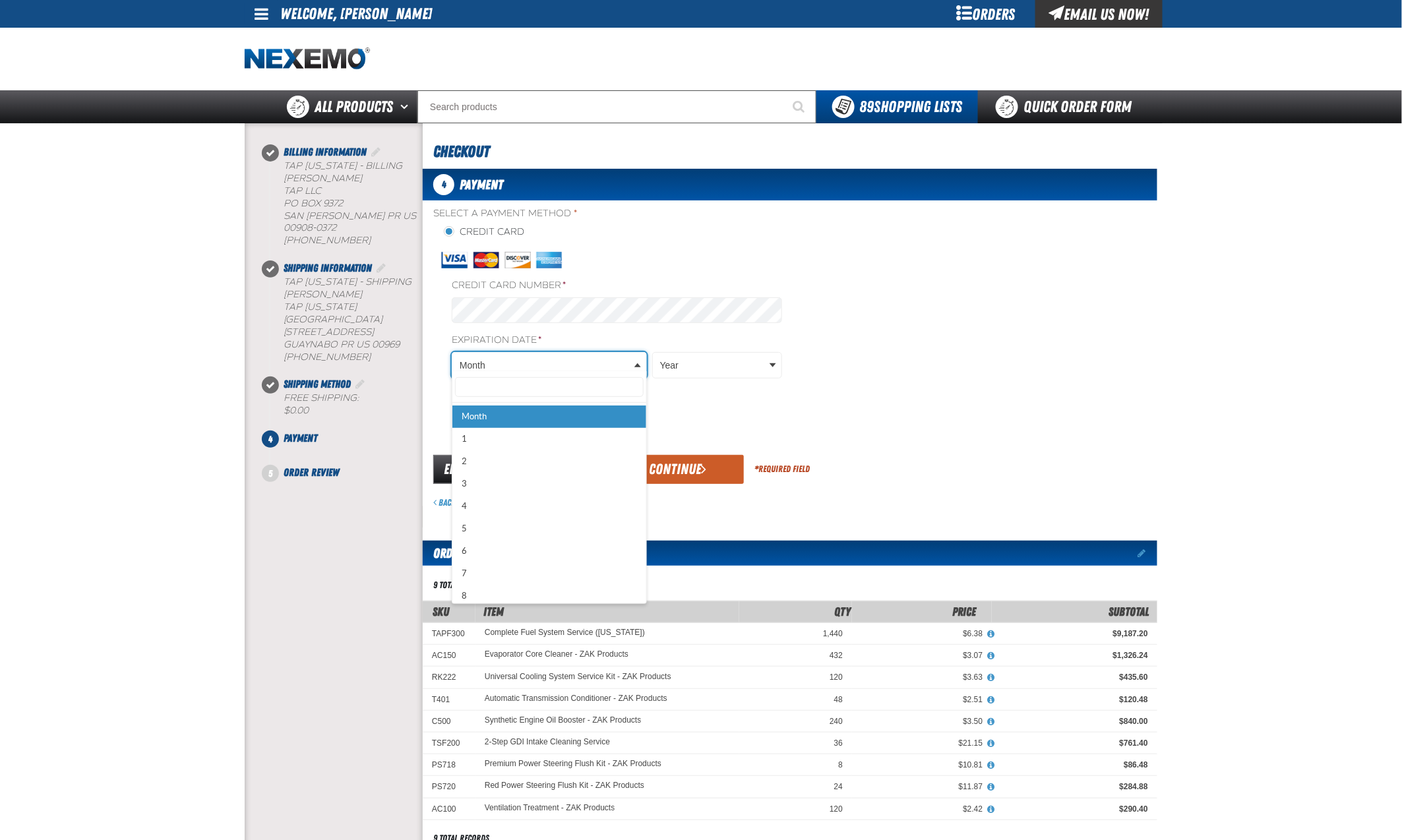
click at [541, 357] on body "Skip to Main Content Staging Site 5.1 Upgrade Site My Account My Account Suppor…" at bounding box center [701, 626] width 1402 height 1252
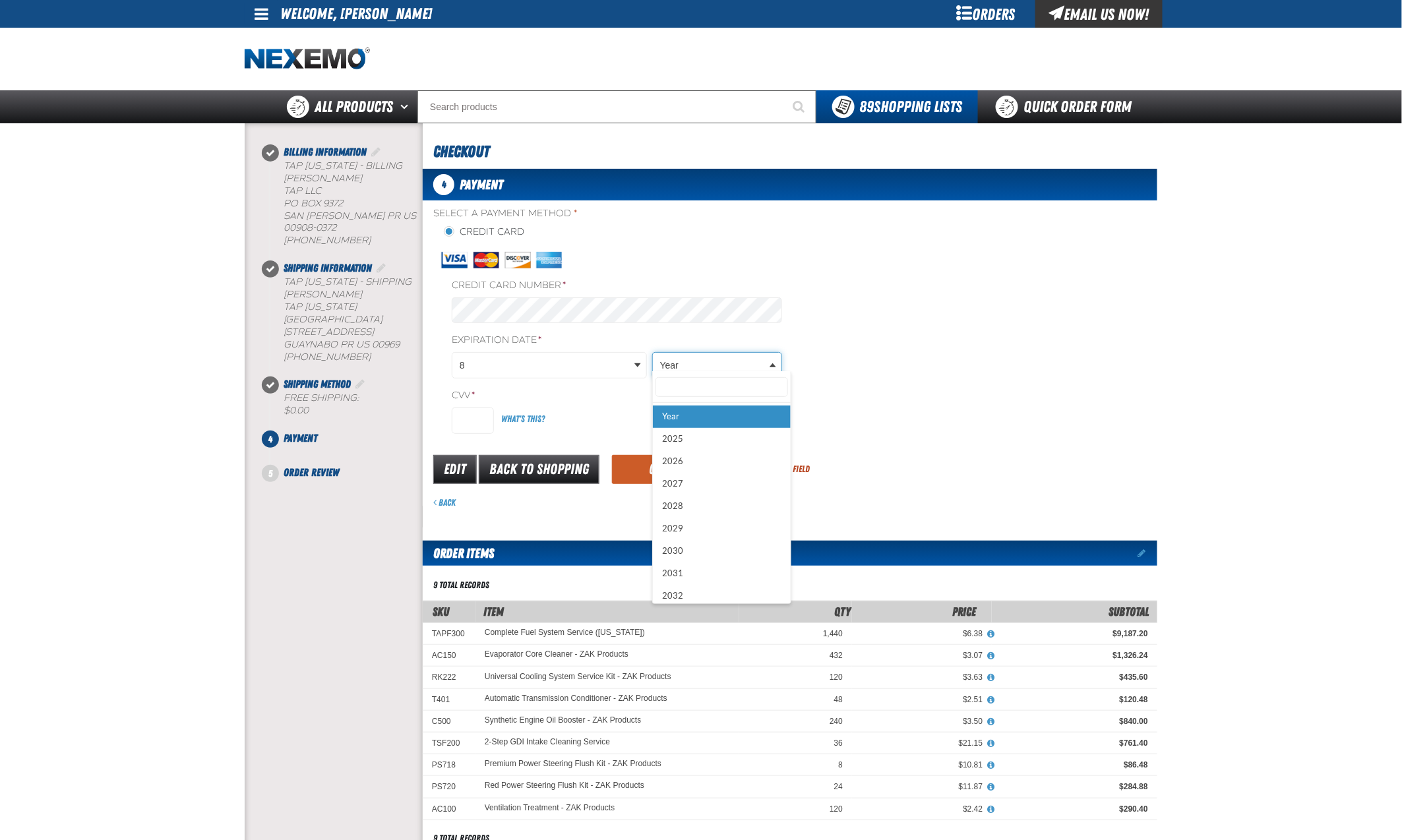
click at [705, 367] on body "Skip to Main Content Staging Site 5.1 Upgrade Site My Account My Account Suppor…" at bounding box center [701, 626] width 1402 height 1252
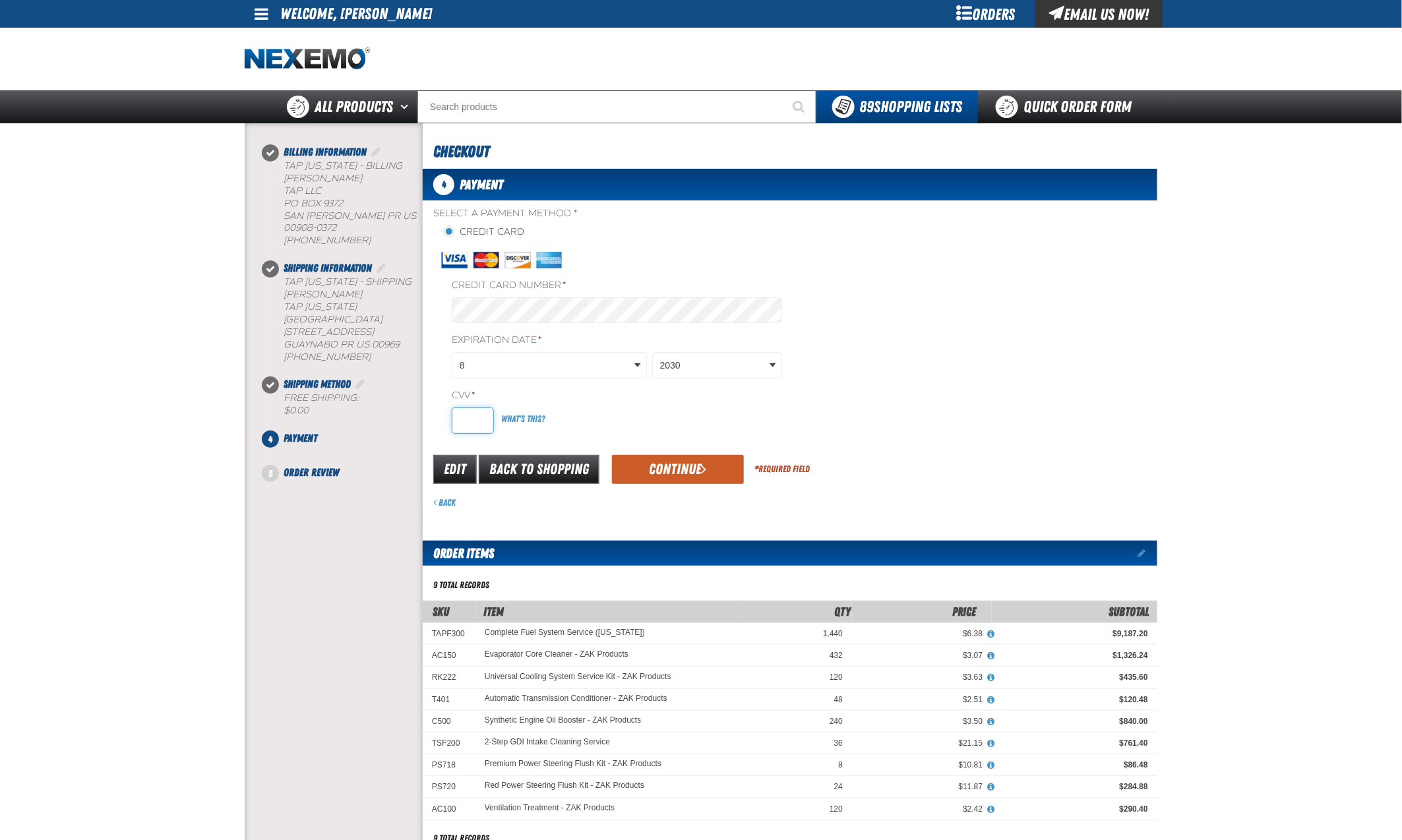
click at [478, 413] on input "CVV *" at bounding box center [472, 420] width 42 height 26
type input "721"
click at [646, 465] on button "Continue" at bounding box center [678, 470] width 132 height 29
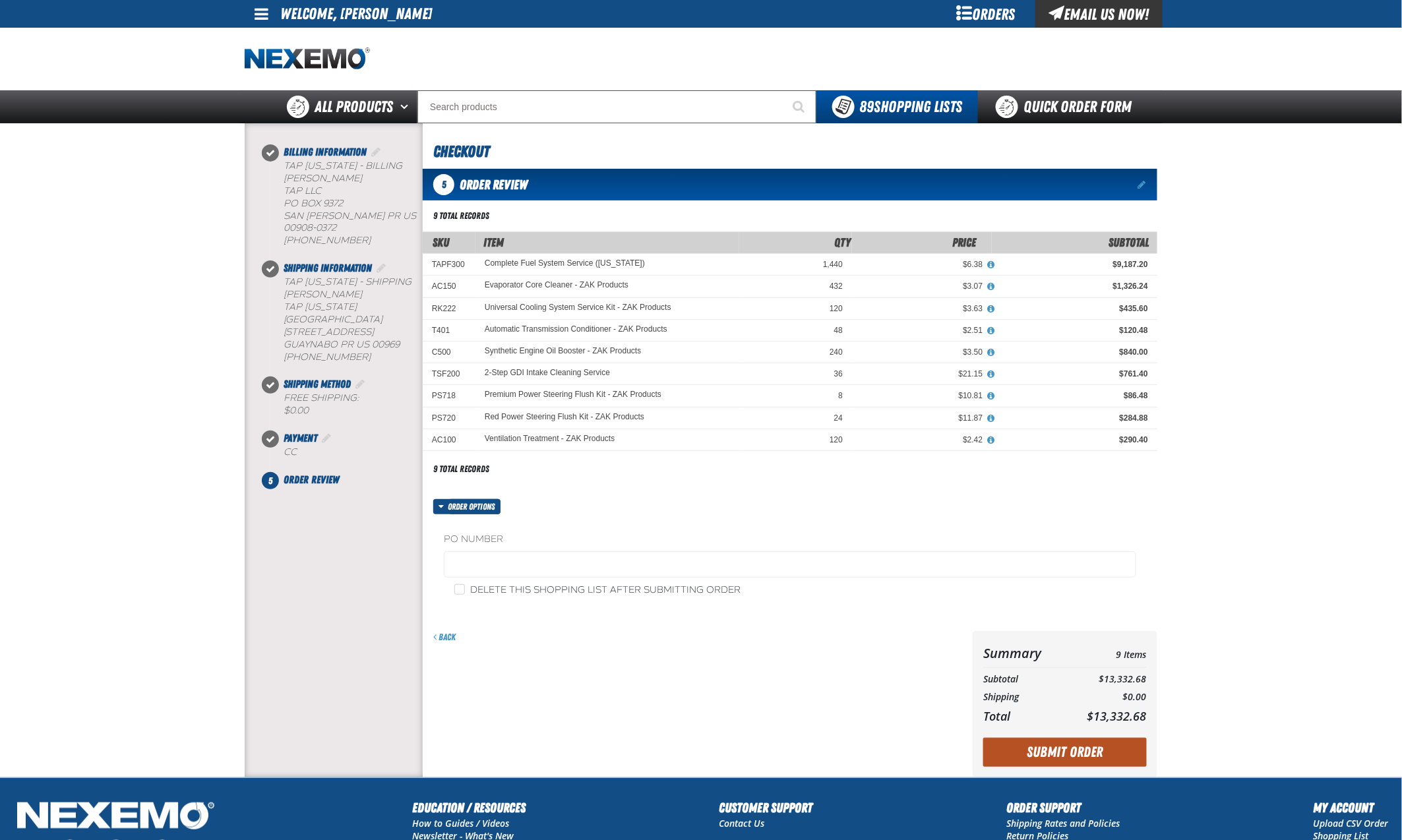
click at [1071, 755] on button "Submit Order" at bounding box center [1064, 752] width 163 height 29
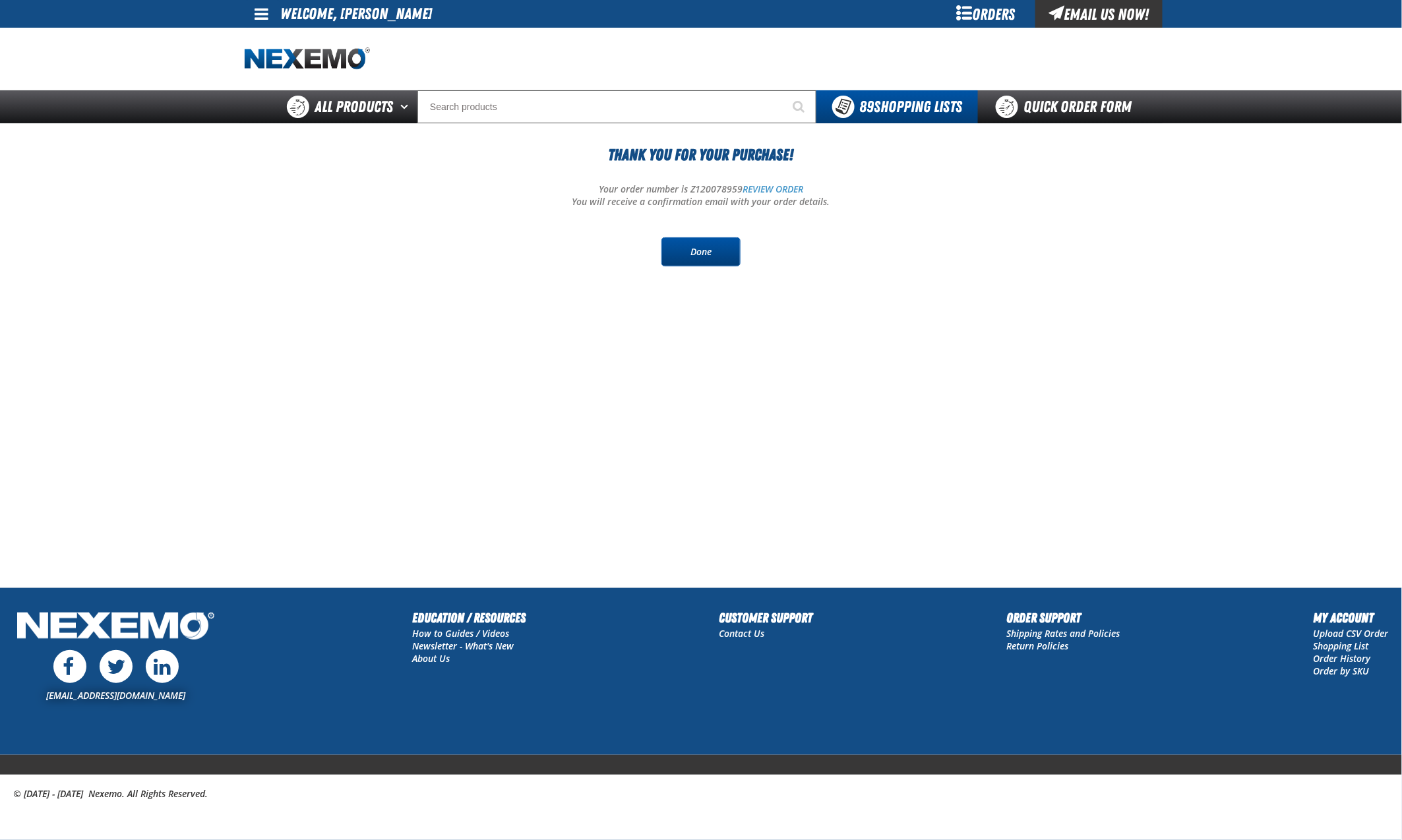
click at [701, 249] on link "Done" at bounding box center [701, 252] width 79 height 29
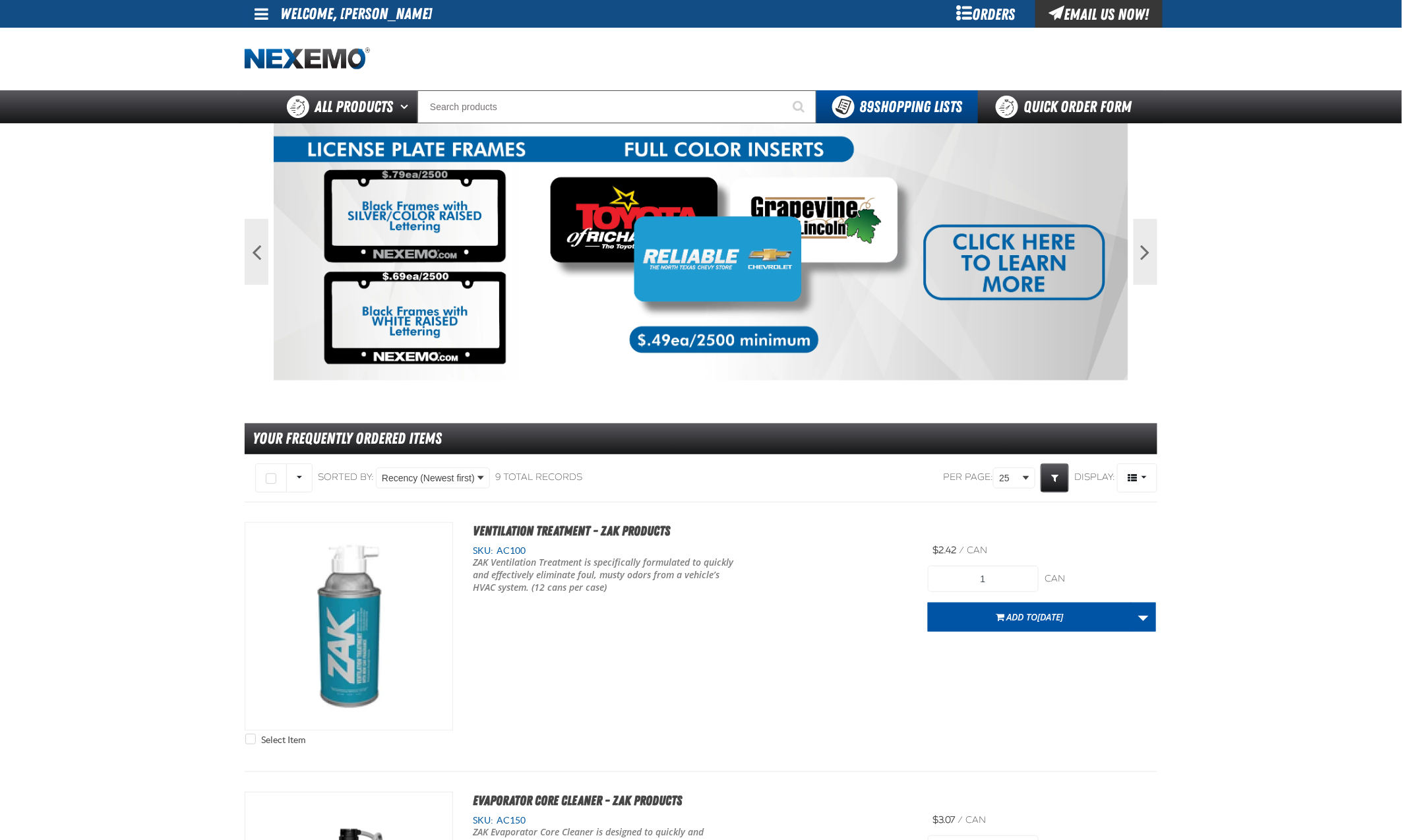
click at [261, 16] on span at bounding box center [261, 14] width 14 height 16
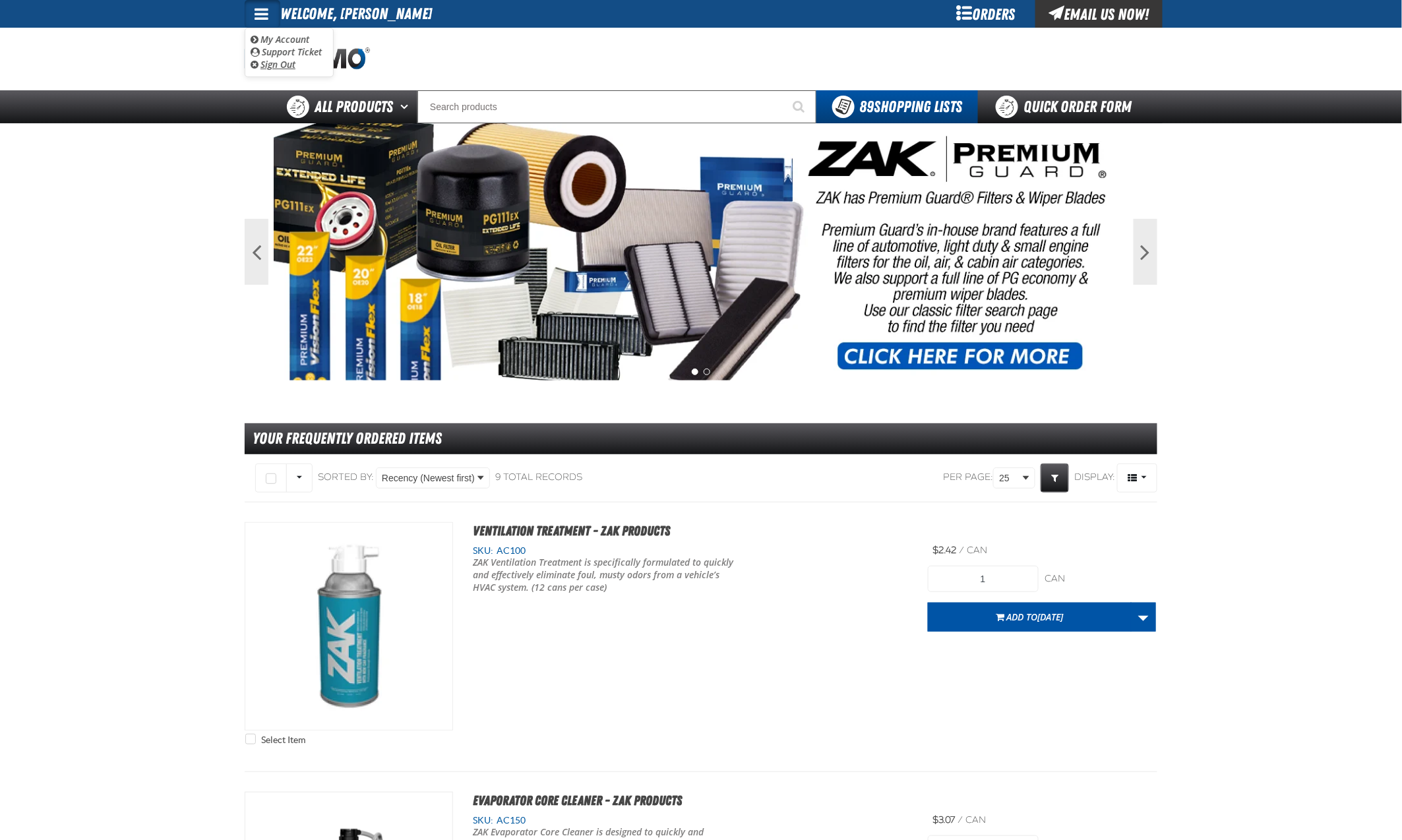
click at [272, 69] on link "Sign Out Sign Out" at bounding box center [273, 64] width 45 height 13
